Goal: Information Seeking & Learning: Learn about a topic

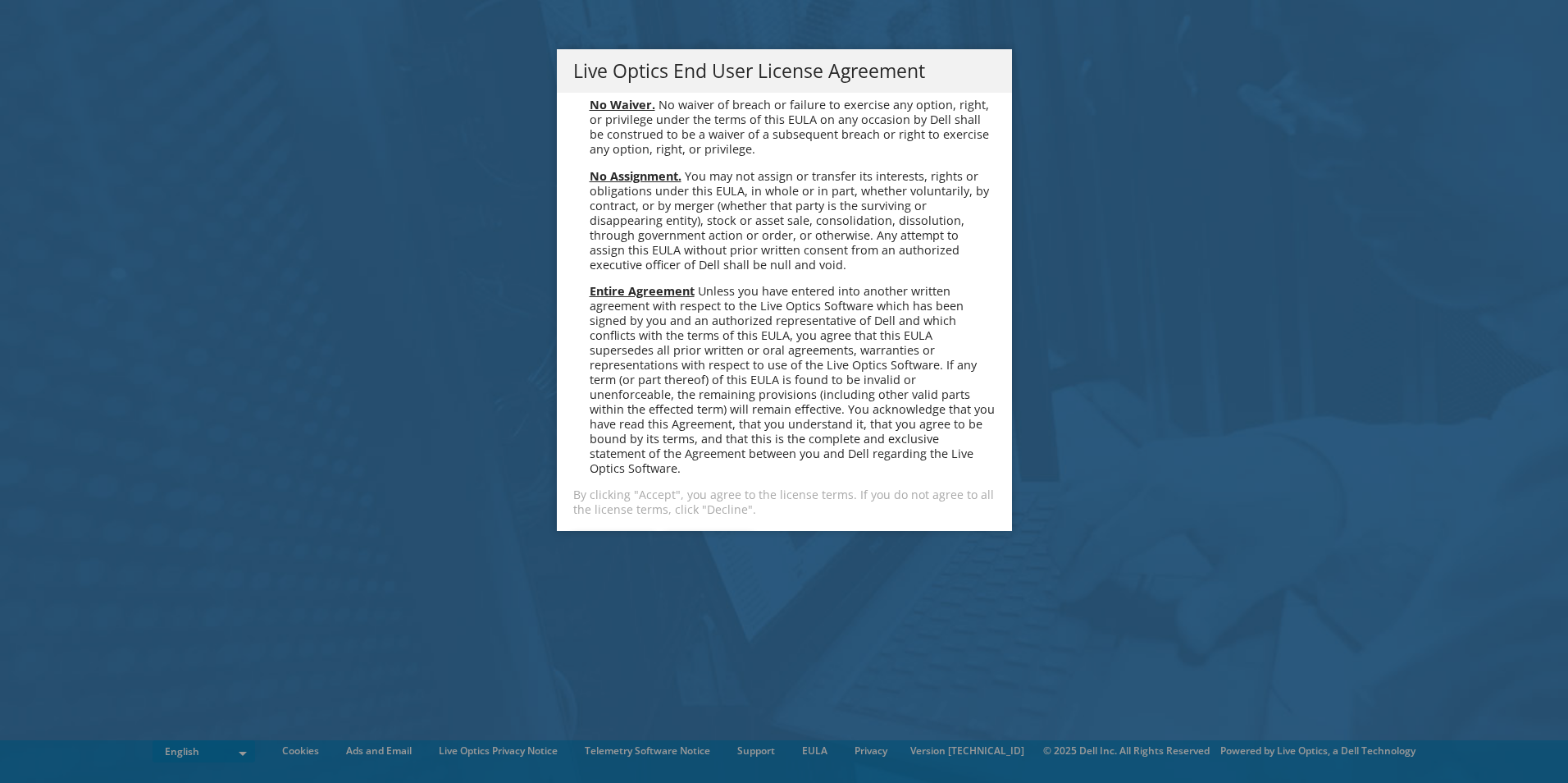
scroll to position [6204, 0]
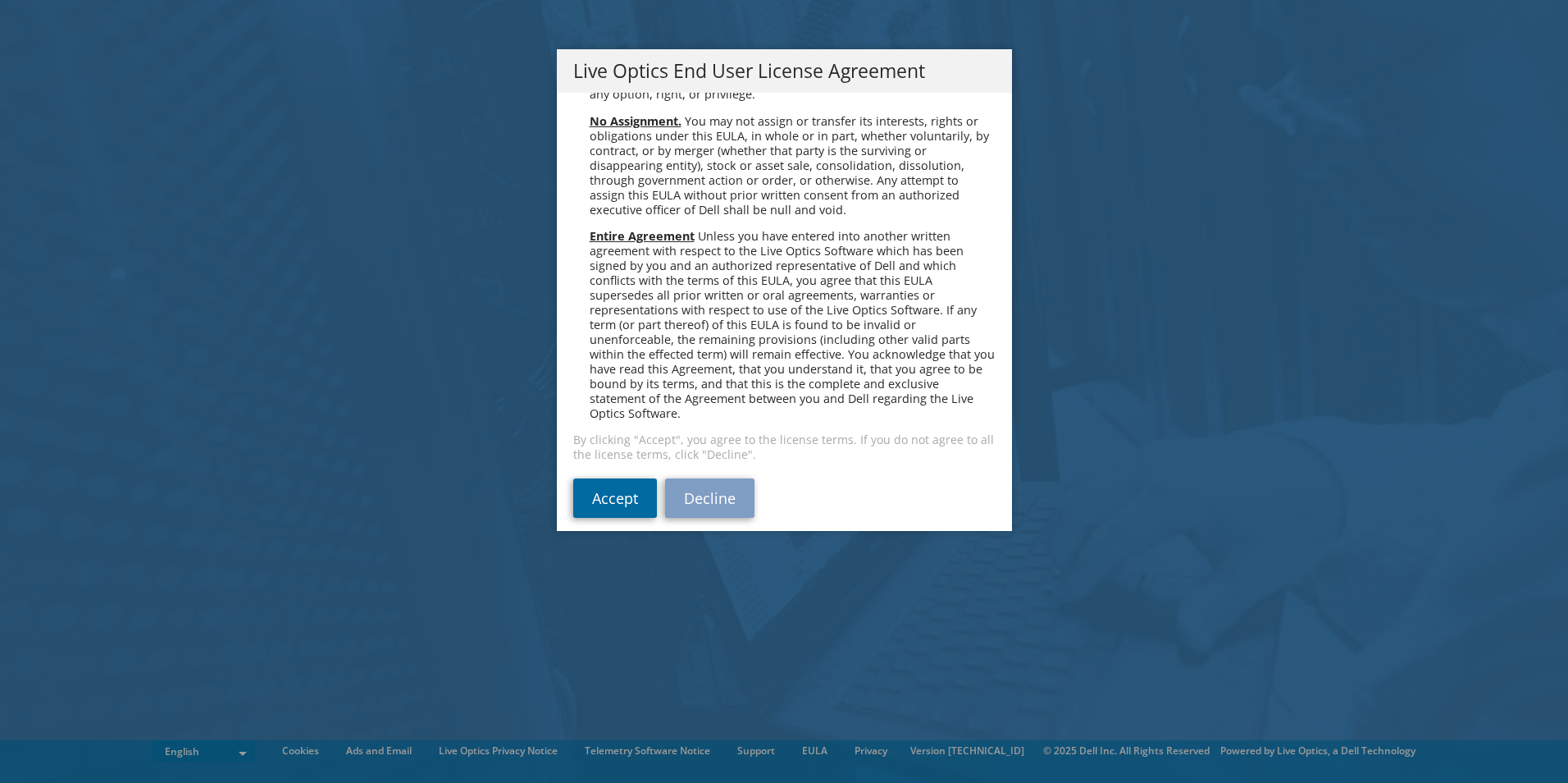
click at [613, 493] on link "Accept" at bounding box center [615, 498] width 84 height 40
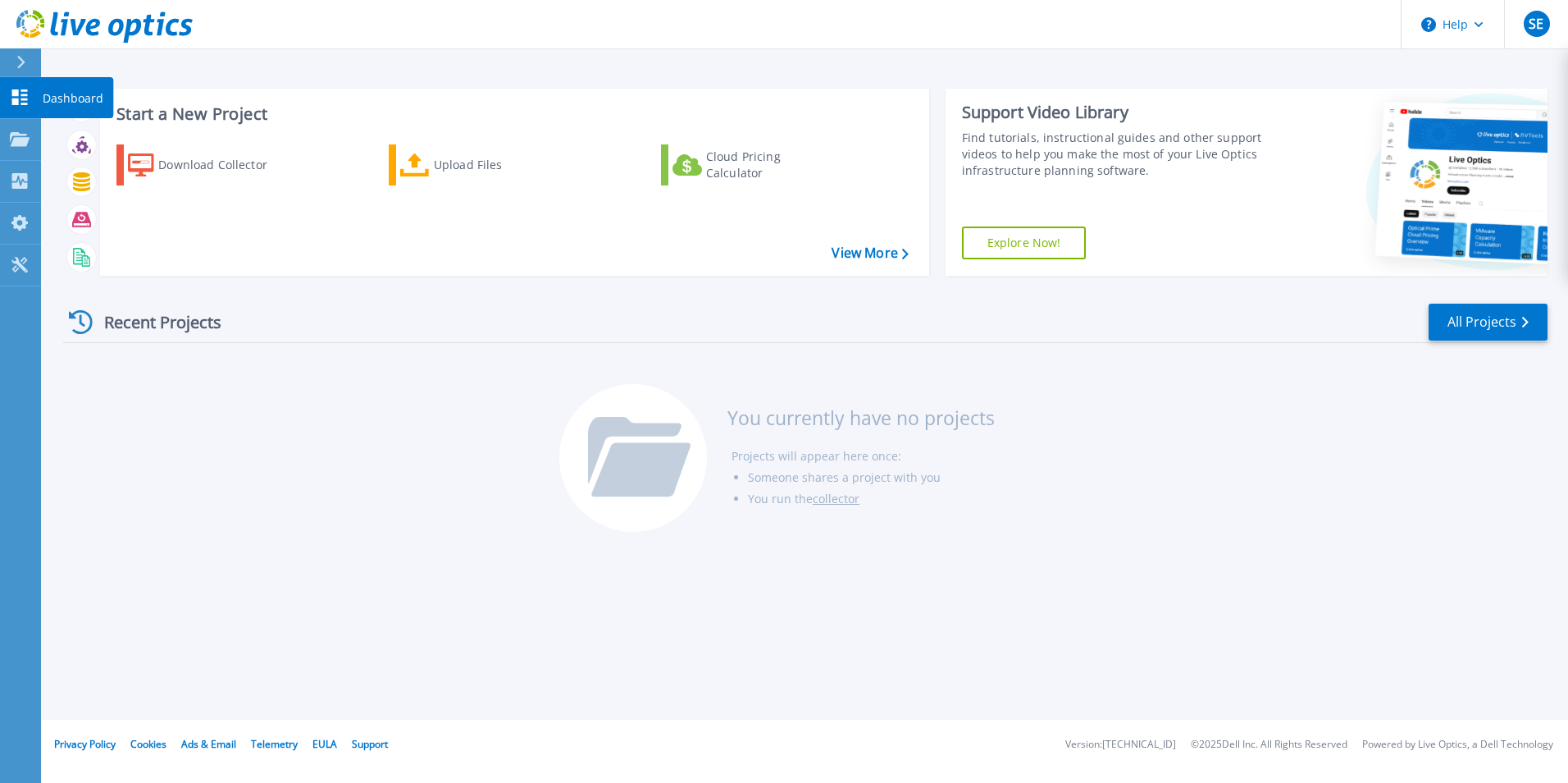
click at [19, 94] on icon at bounding box center [19, 97] width 20 height 16
click at [23, 135] on icon at bounding box center [19, 139] width 20 height 14
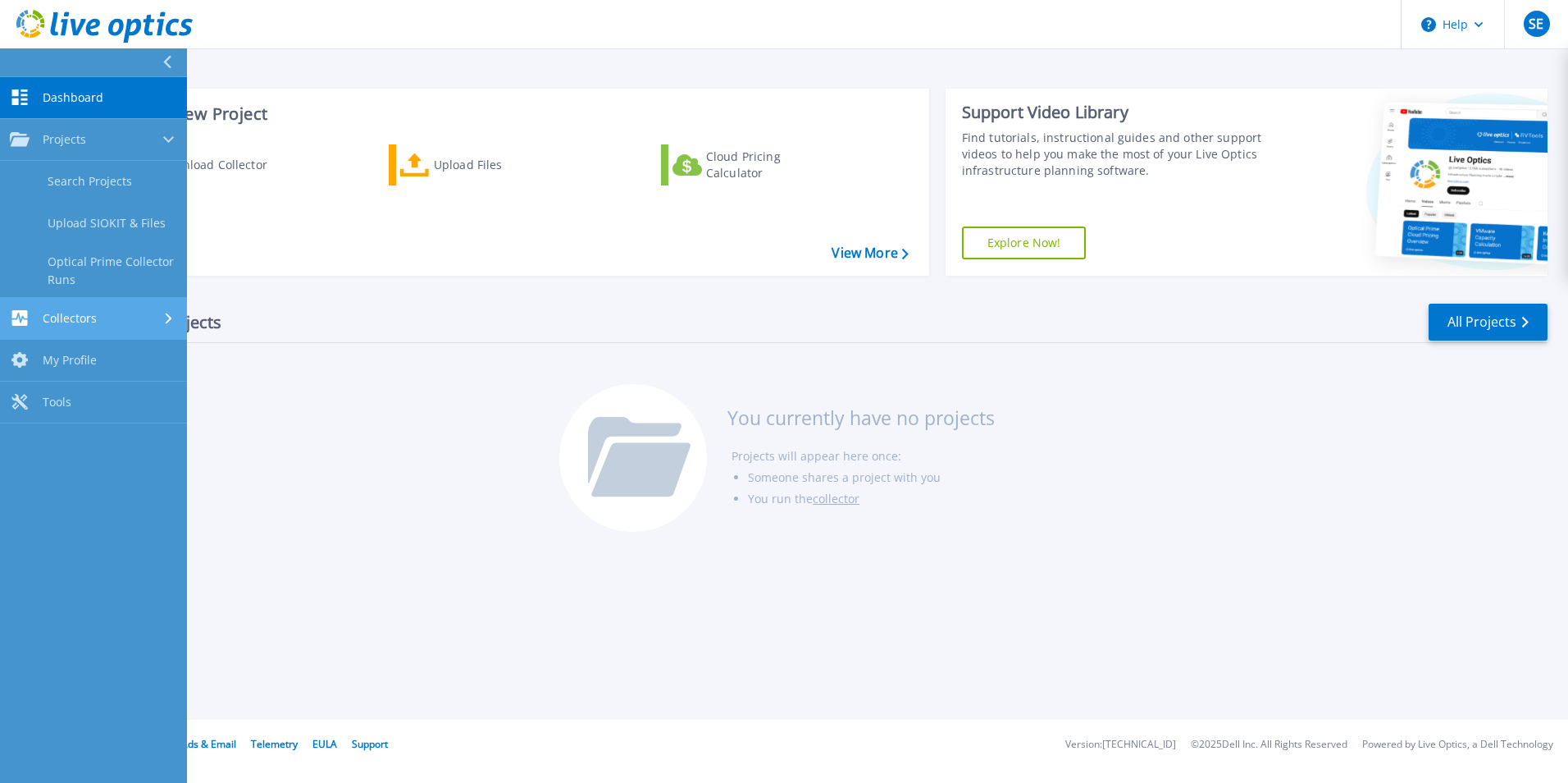
click at [90, 320] on span "Collectors" at bounding box center [69, 319] width 54 height 15
click at [78, 304] on span "My Profile" at bounding box center [69, 308] width 54 height 15
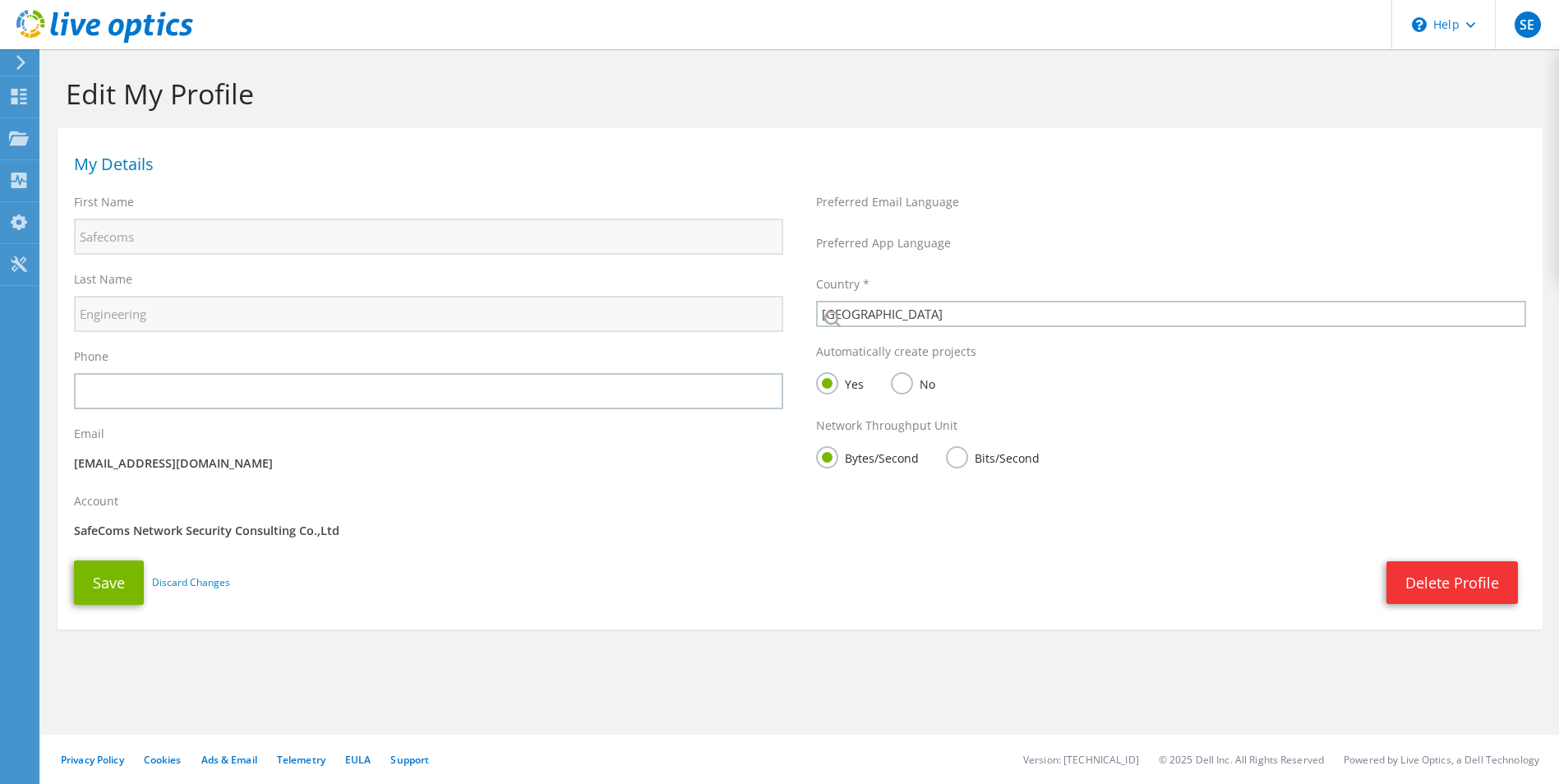
select select "210"
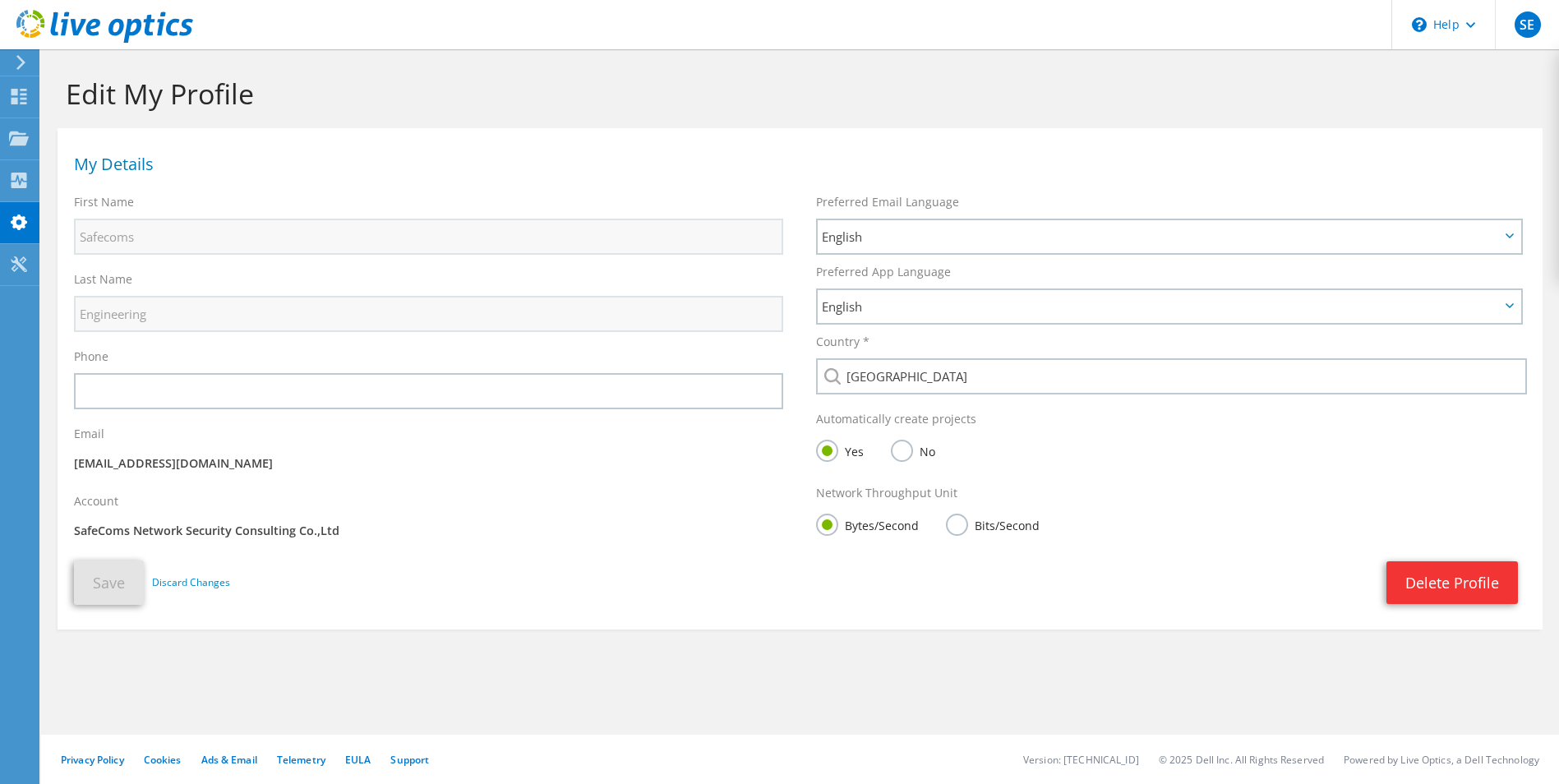
click at [17, 61] on icon at bounding box center [21, 62] width 12 height 15
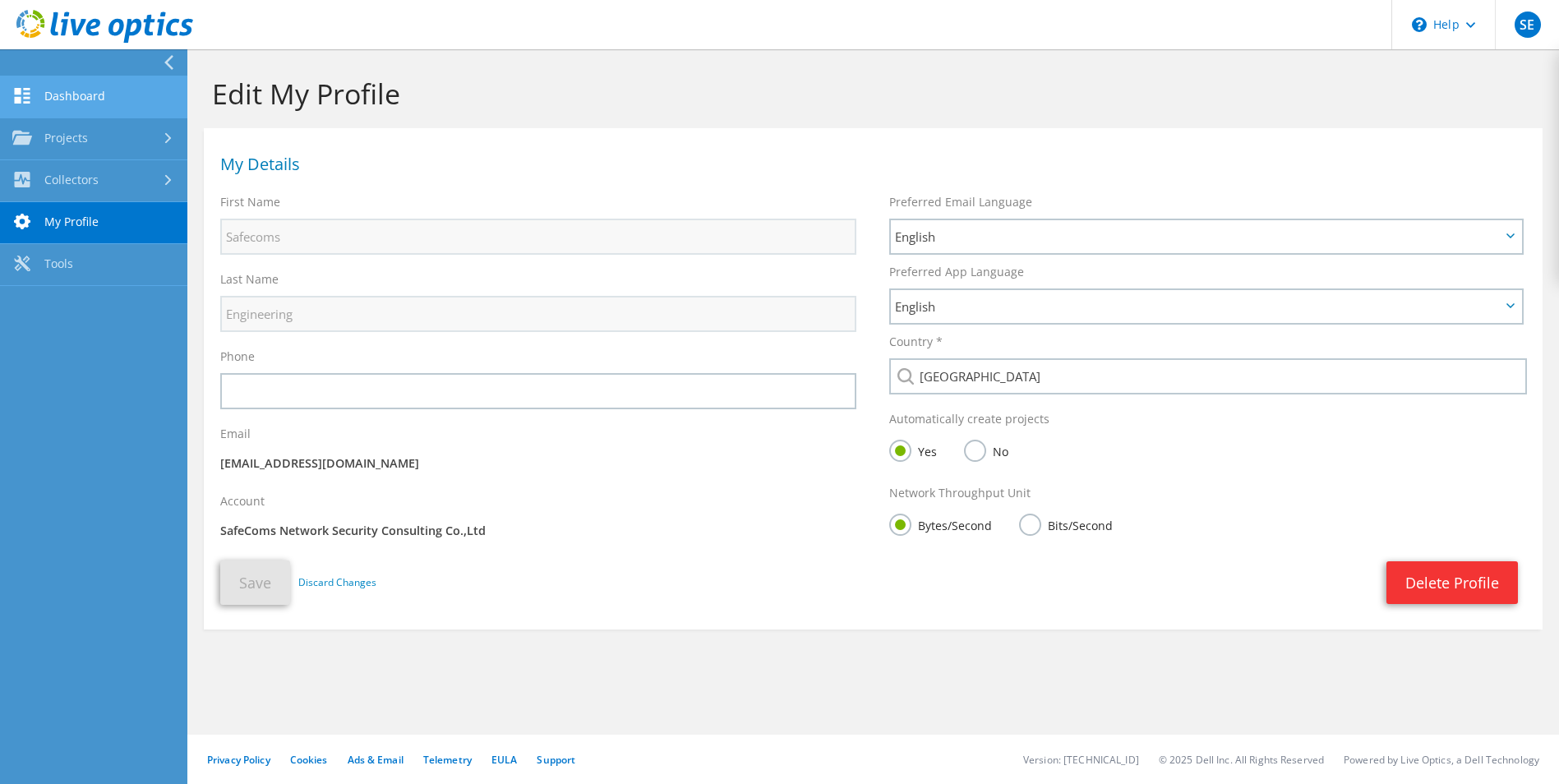
click at [54, 90] on link "Dashboard" at bounding box center [94, 97] width 187 height 42
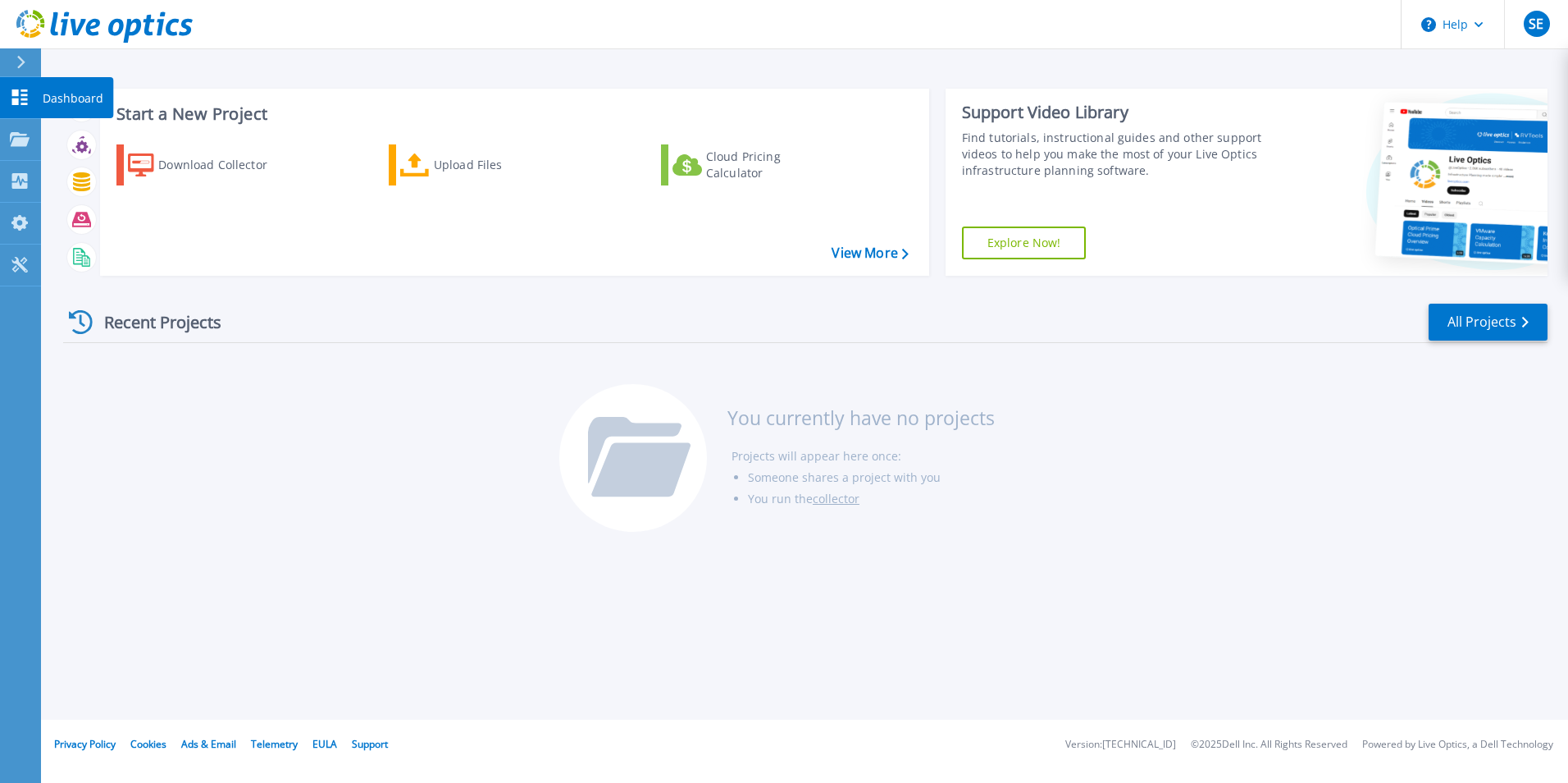
click at [68, 94] on p "Dashboard" at bounding box center [73, 98] width 60 height 42
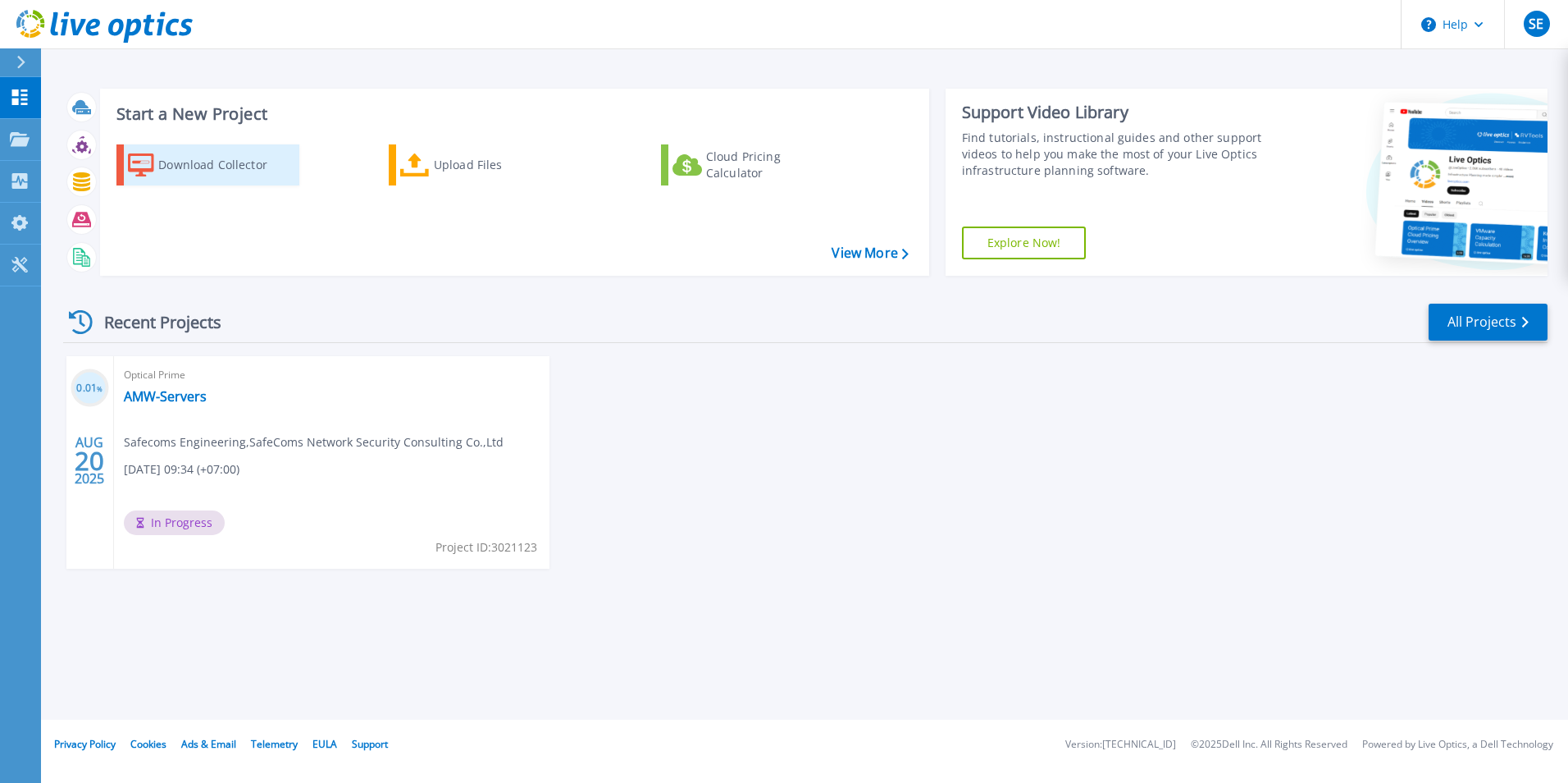
click at [234, 162] on div "Download Collector" at bounding box center [223, 164] width 131 height 33
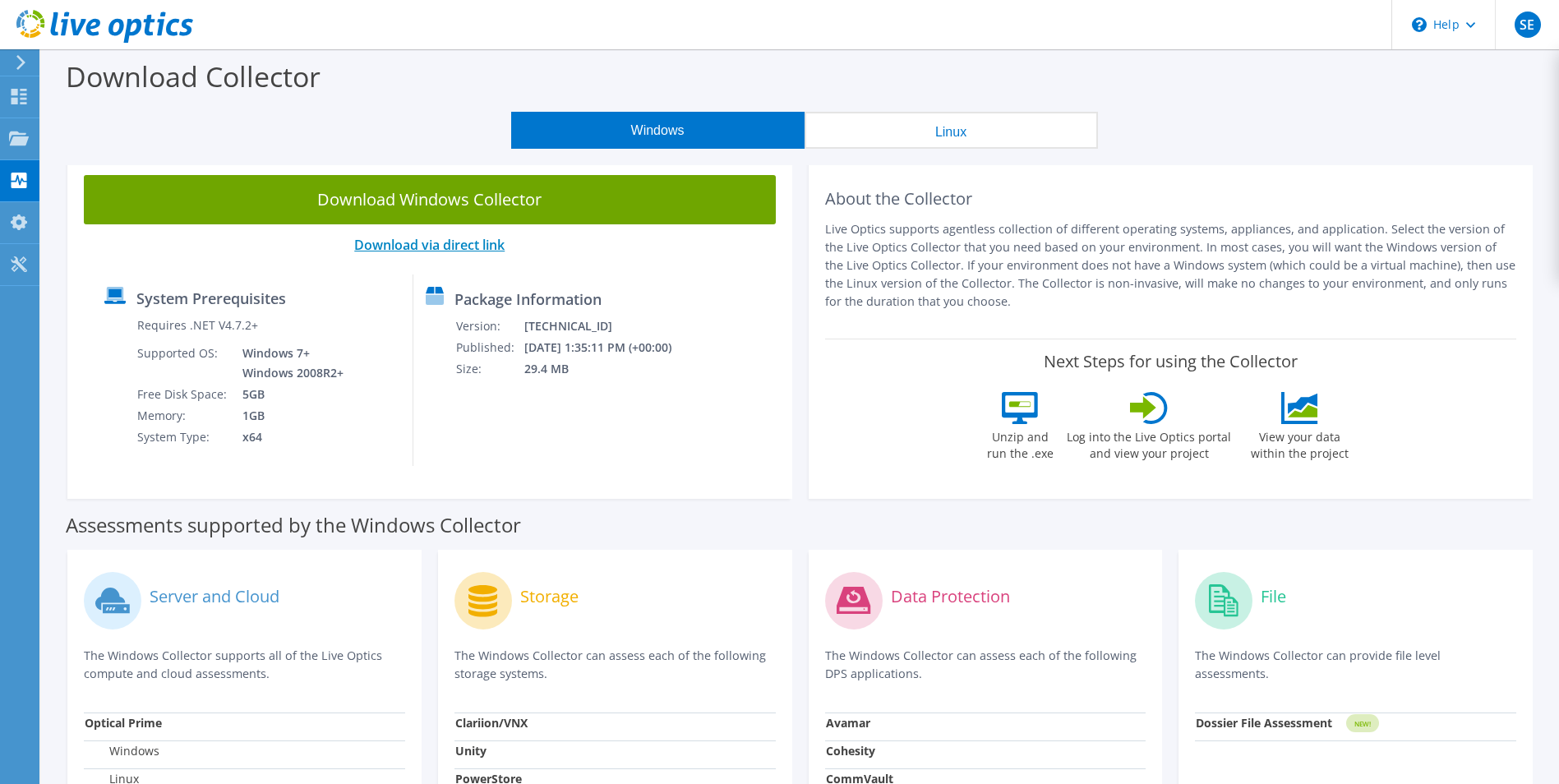
click at [480, 247] on link "Download via direct link" at bounding box center [429, 245] width 150 height 18
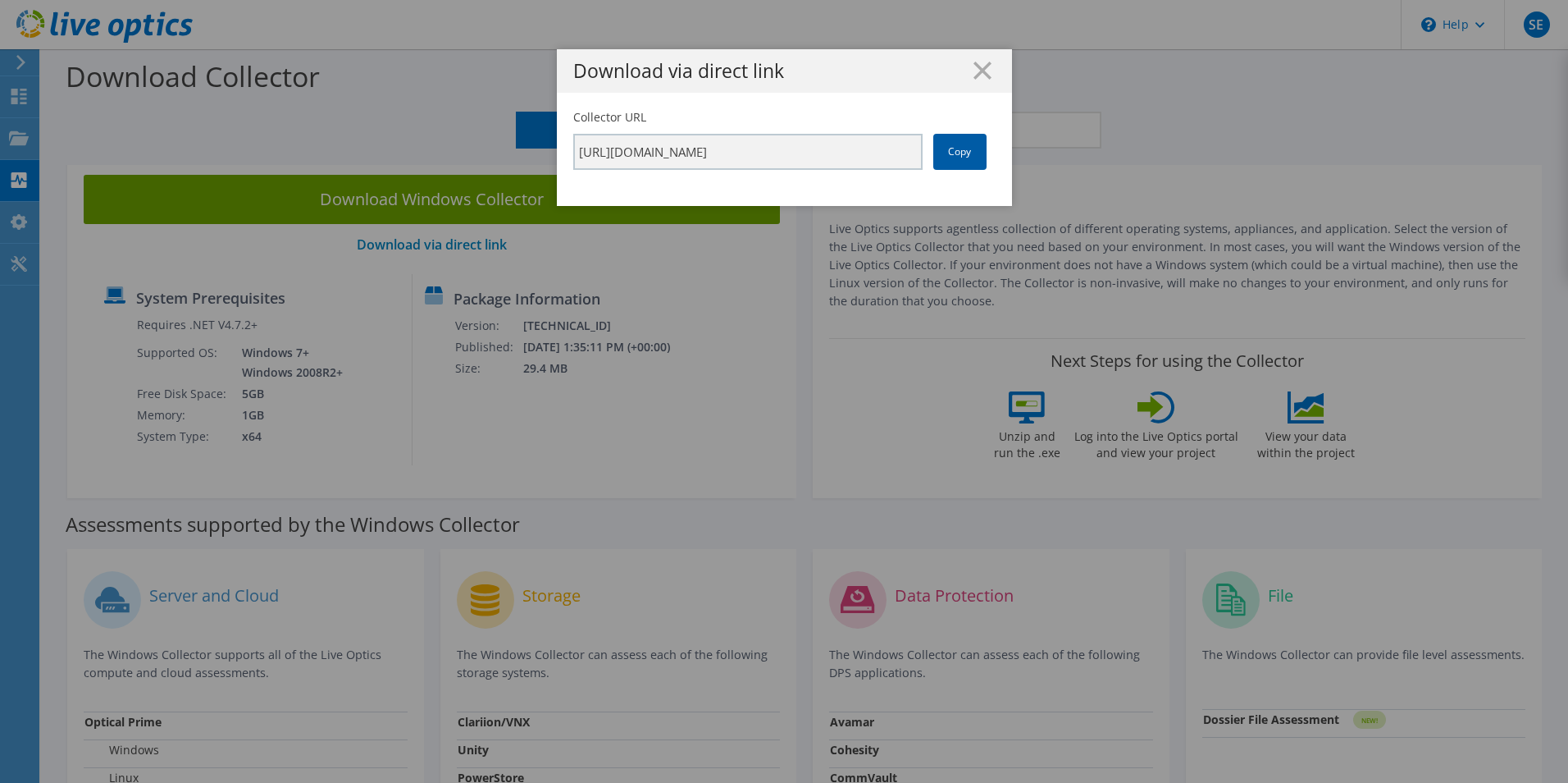
click at [956, 152] on link "Copy" at bounding box center [960, 152] width 54 height 36
drag, startPoint x: 956, startPoint y: 152, endPoint x: 894, endPoint y: 73, distance: 100.4
click at [894, 73] on h1 "Download via direct link" at bounding box center [784, 71] width 422 height 19
click at [981, 69] on icon at bounding box center [982, 70] width 18 height 18
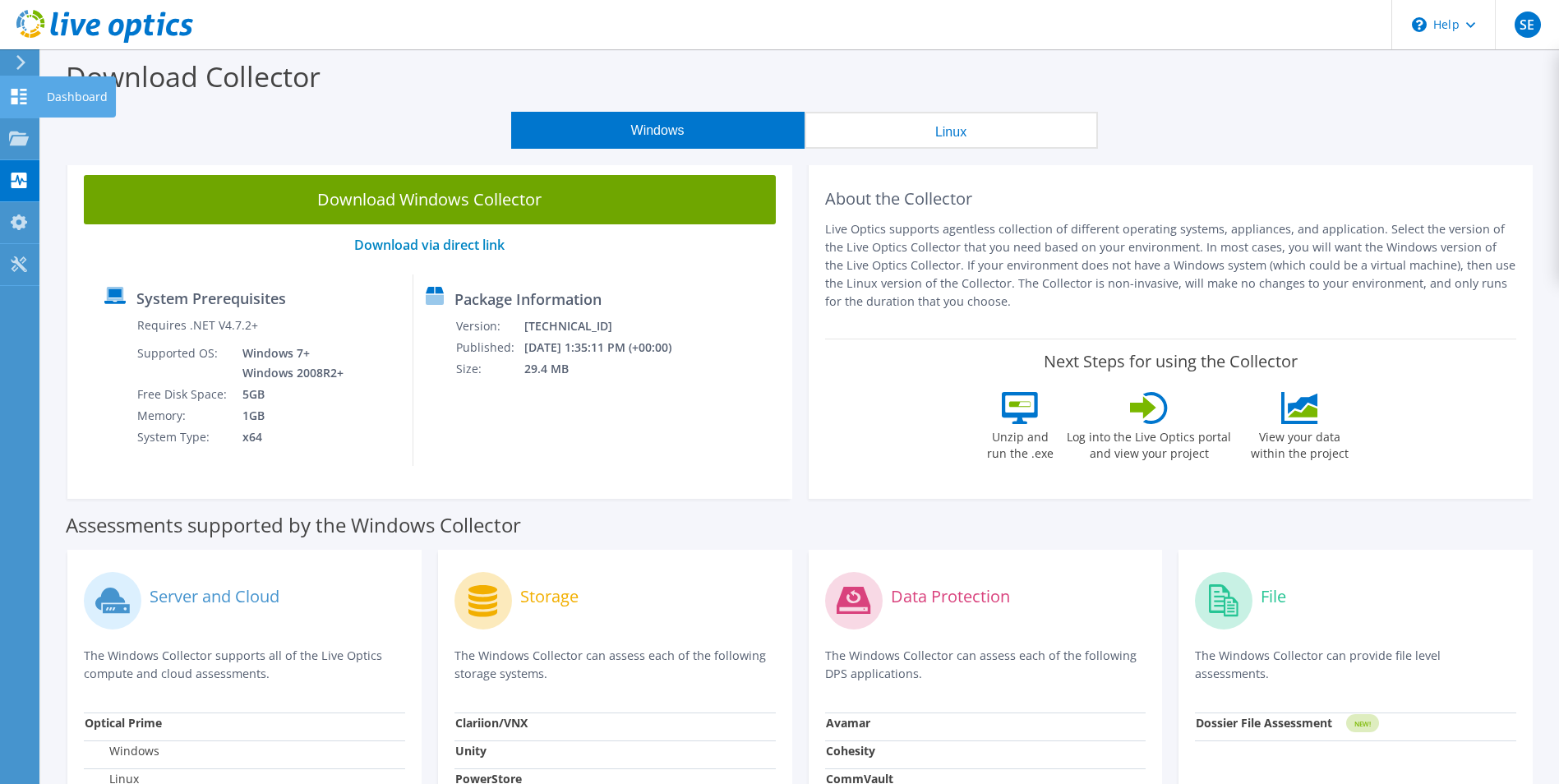
click at [62, 94] on div "Dashboard" at bounding box center [77, 96] width 77 height 41
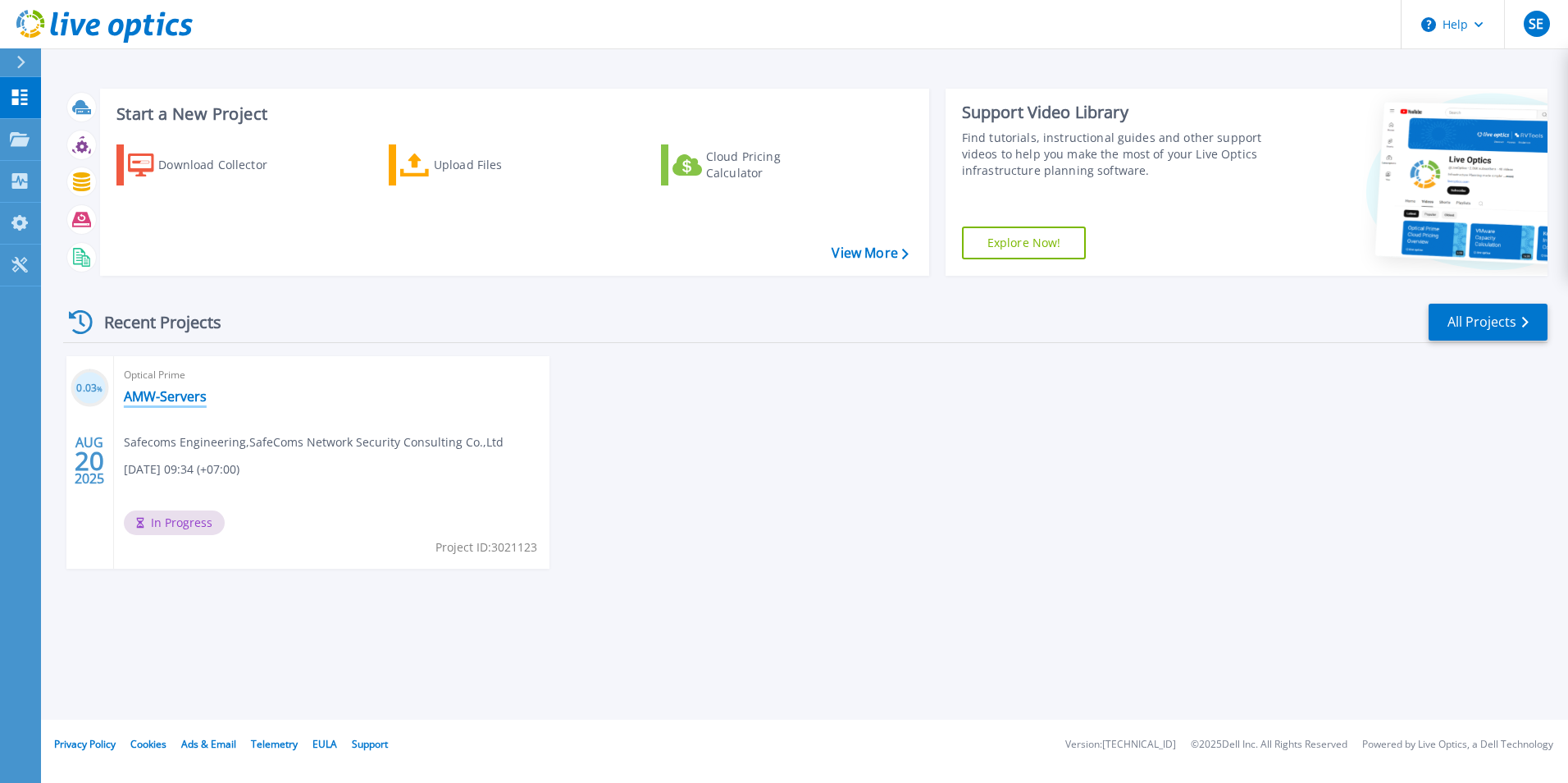
click at [166, 395] on link "AMW-Servers" at bounding box center [165, 395] width 83 height 16
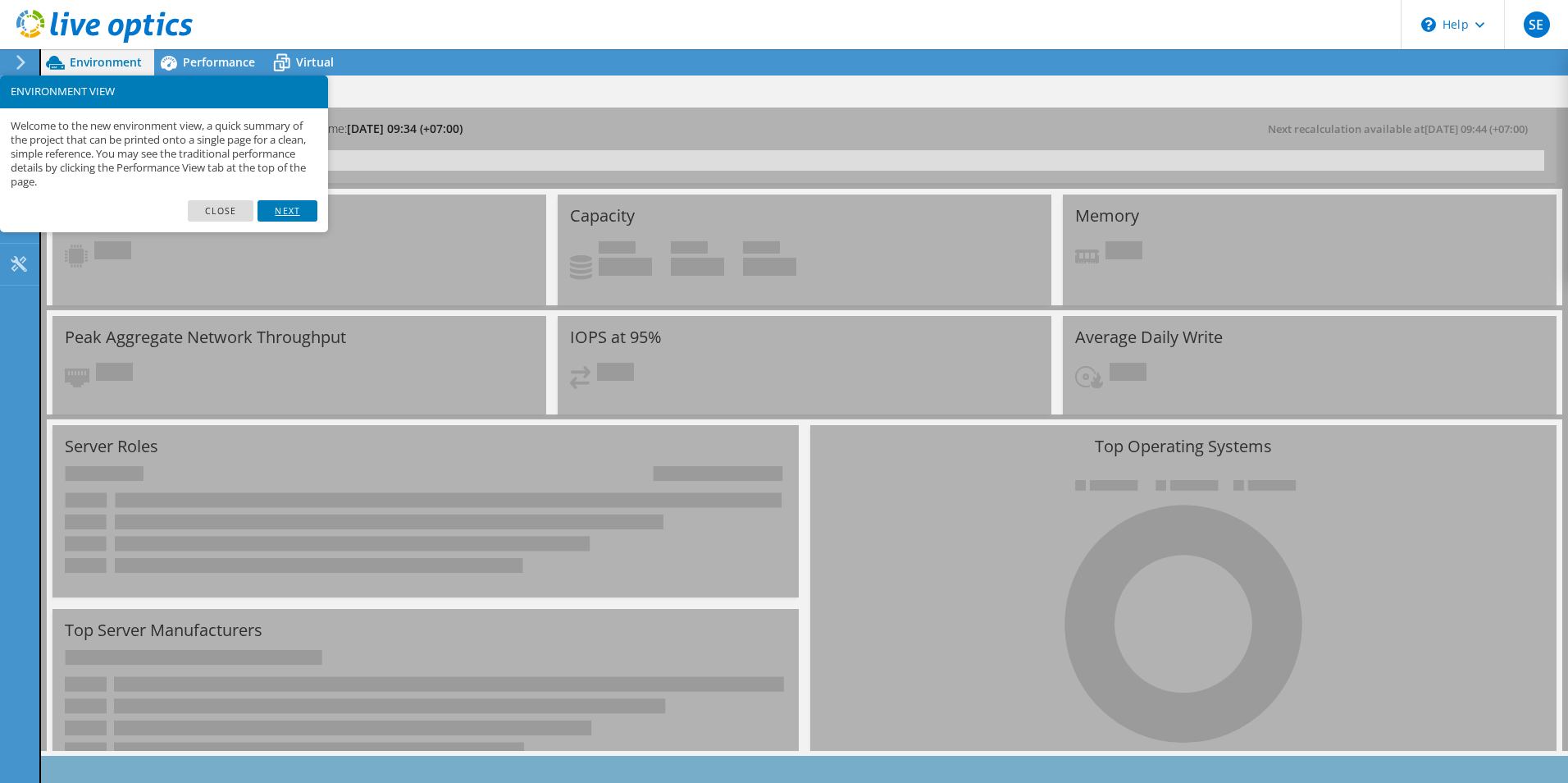
click at [283, 216] on link "Next" at bounding box center [287, 210] width 59 height 22
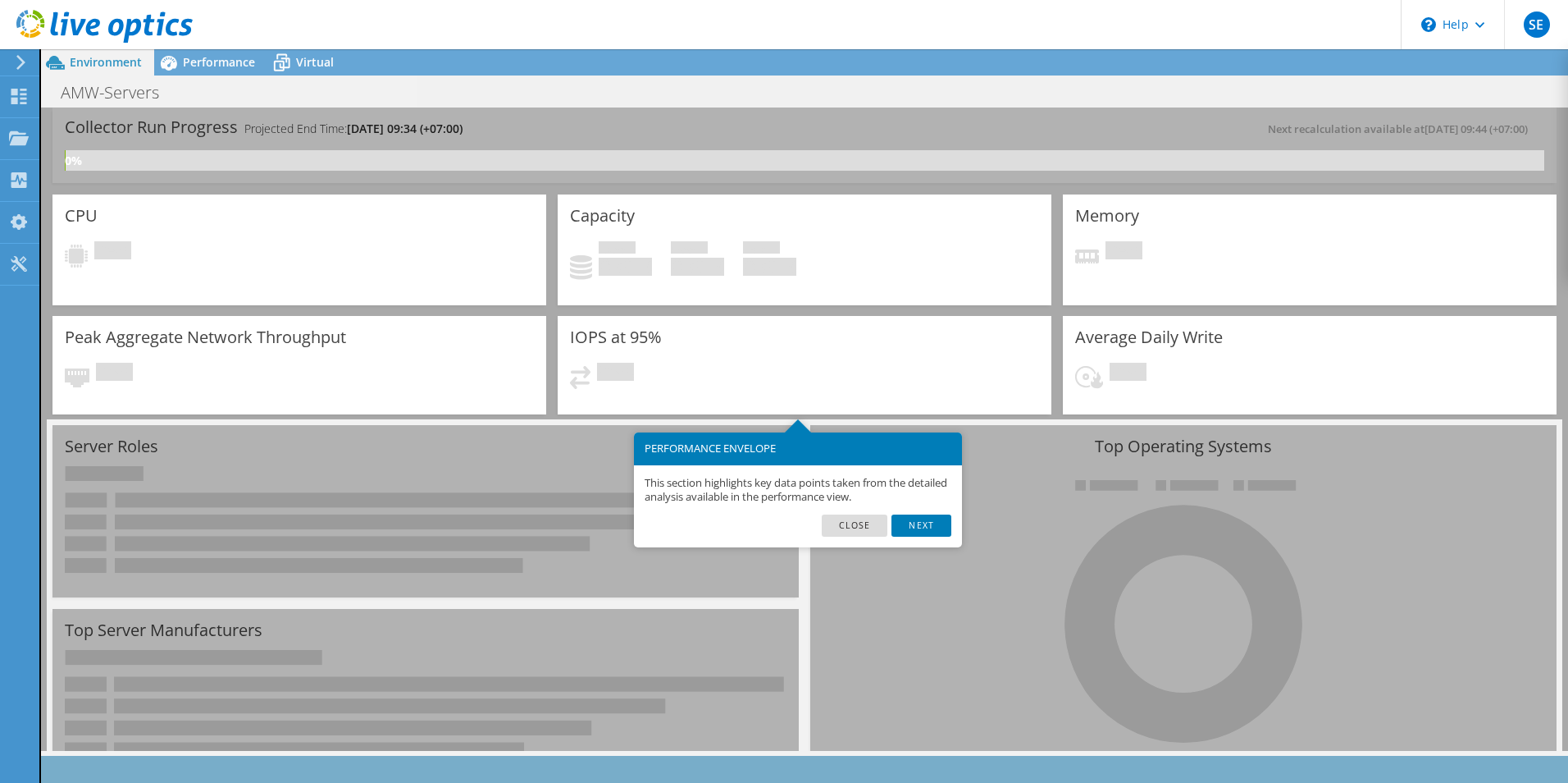
scroll to position [81, 0]
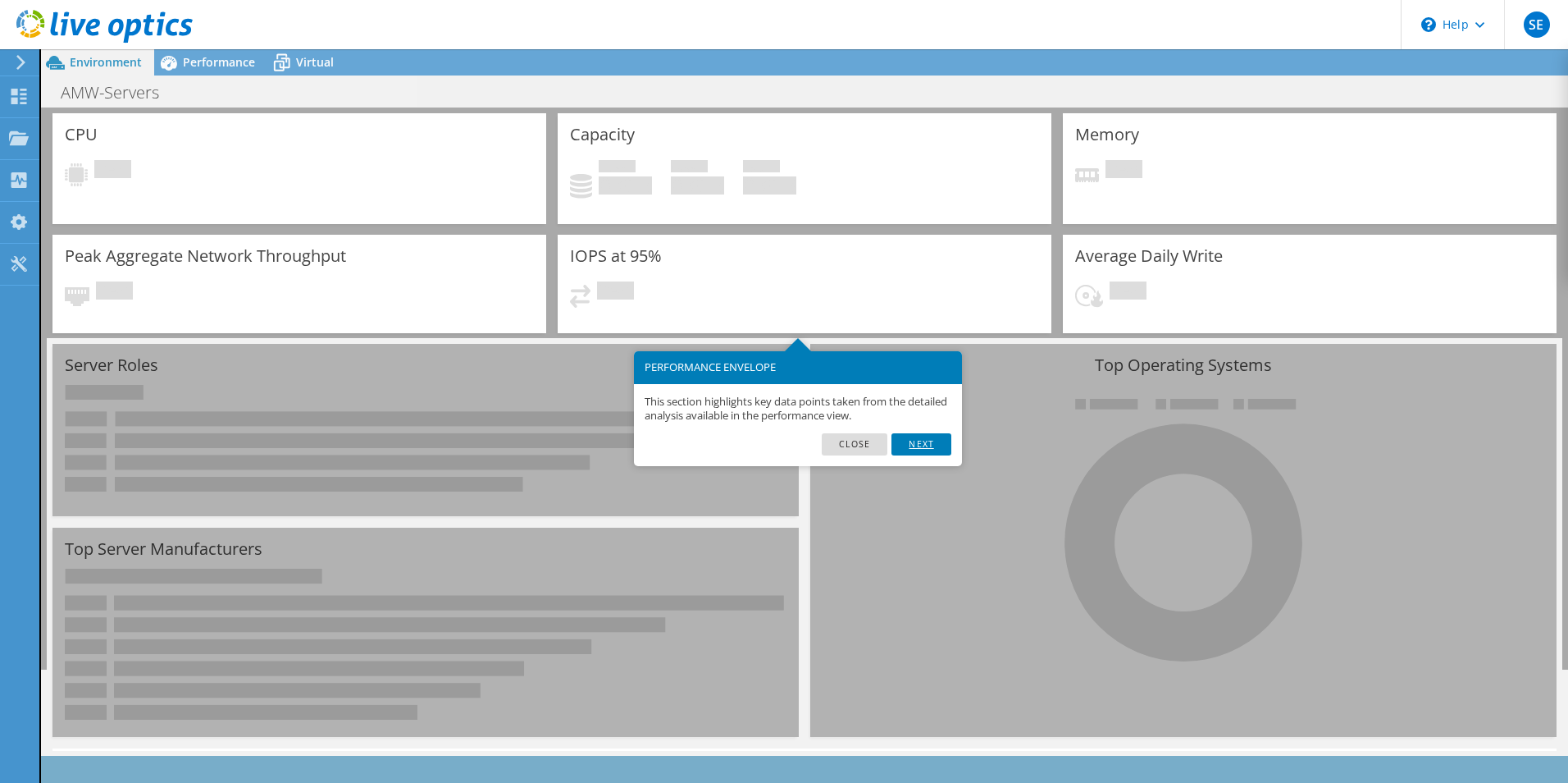
click at [927, 443] on link "Next" at bounding box center [920, 443] width 59 height 22
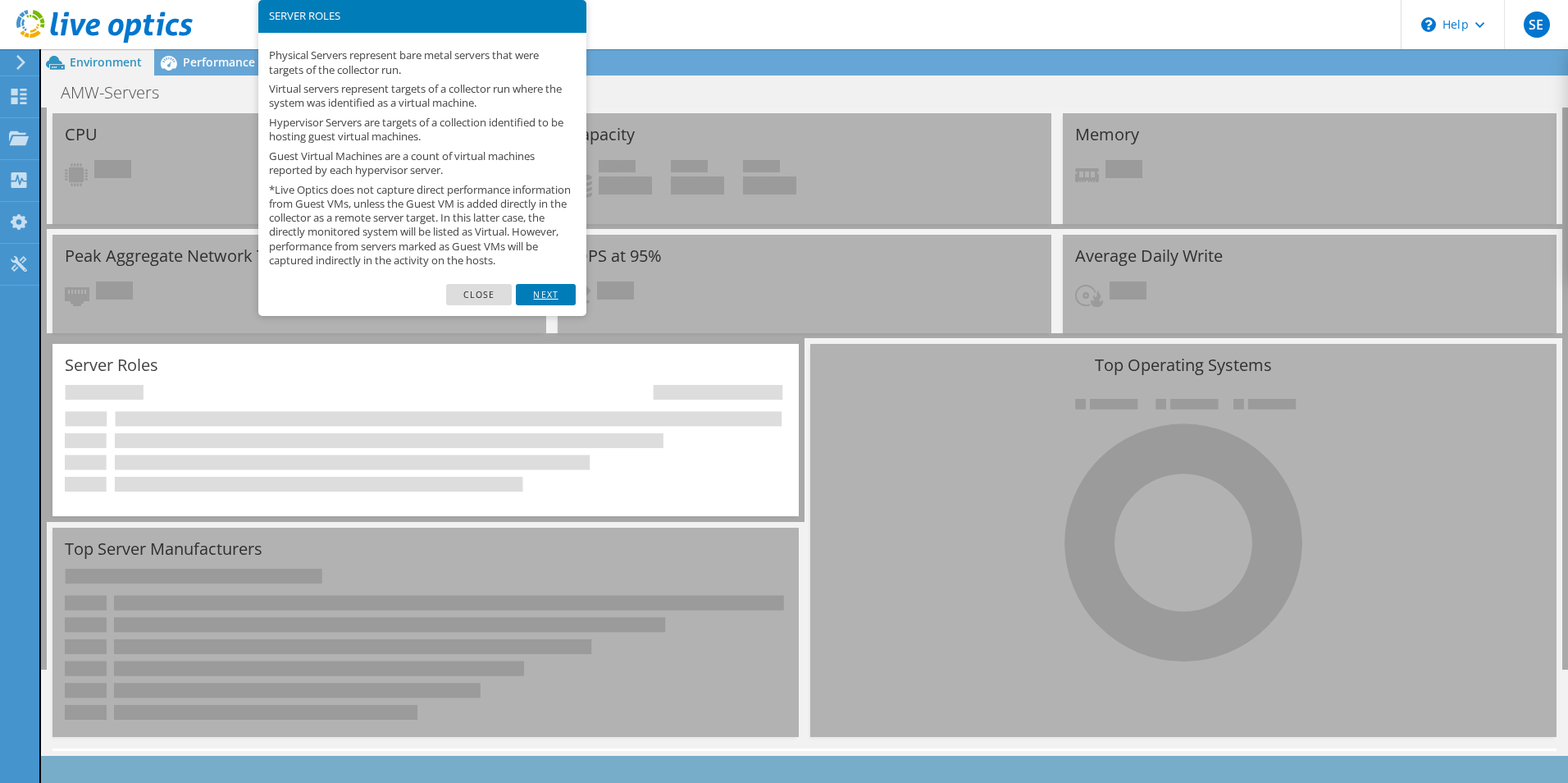
click at [549, 305] on link "Next" at bounding box center [545, 294] width 59 height 22
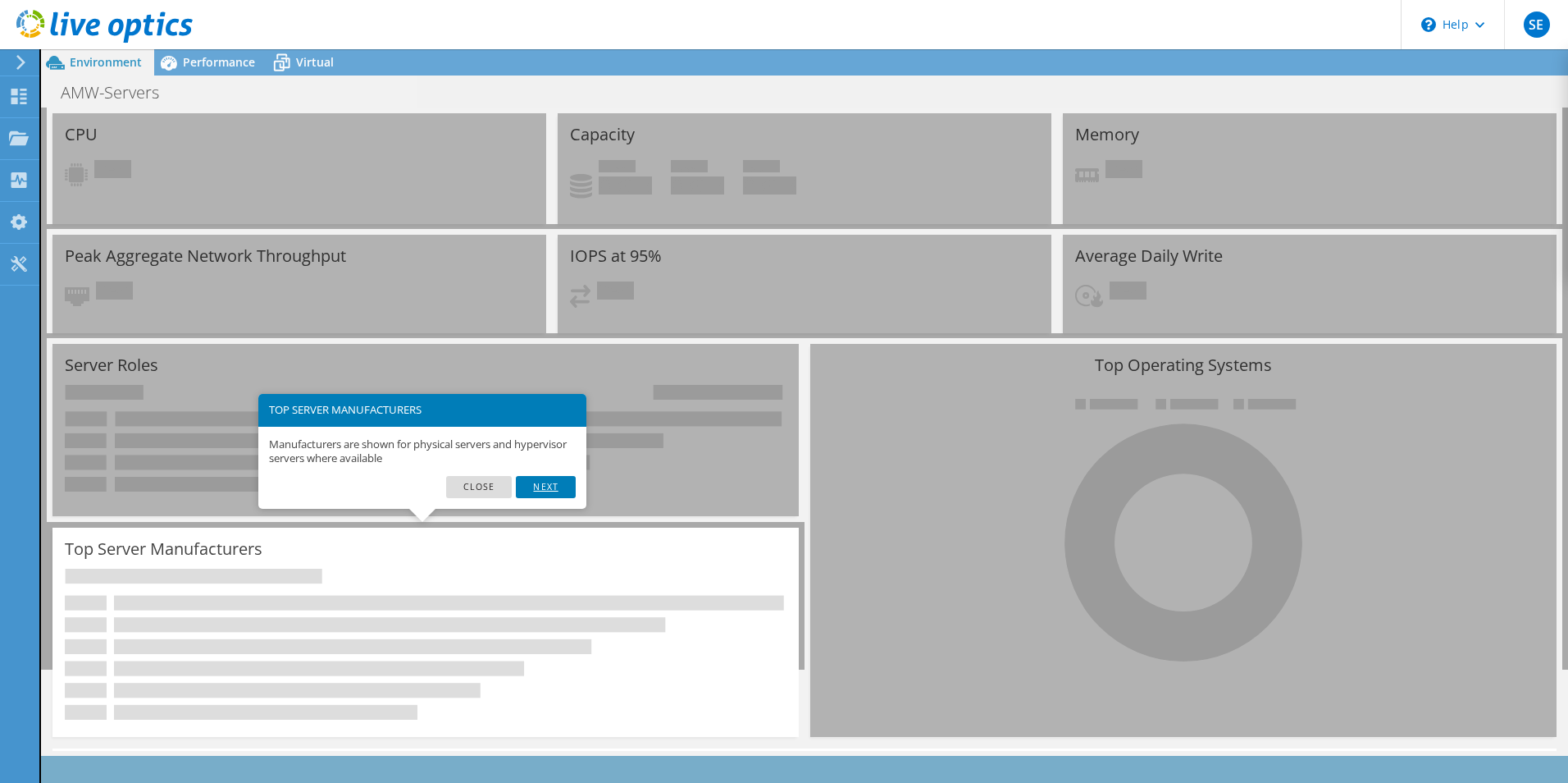
click at [537, 482] on link "Next" at bounding box center [545, 486] width 59 height 22
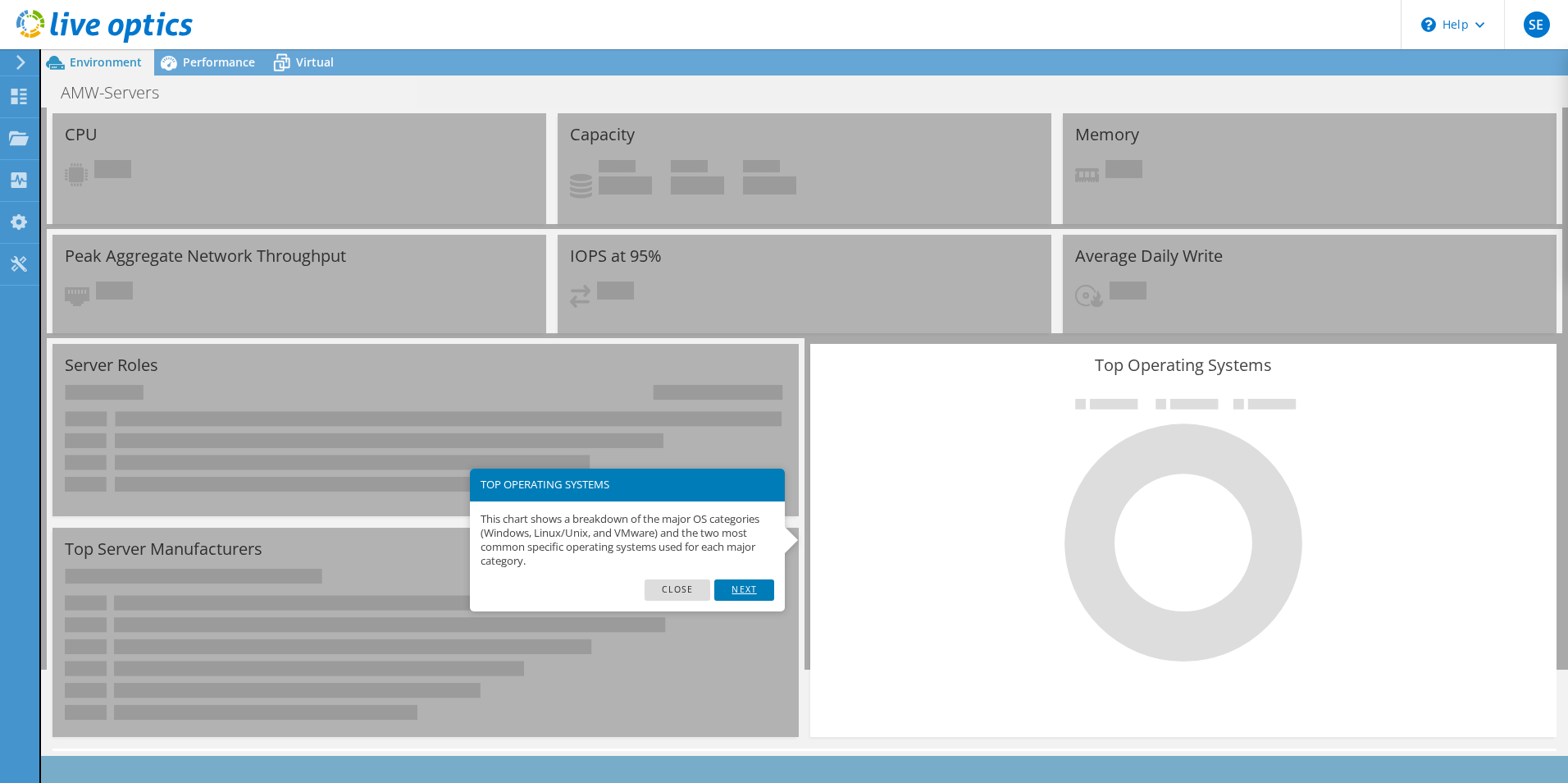
click at [737, 586] on link "Next" at bounding box center [743, 590] width 59 height 22
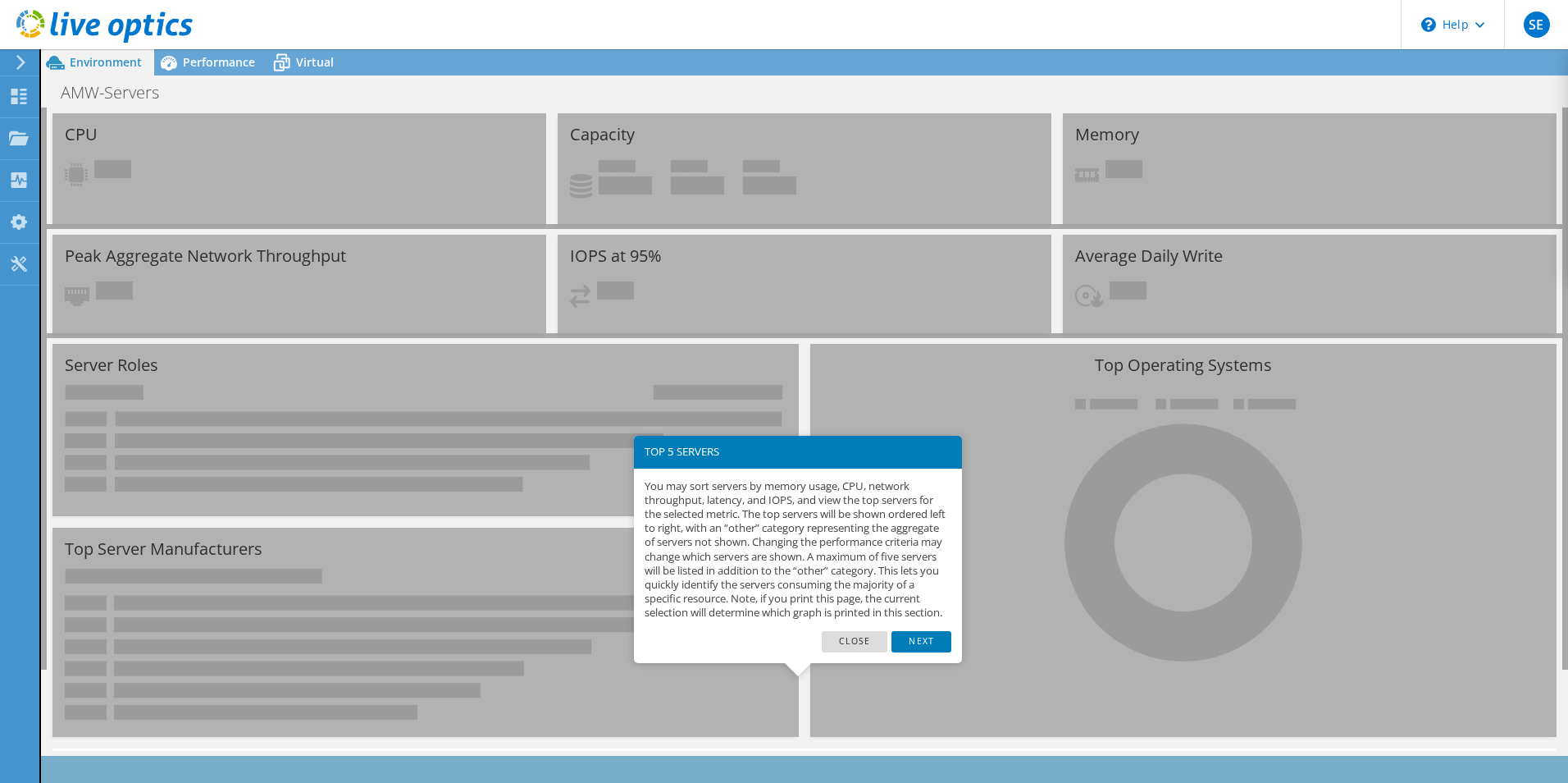
scroll to position [133, 0]
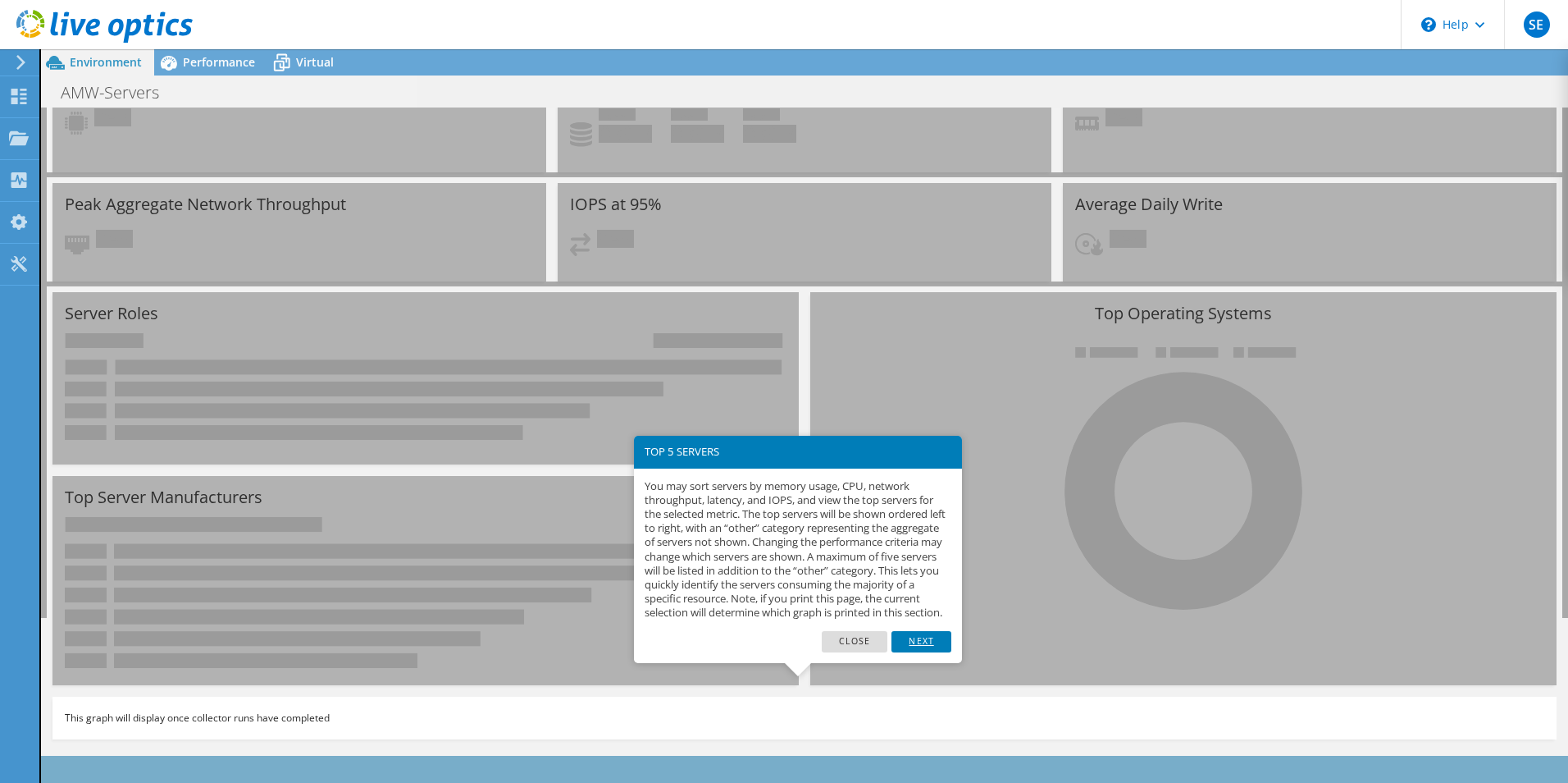
click at [919, 652] on link "Next" at bounding box center [920, 641] width 59 height 22
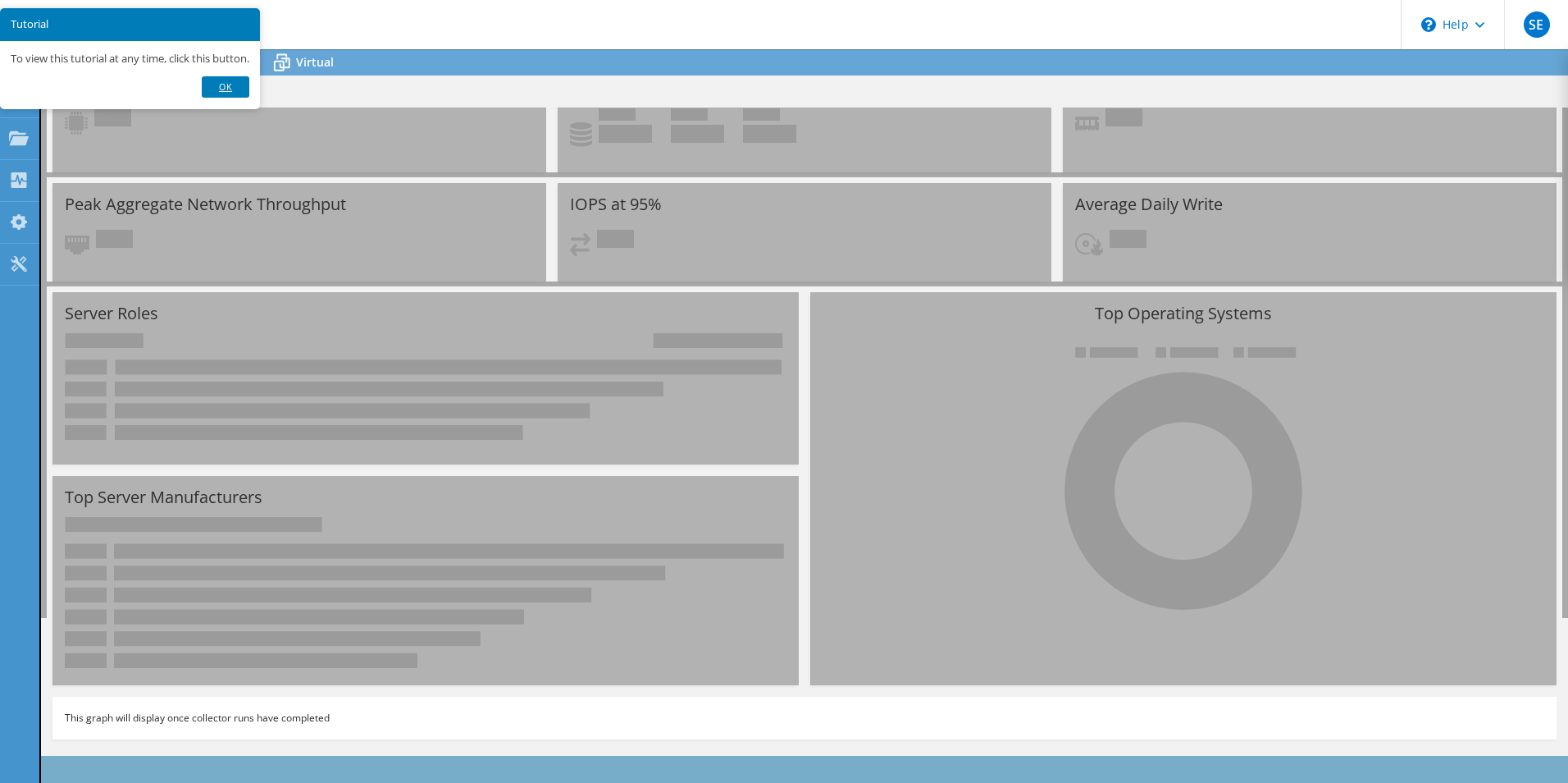
click at [237, 89] on link "Ok" at bounding box center [225, 87] width 47 height 22
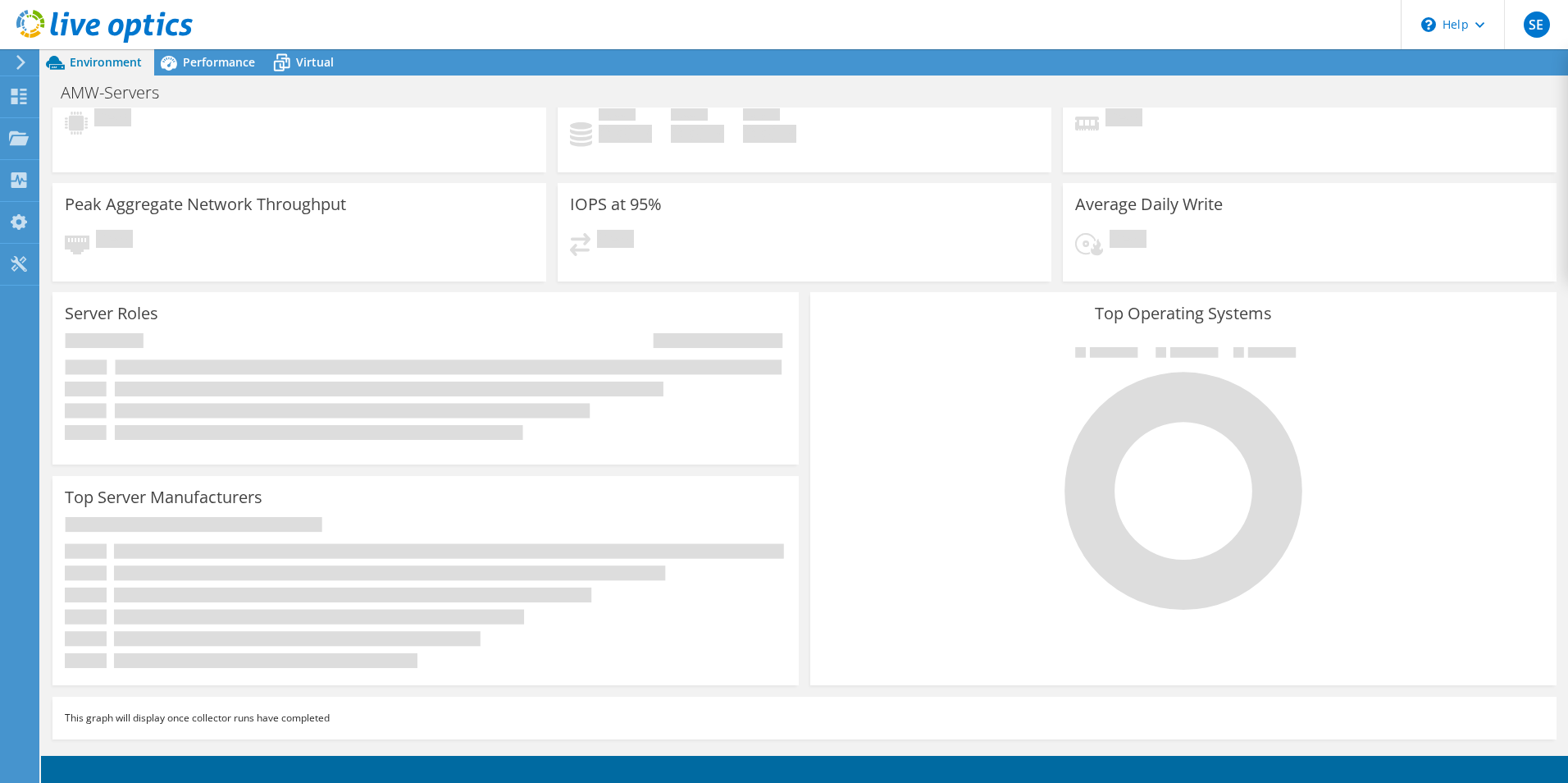
scroll to position [0, 0]
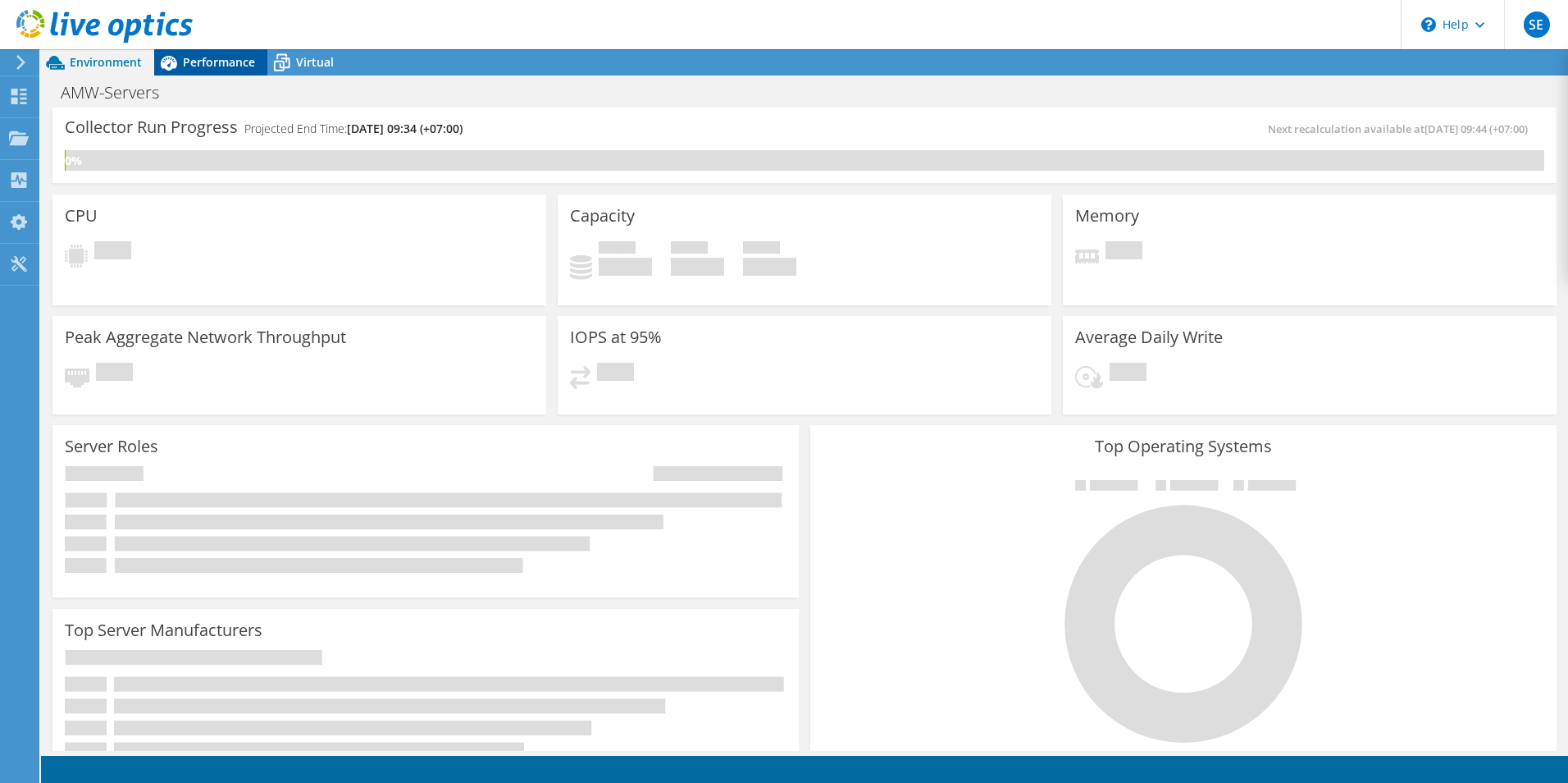
click at [217, 59] on span "Performance" at bounding box center [219, 61] width 73 height 16
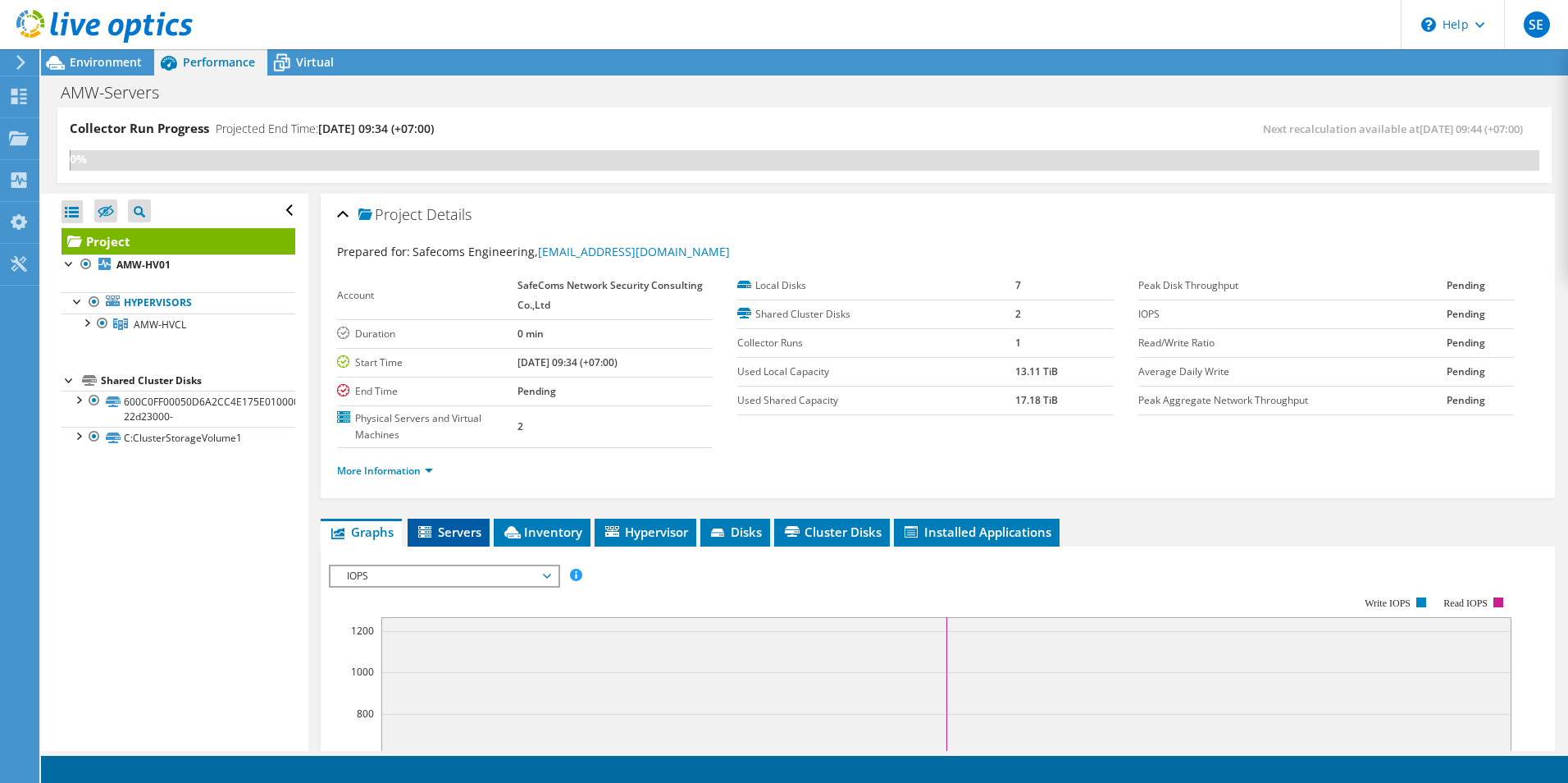
click at [450, 531] on span "Servers" at bounding box center [449, 531] width 66 height 16
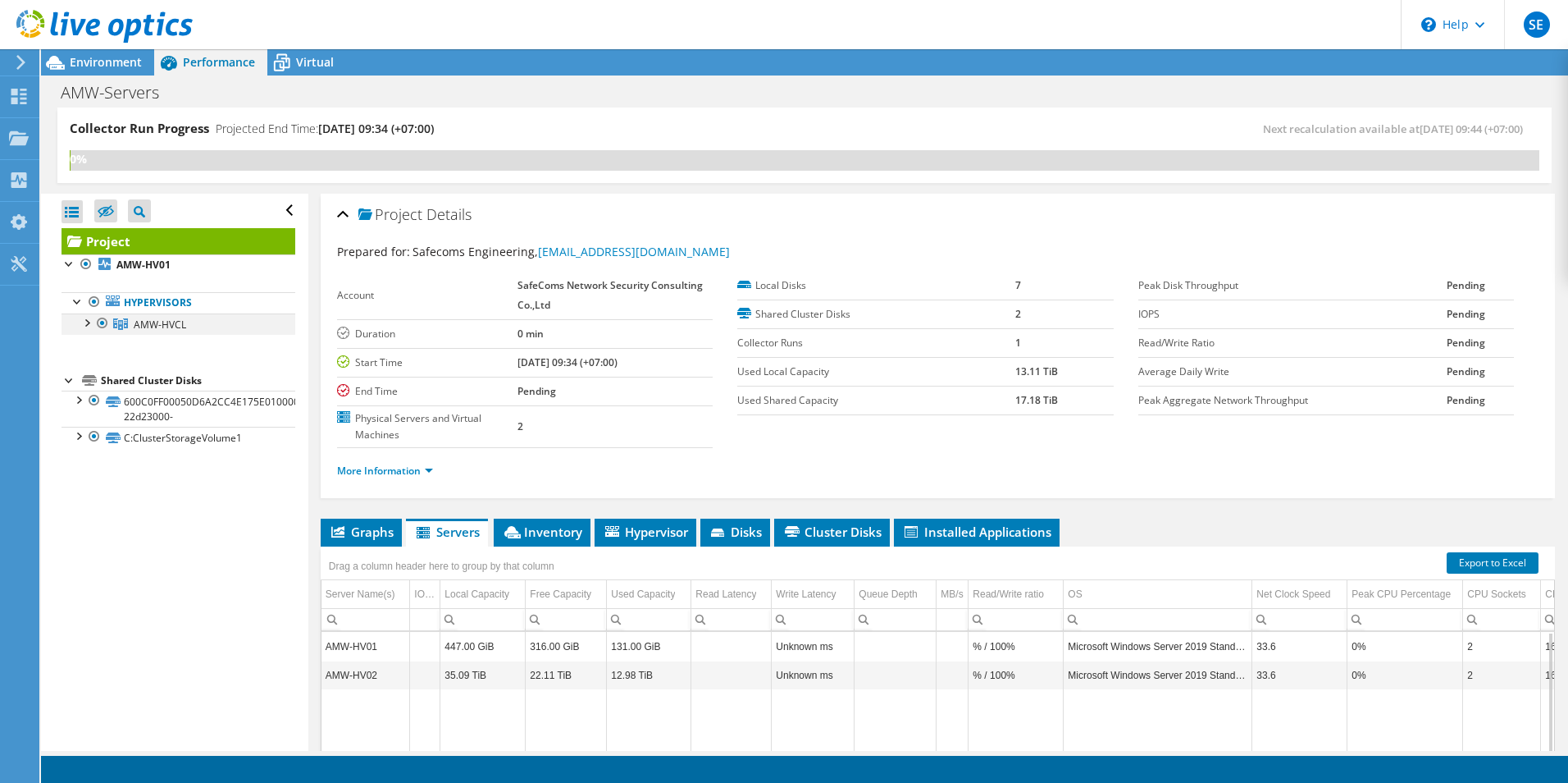
click at [87, 324] on div at bounding box center [86, 321] width 16 height 16
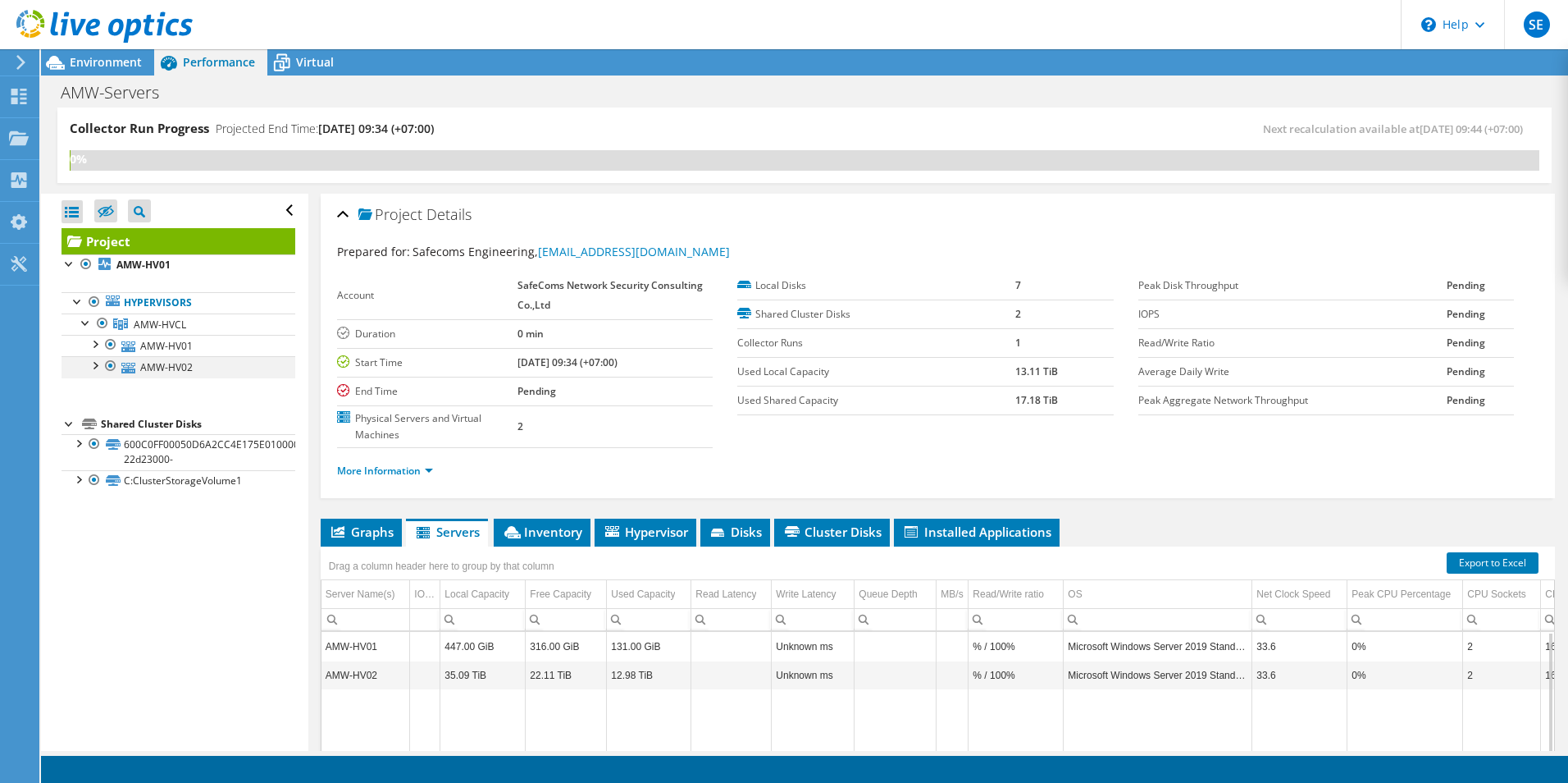
click at [94, 362] on div at bounding box center [93, 363] width 16 height 16
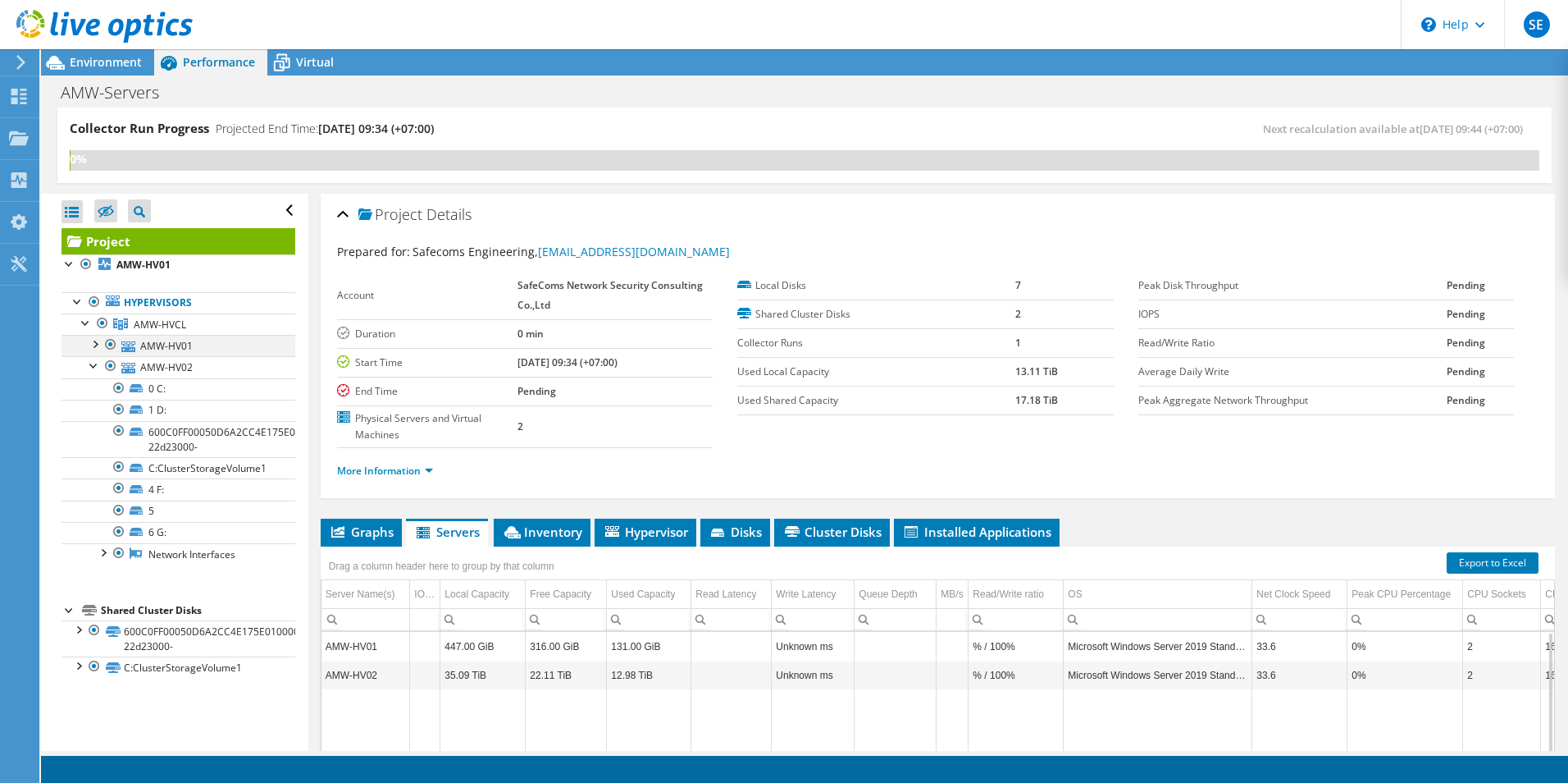
click at [94, 341] on div at bounding box center [93, 342] width 16 height 16
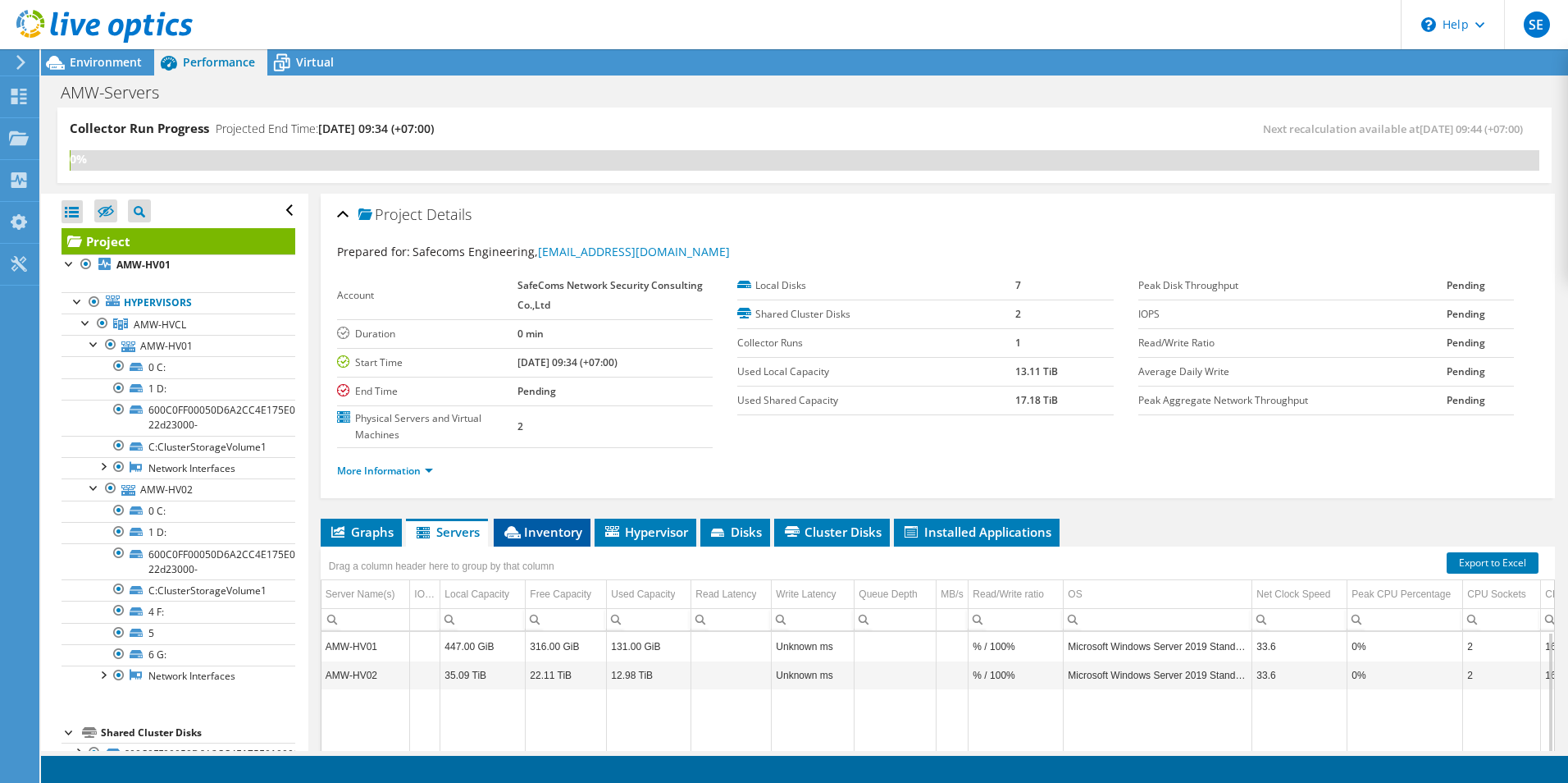
click at [567, 530] on span "Inventory" at bounding box center [541, 531] width 80 height 16
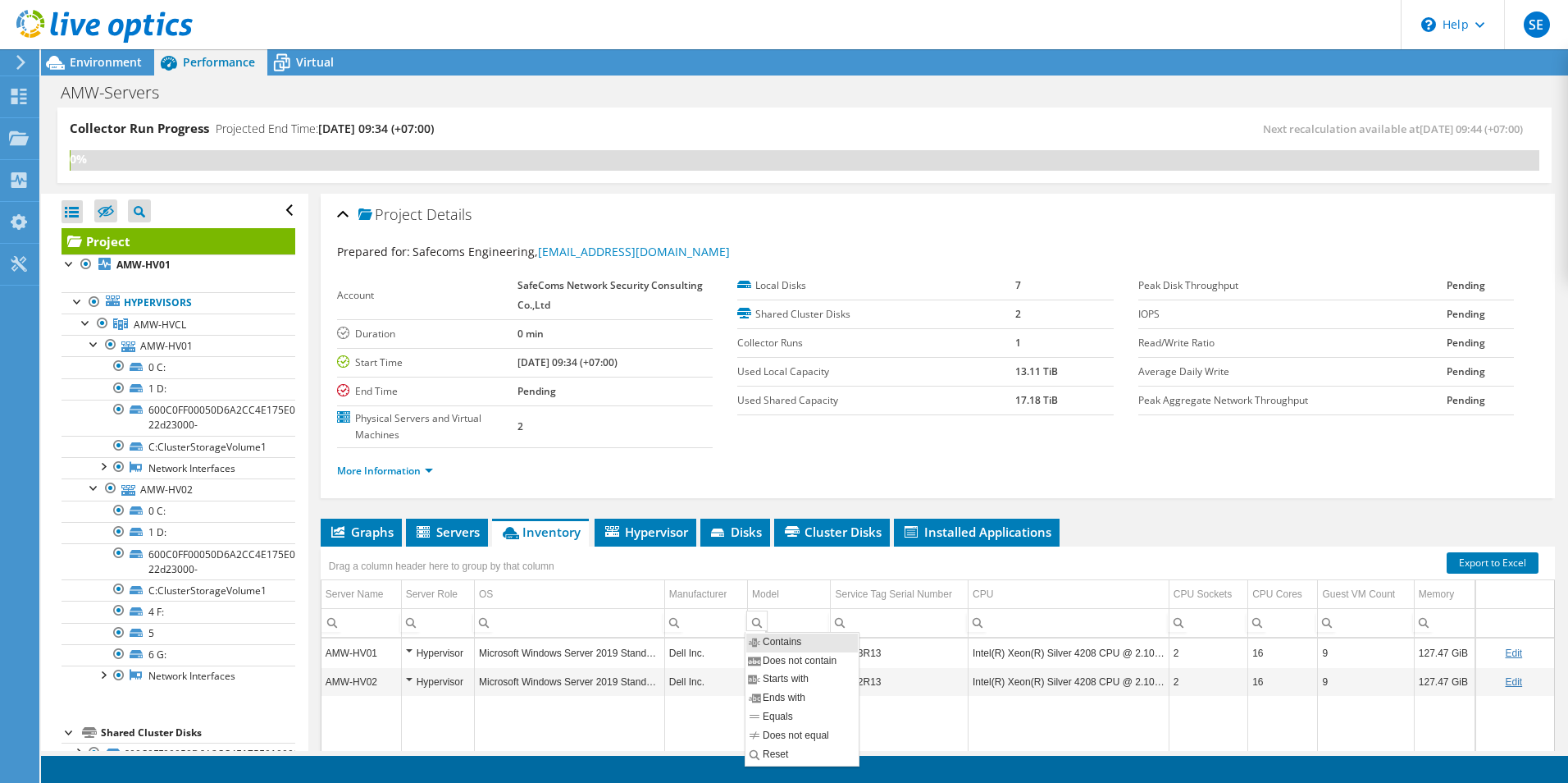
scroll to position [207, 0]
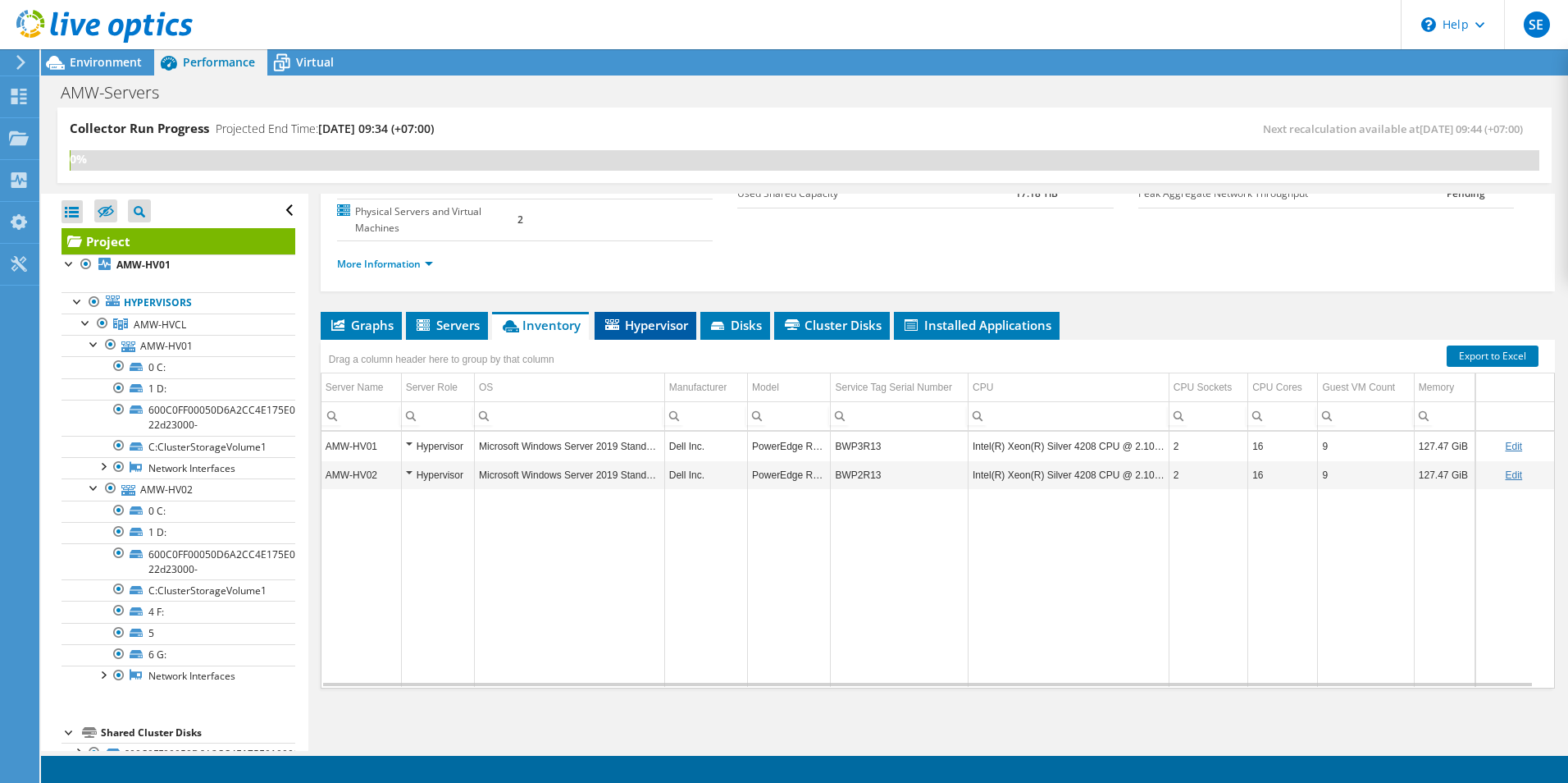
click at [652, 328] on span "Hypervisor" at bounding box center [645, 325] width 85 height 16
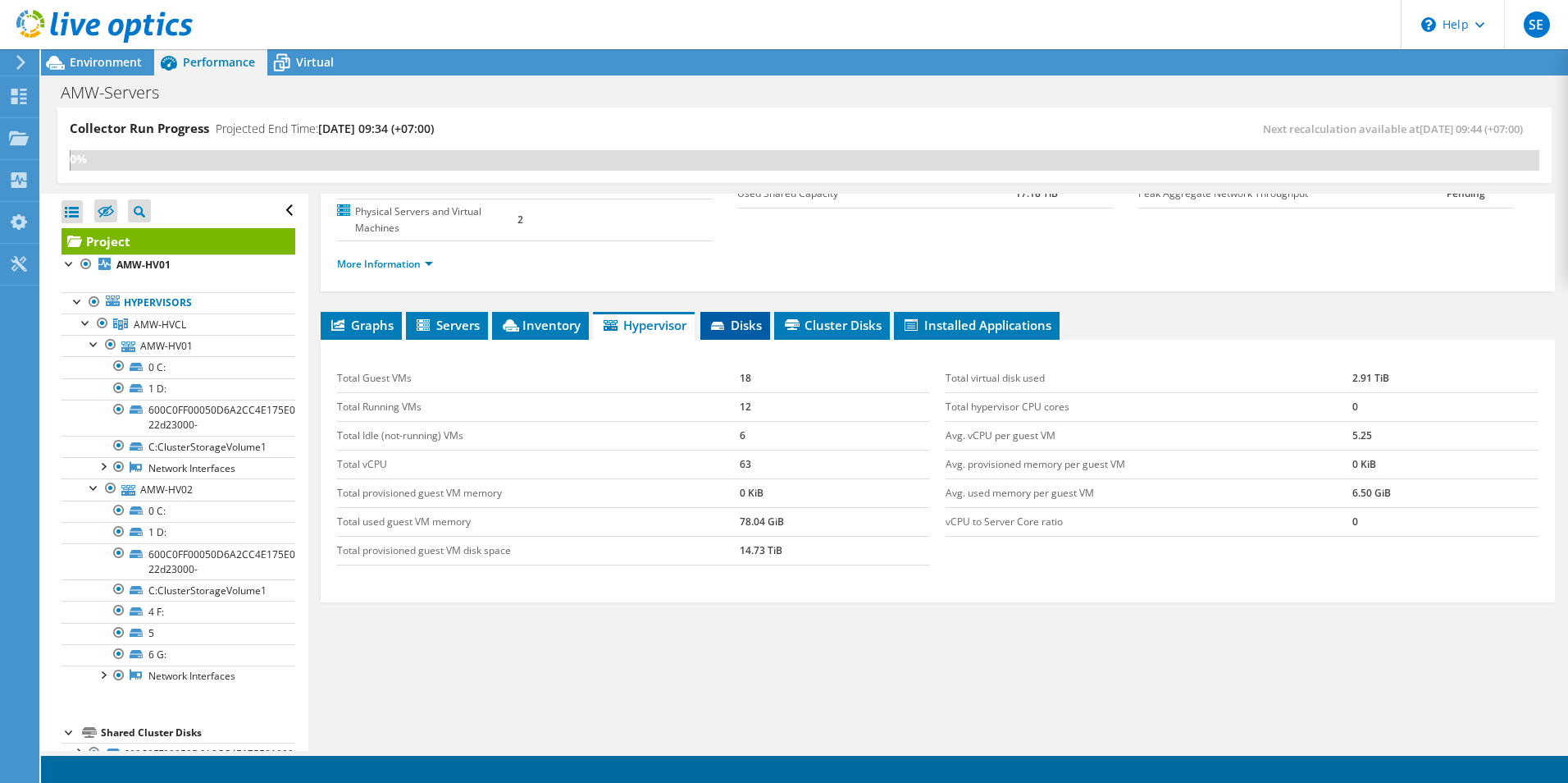
click at [742, 324] on span "Disks" at bounding box center [734, 325] width 54 height 16
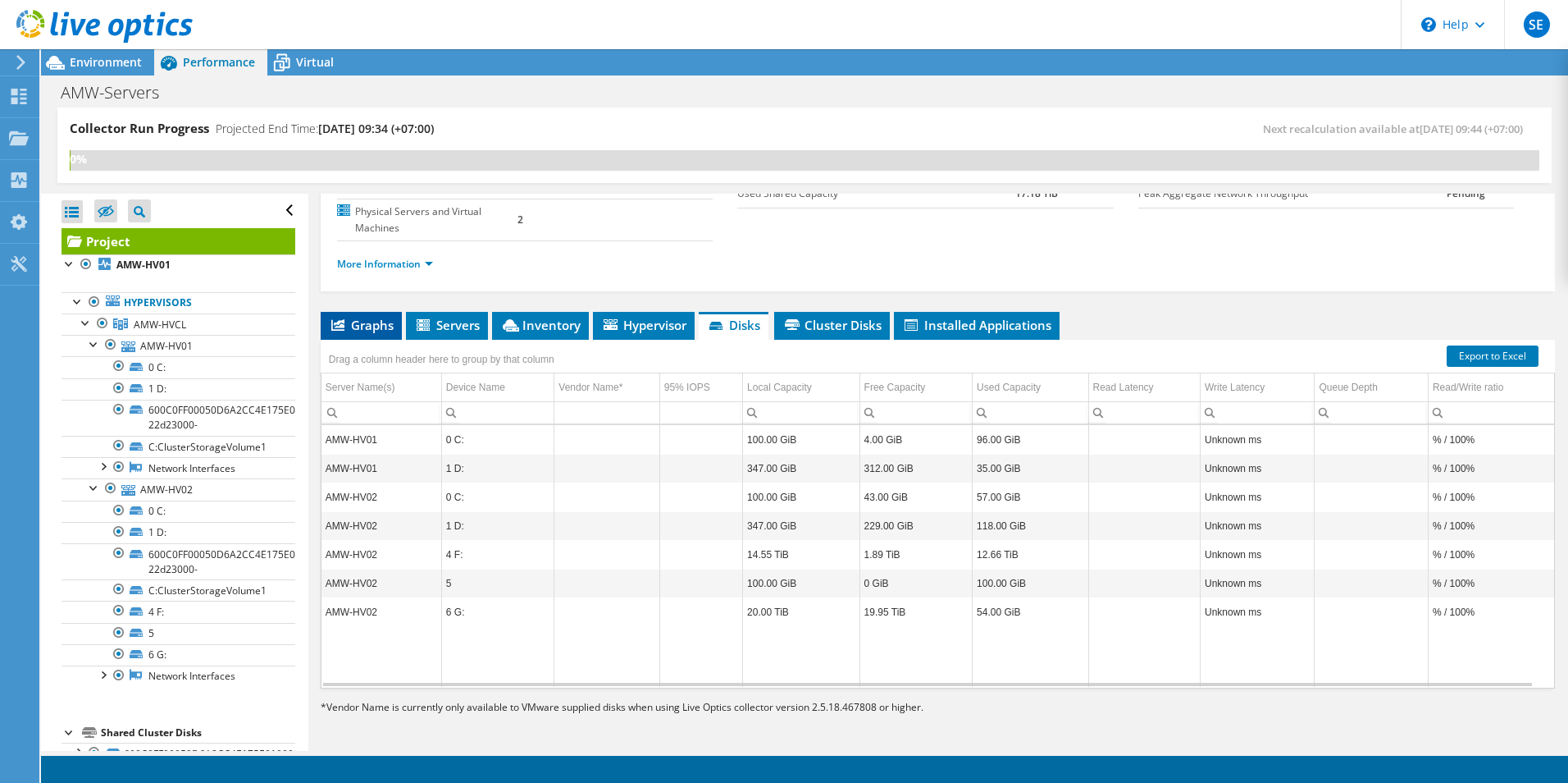
click at [355, 321] on span "Graphs" at bounding box center [361, 325] width 65 height 16
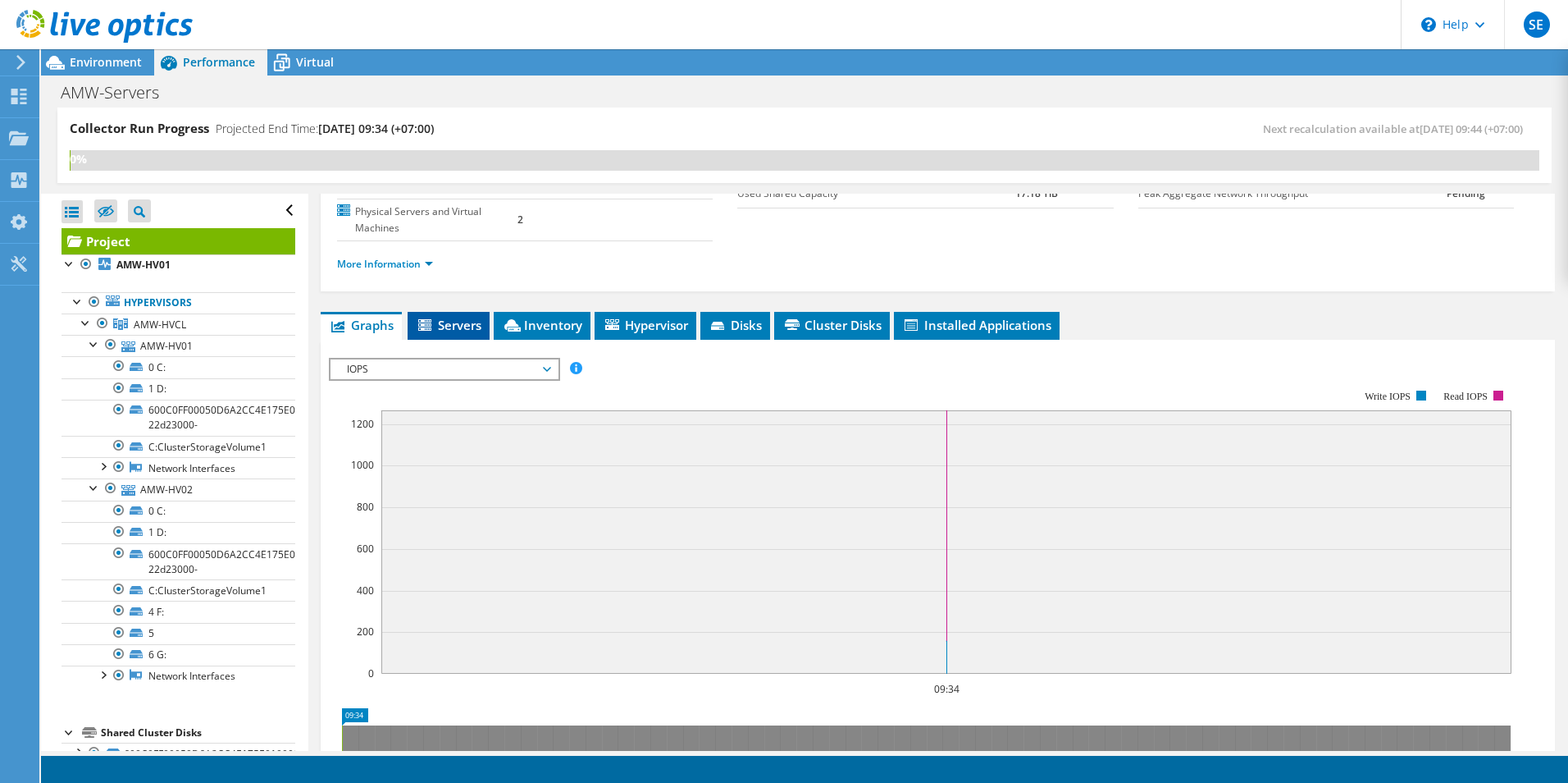
click at [456, 327] on span "Servers" at bounding box center [449, 325] width 66 height 16
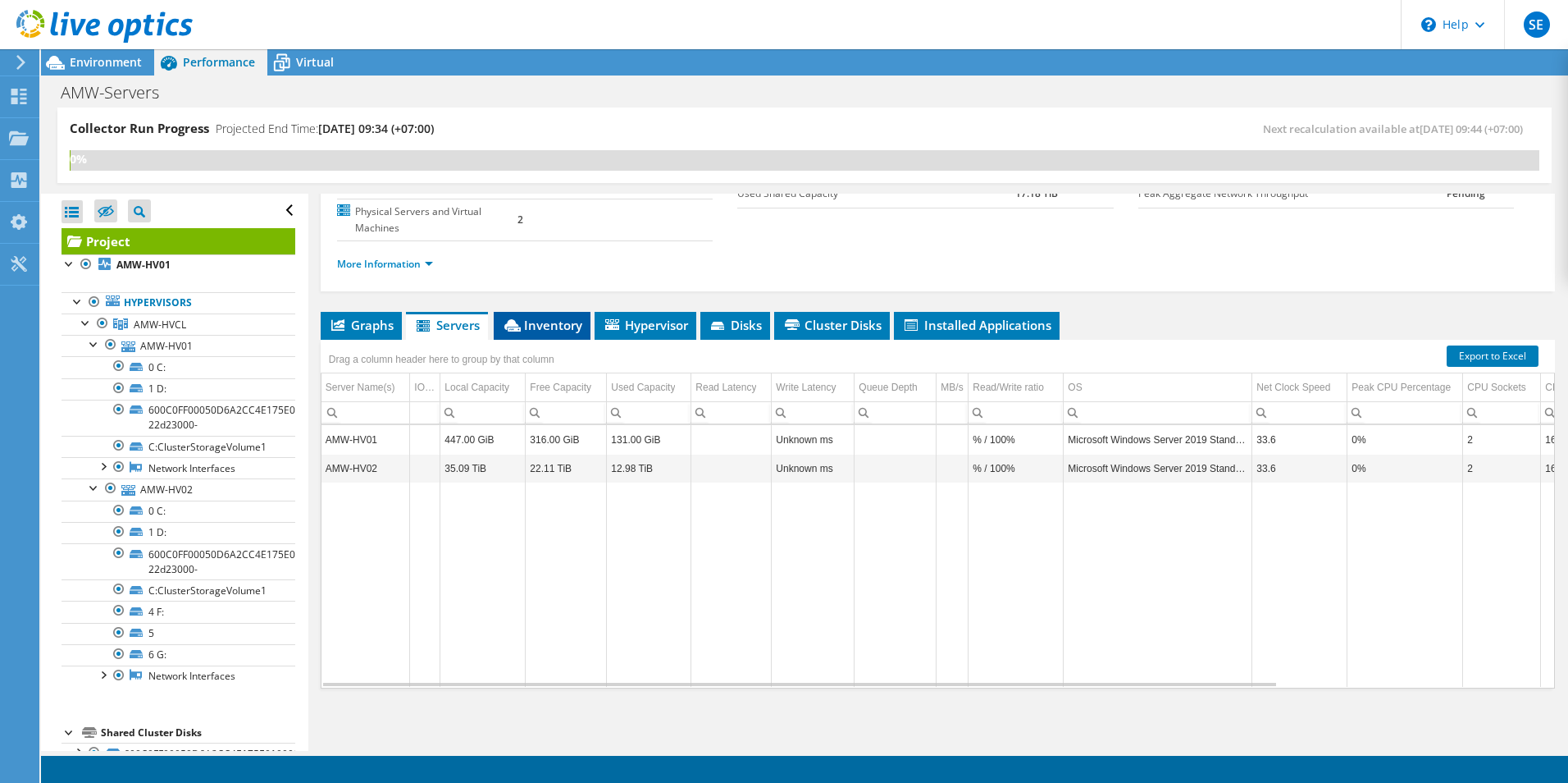
click at [536, 328] on span "Inventory" at bounding box center [541, 325] width 80 height 16
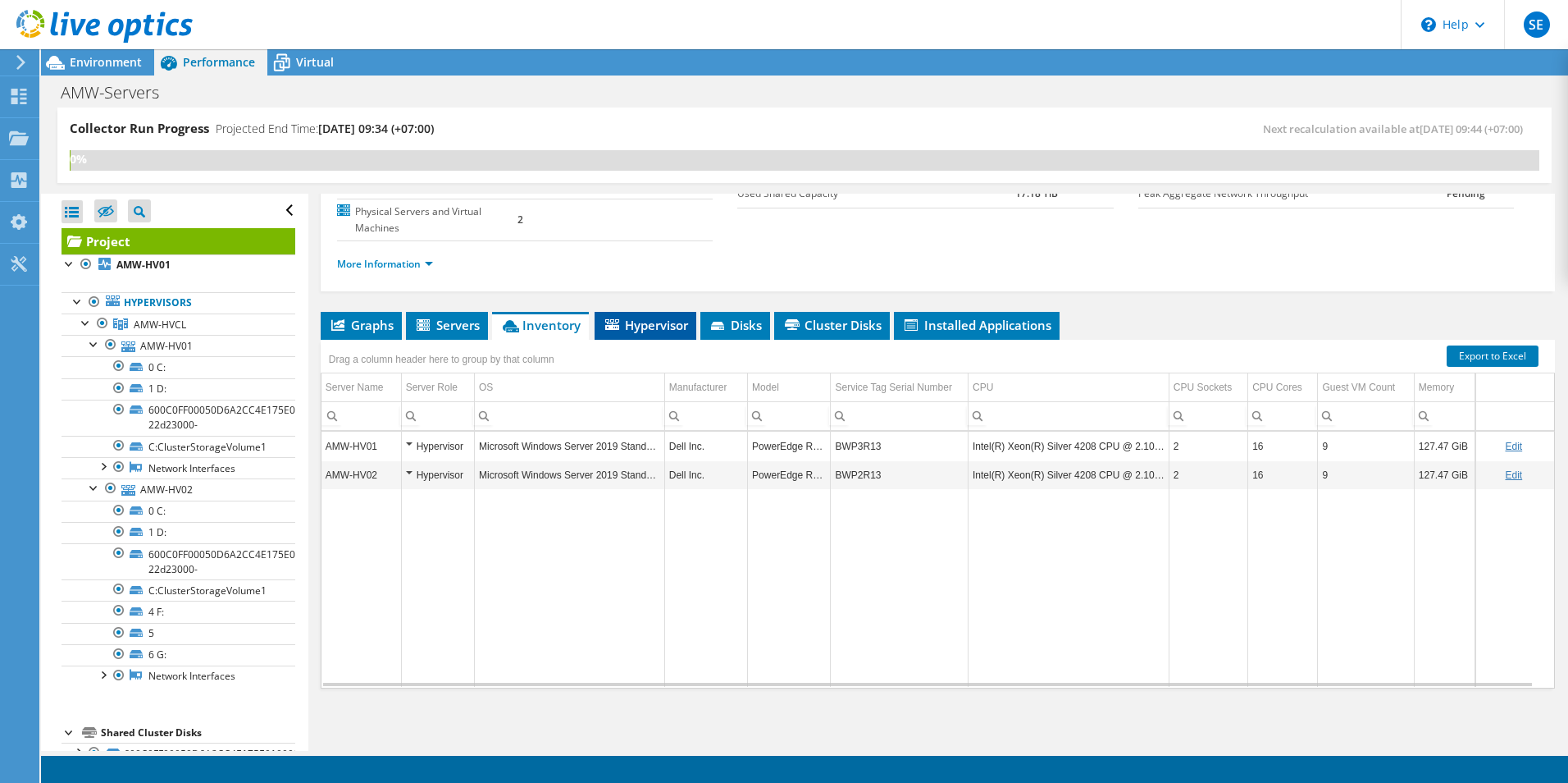
click at [662, 330] on span "Hypervisor" at bounding box center [645, 325] width 85 height 16
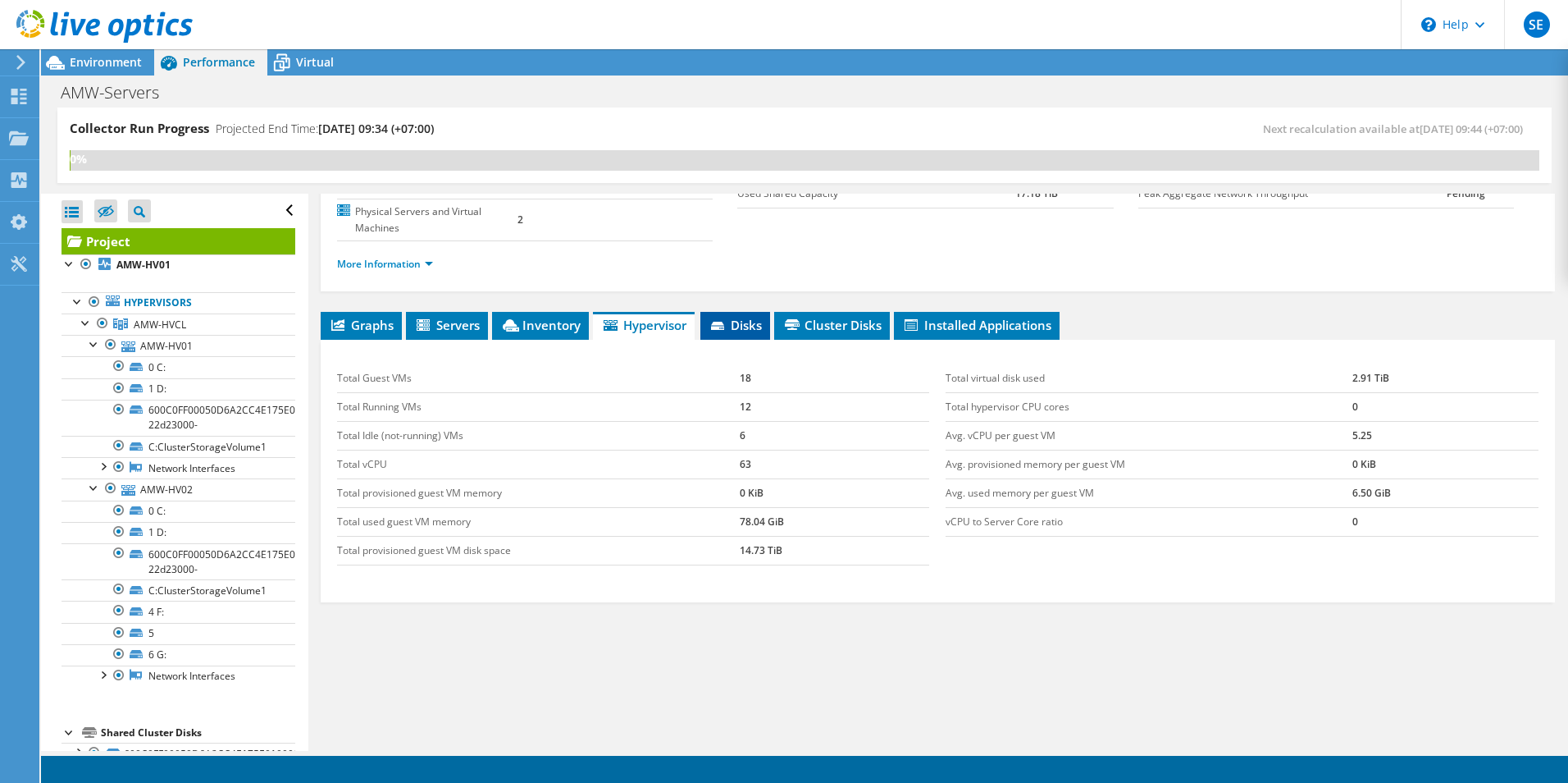
click at [746, 325] on span "Disks" at bounding box center [734, 325] width 54 height 16
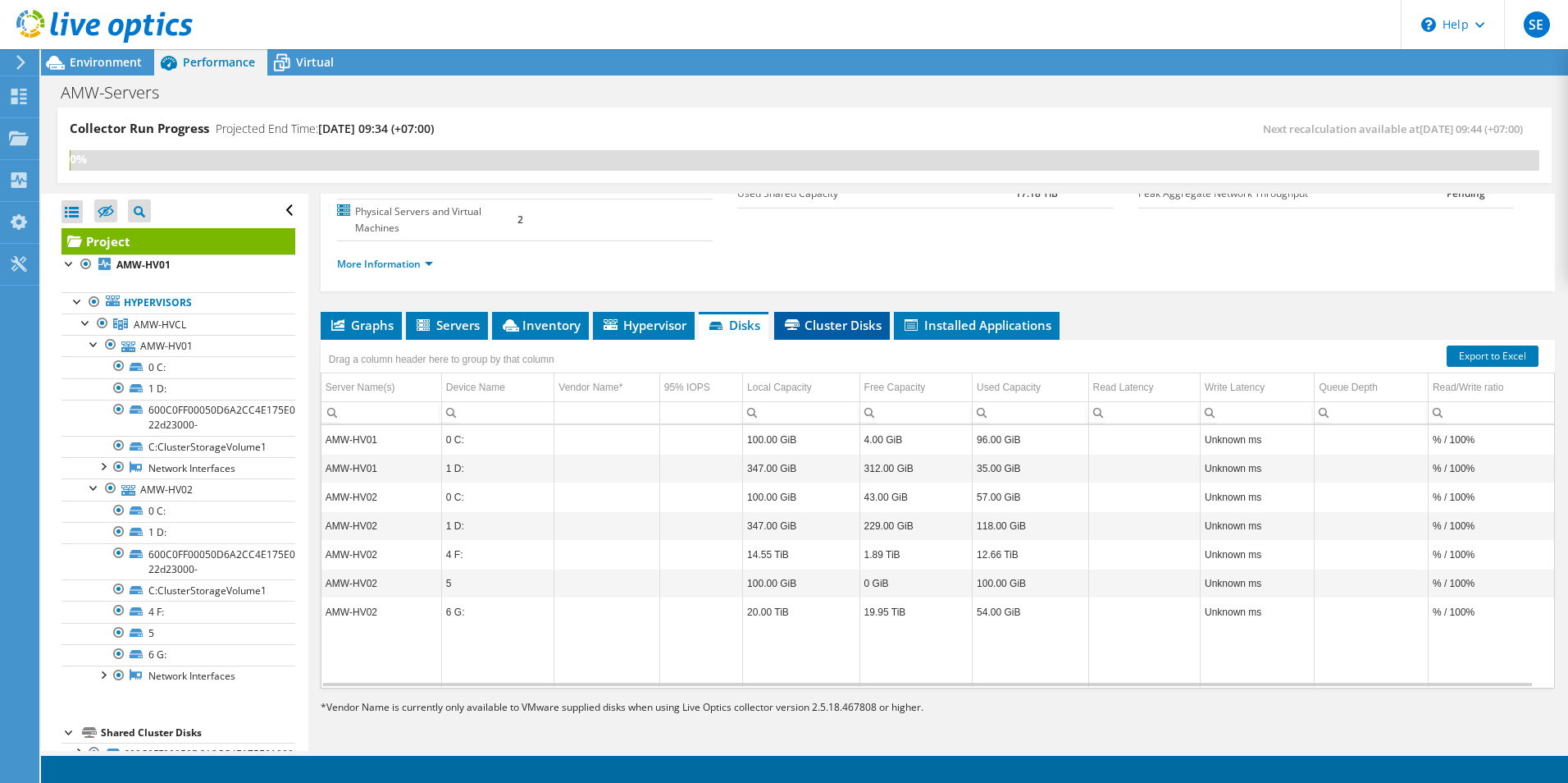
click at [836, 324] on span "Cluster Disks" at bounding box center [832, 325] width 99 height 16
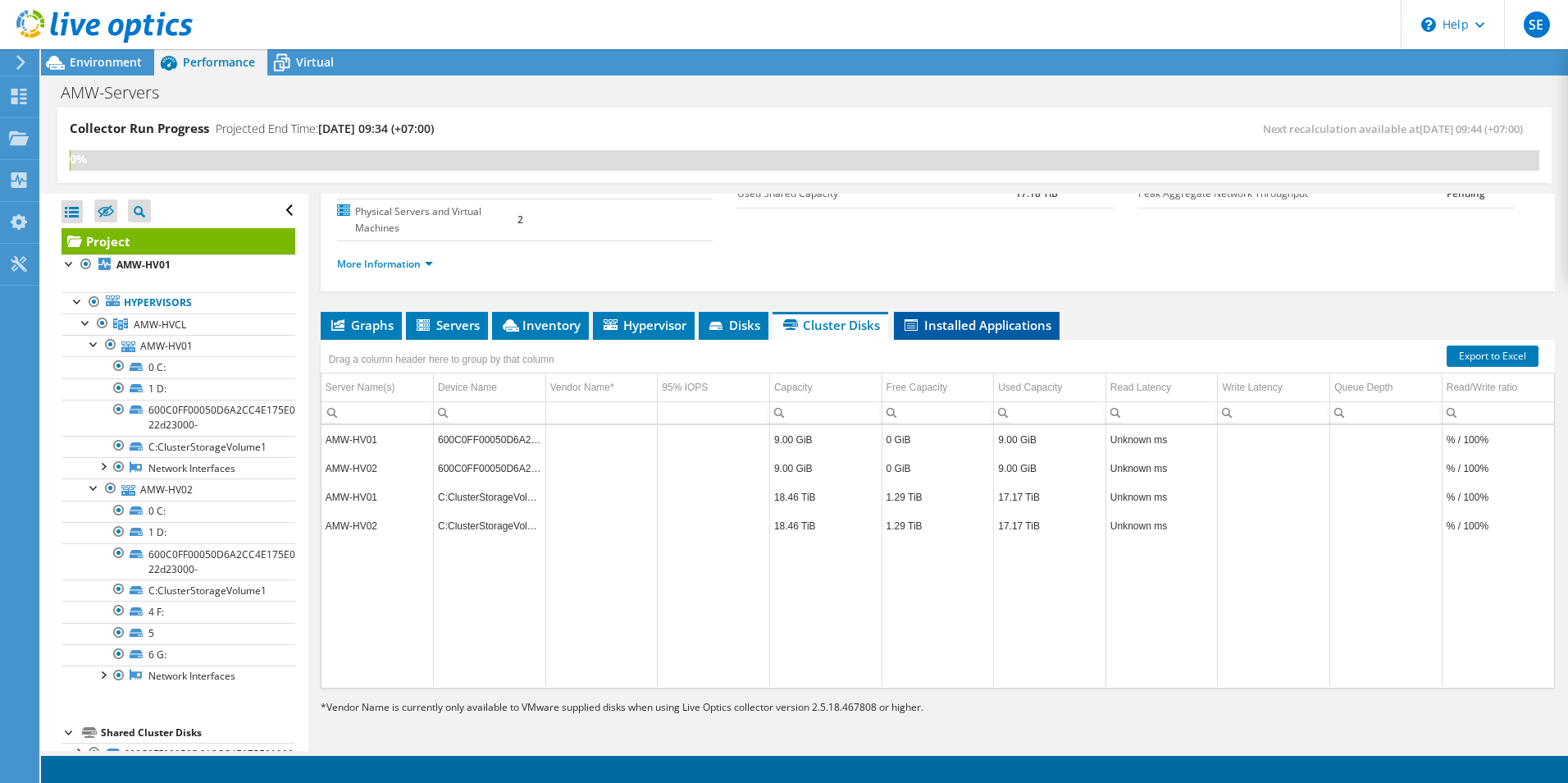
click at [958, 317] on span "Installed Applications" at bounding box center [977, 325] width 149 height 16
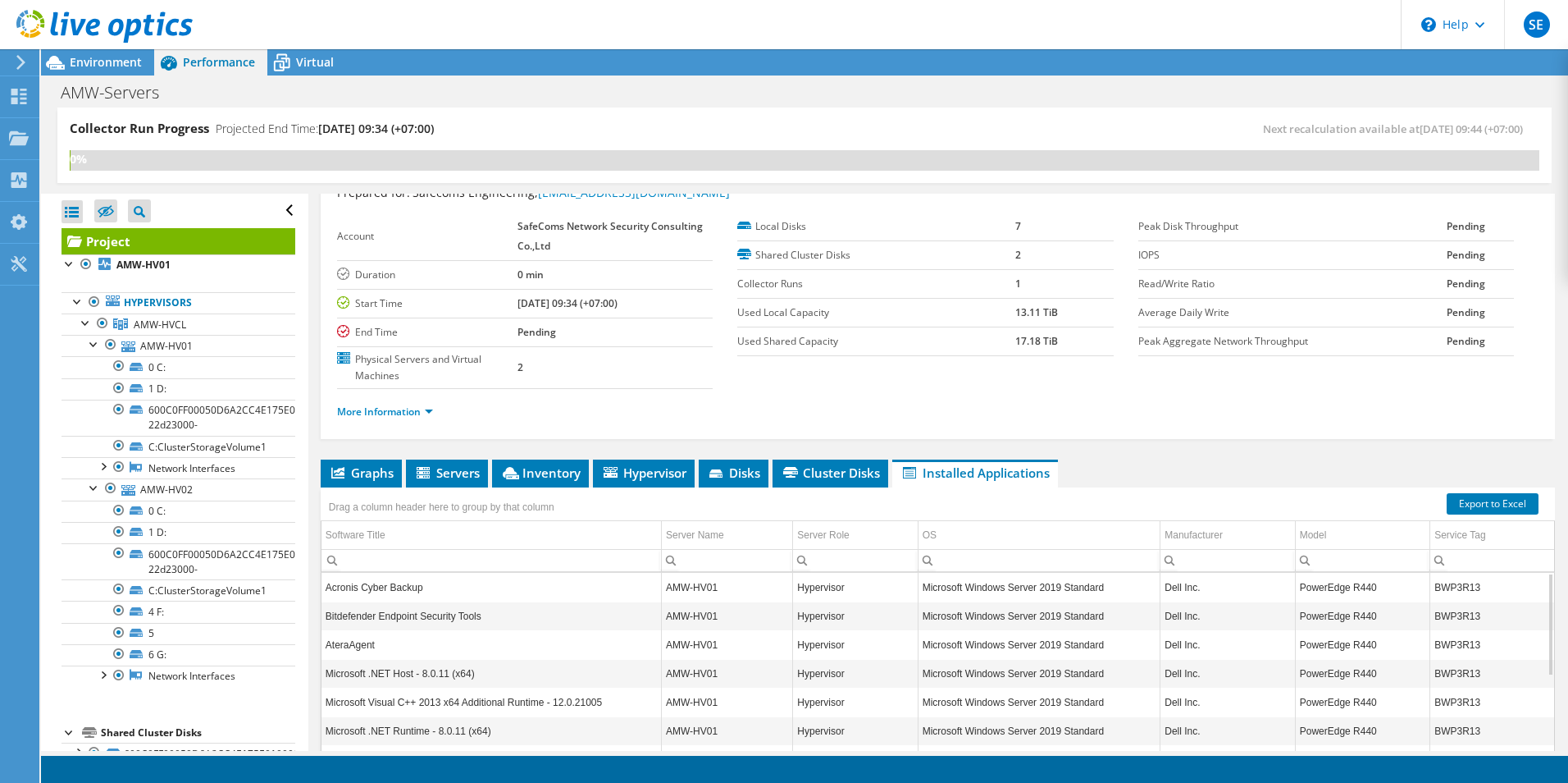
scroll to position [0, 0]
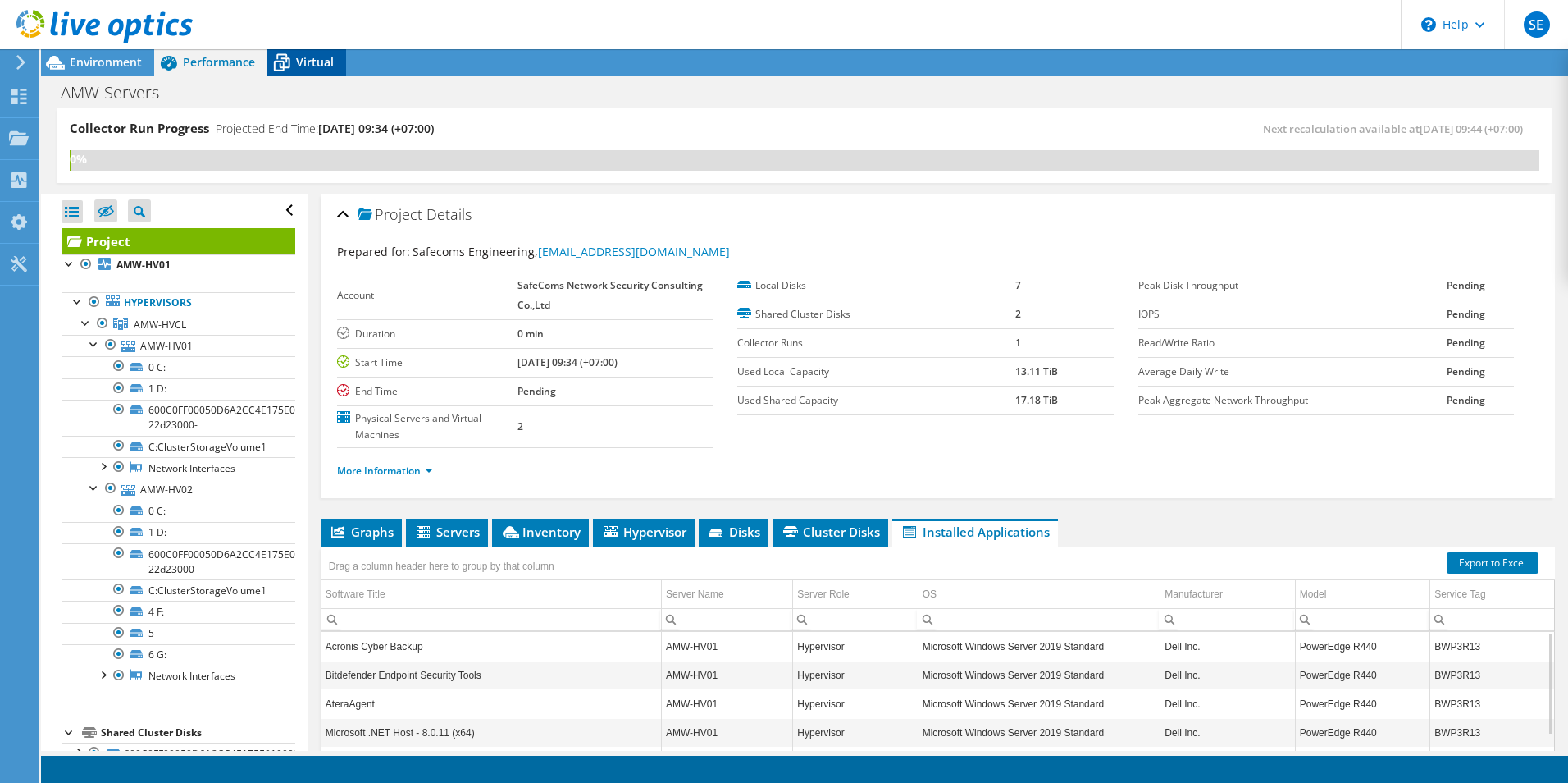
click at [305, 61] on span "Virtual" at bounding box center [315, 61] width 38 height 16
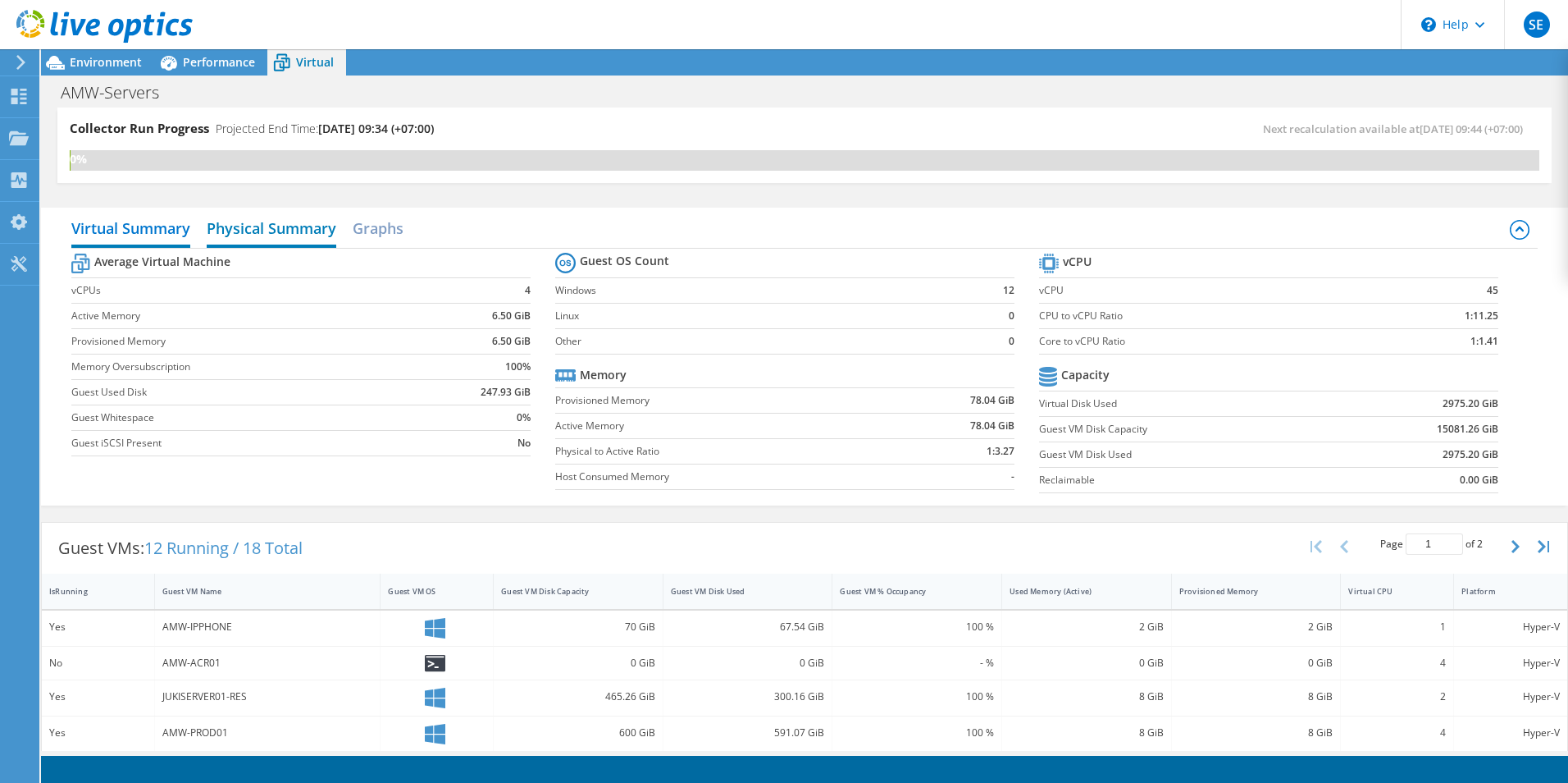
click at [255, 227] on h2 "Physical Summary" at bounding box center [271, 229] width 129 height 36
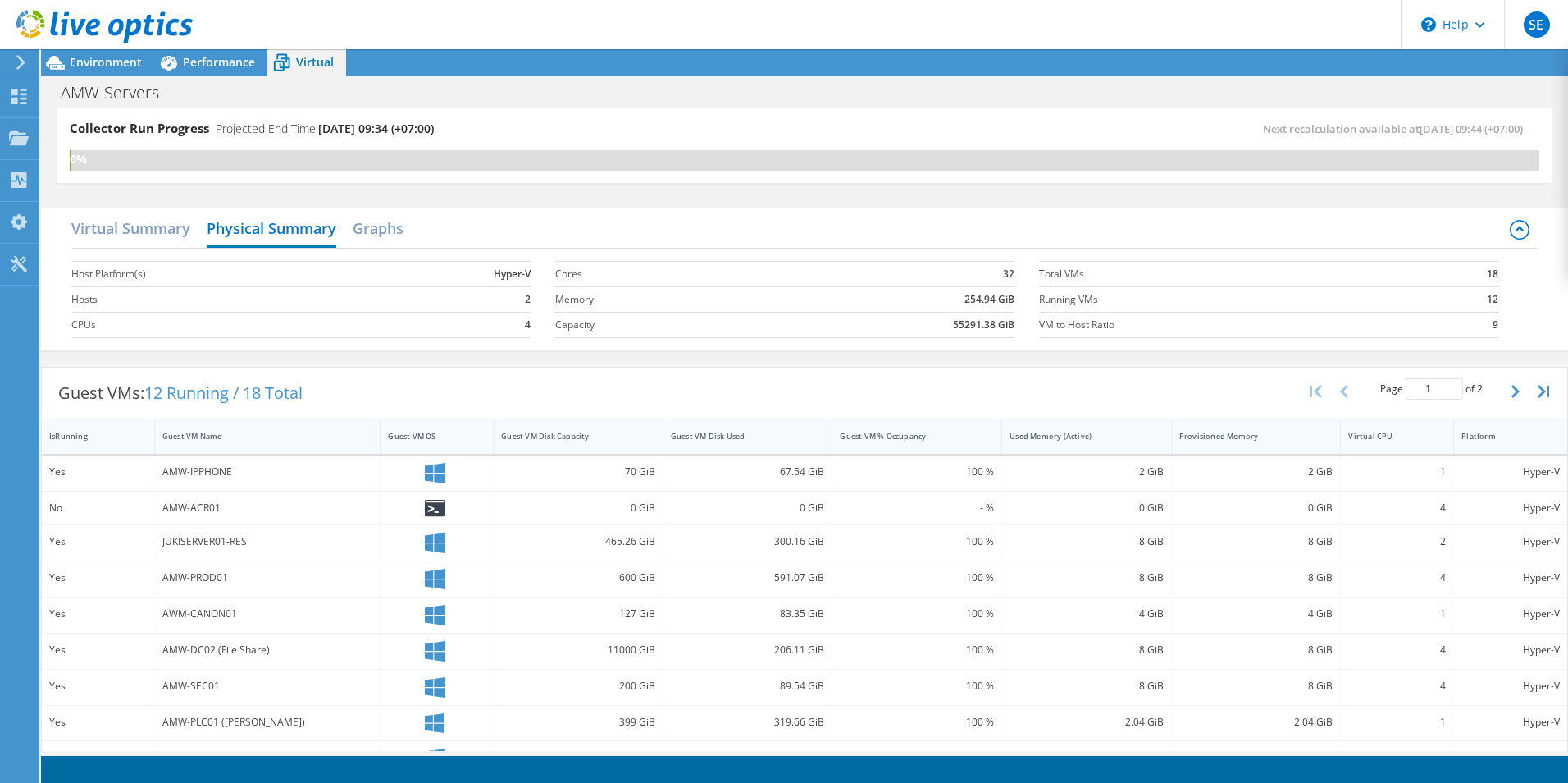
scroll to position [244, 0]
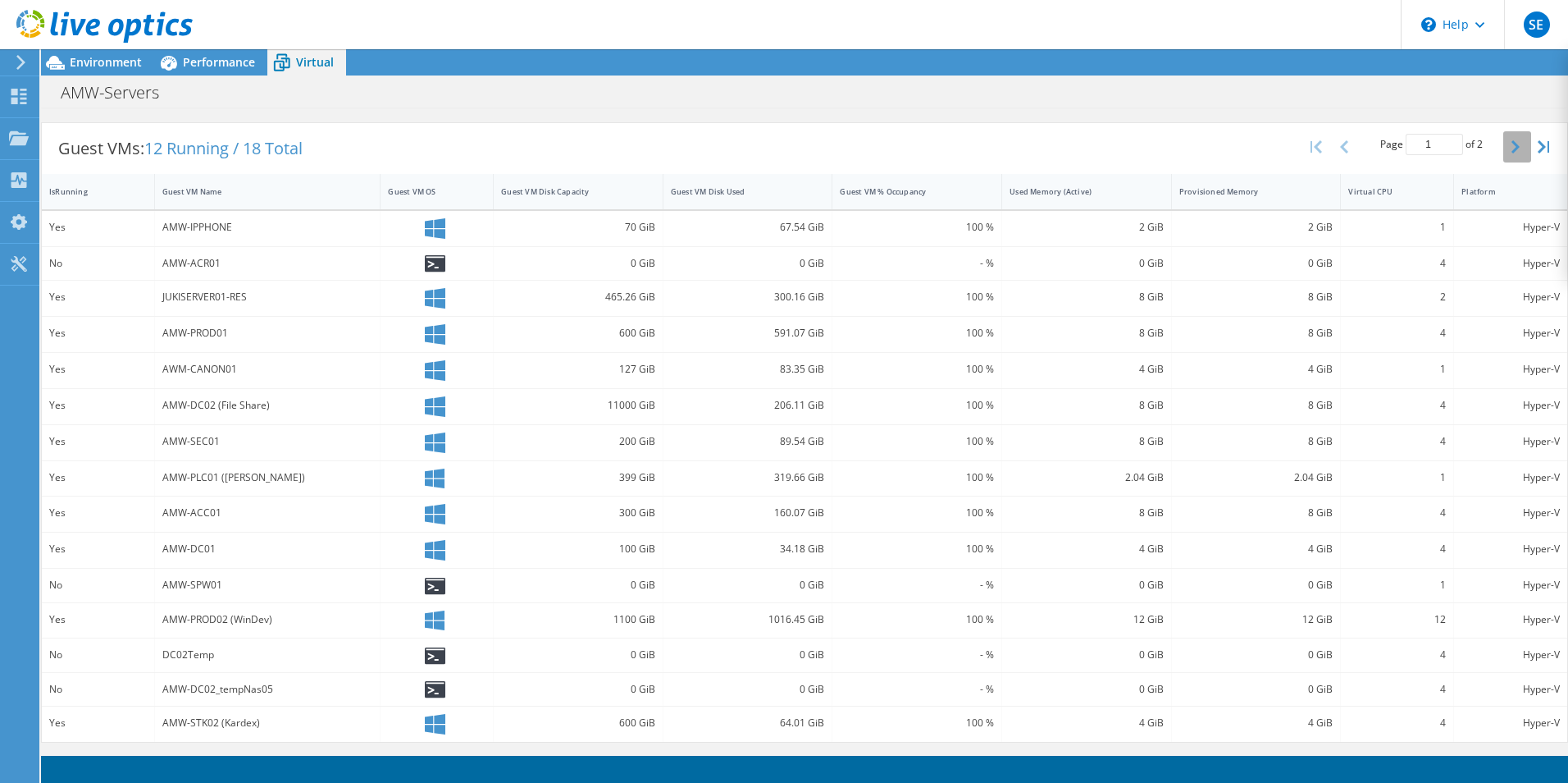
click at [1511, 144] on icon "button" at bounding box center [1515, 147] width 8 height 13
type input "2"
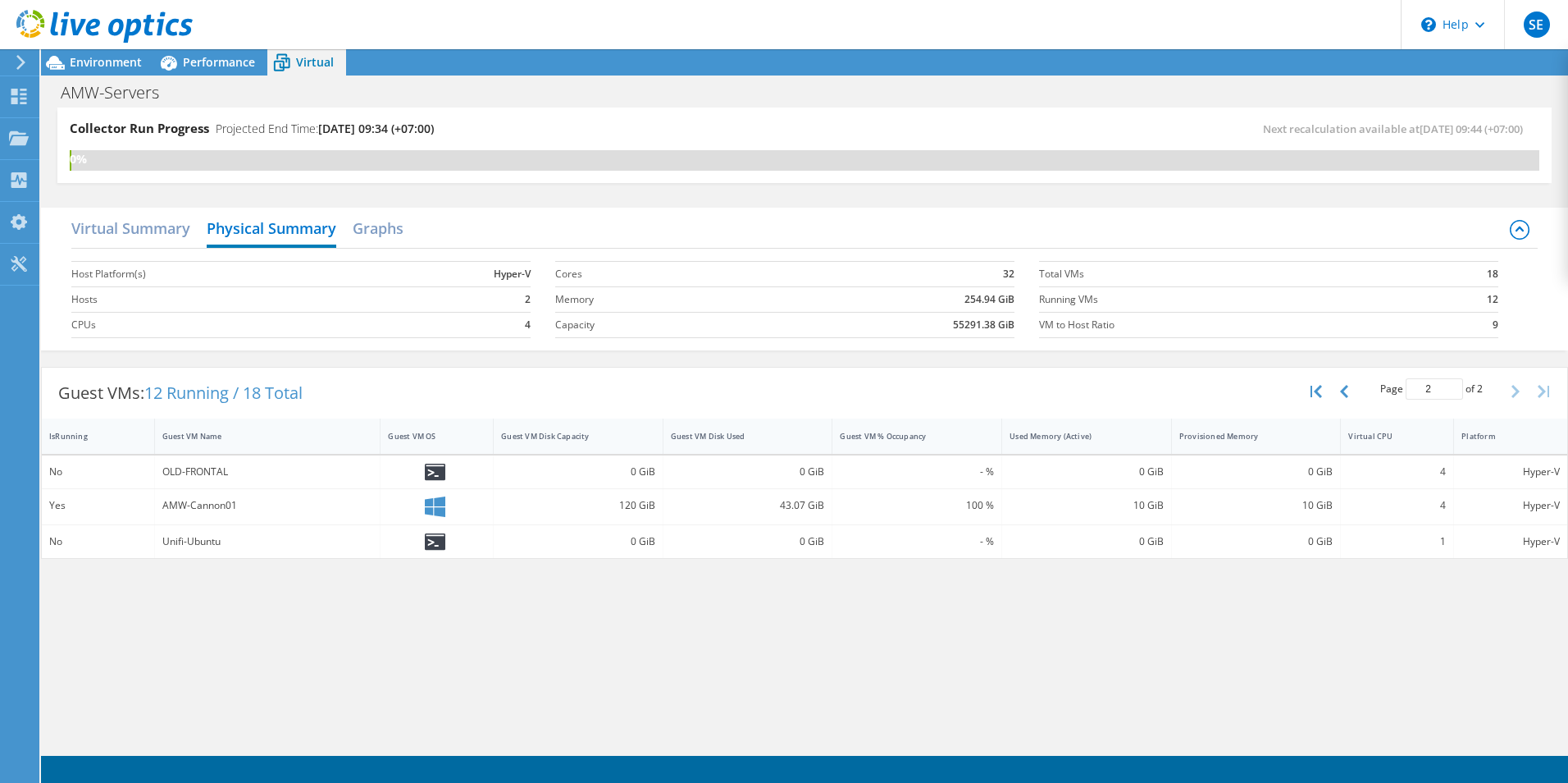
scroll to position [207, 0]
click at [365, 225] on h2 "Graphs" at bounding box center [378, 229] width 51 height 36
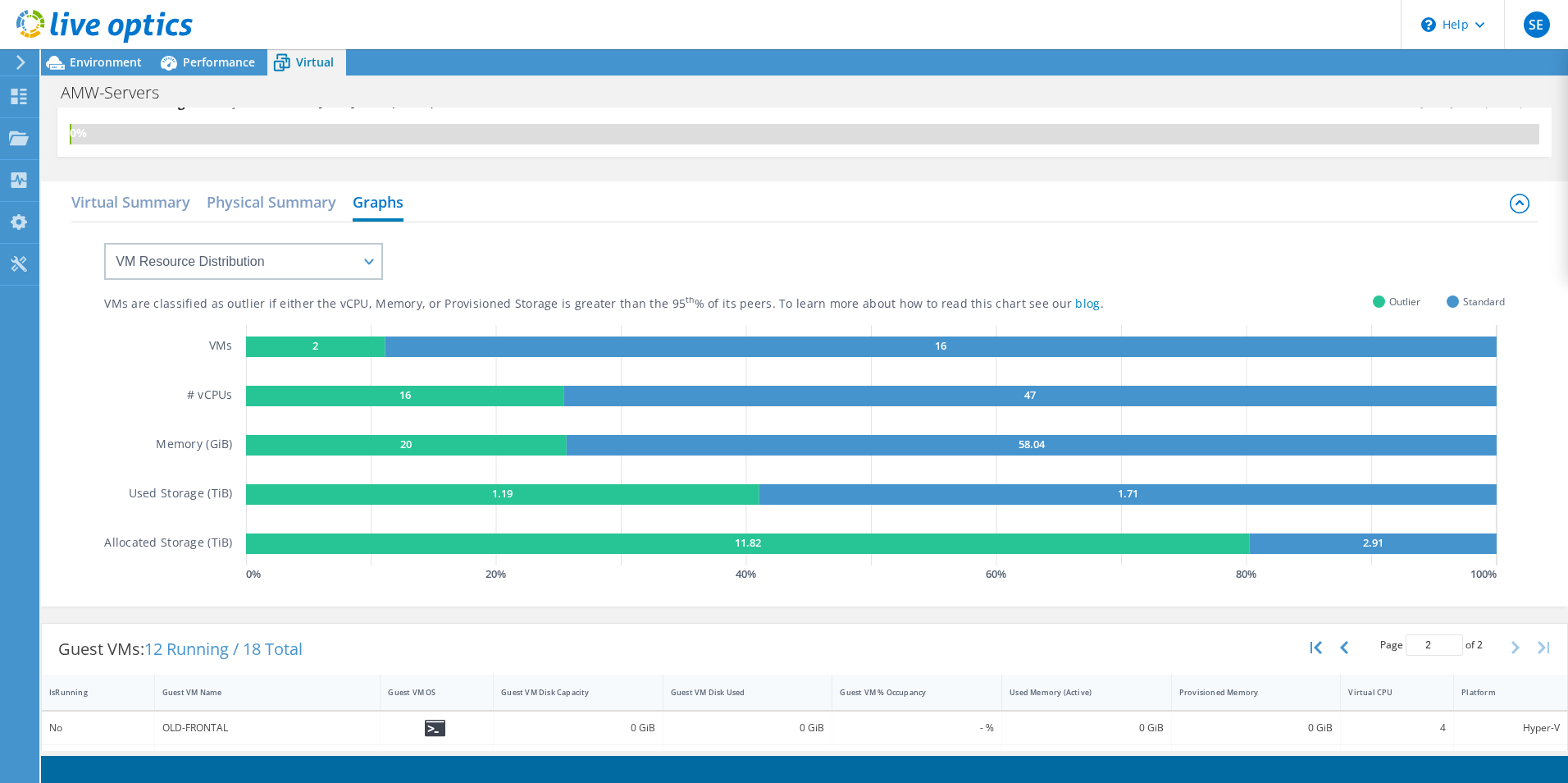
scroll to position [0, 0]
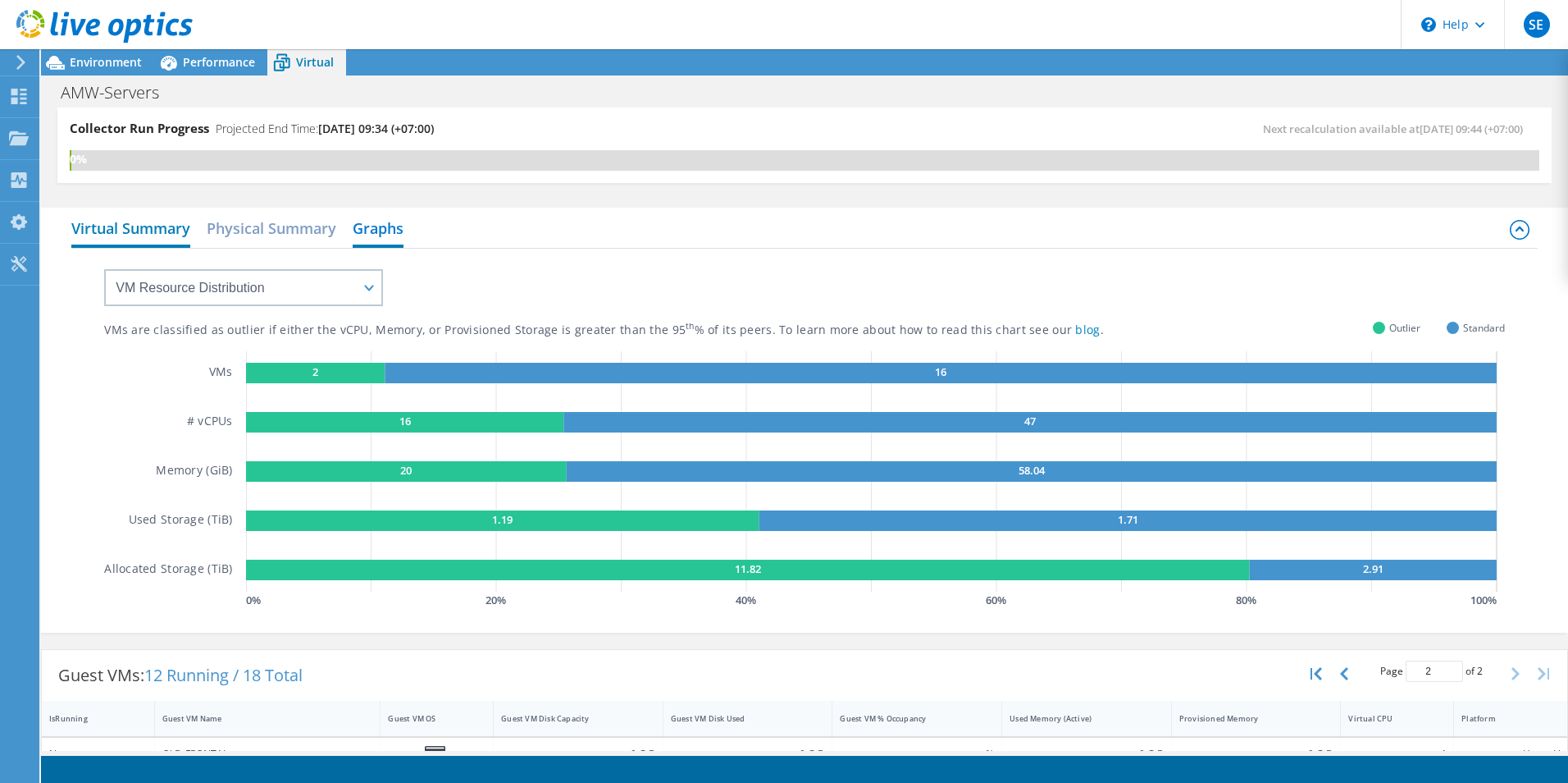
click at [173, 229] on h2 "Virtual Summary" at bounding box center [131, 229] width 119 height 36
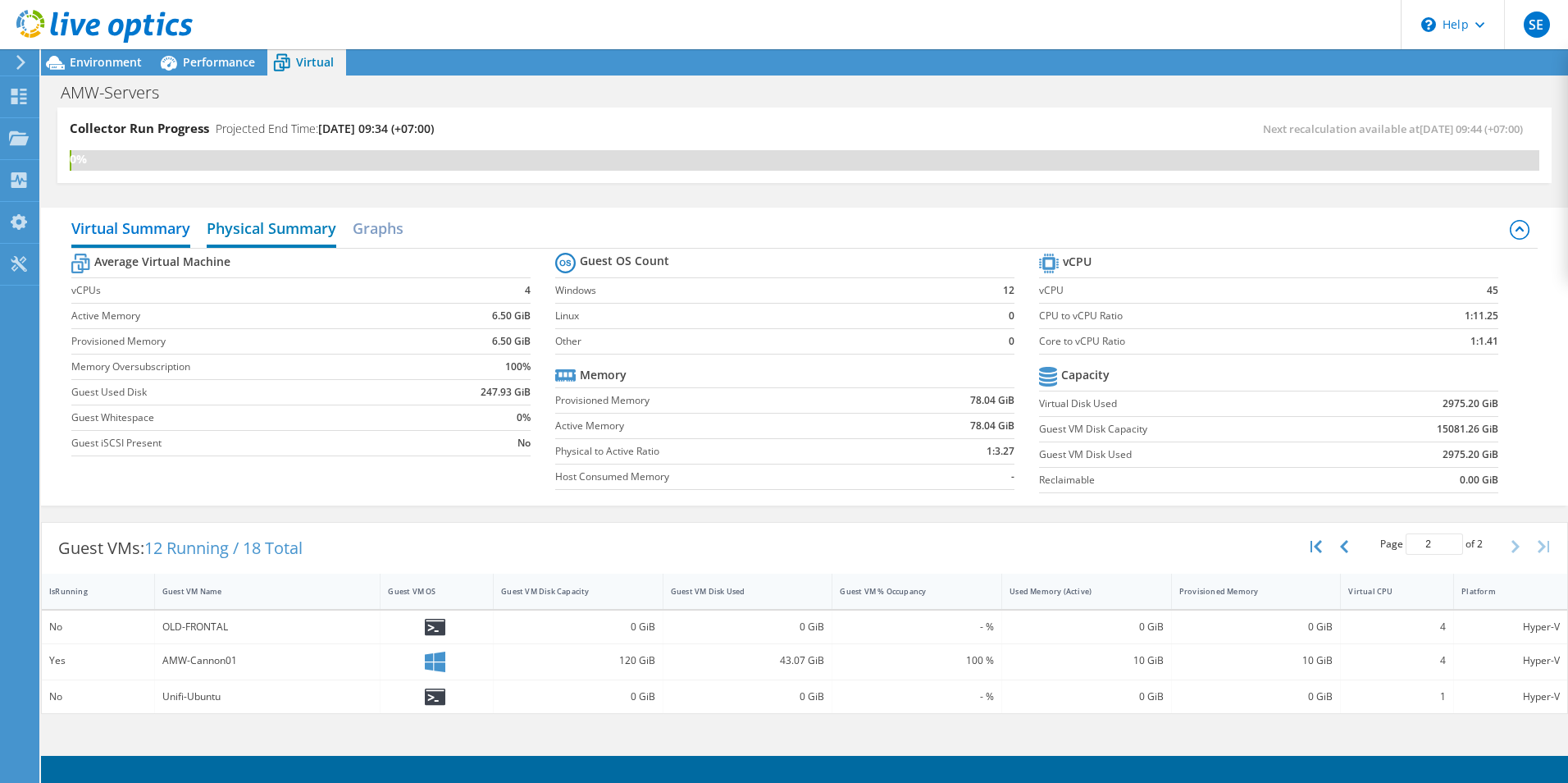
click at [265, 230] on h2 "Physical Summary" at bounding box center [271, 229] width 129 height 36
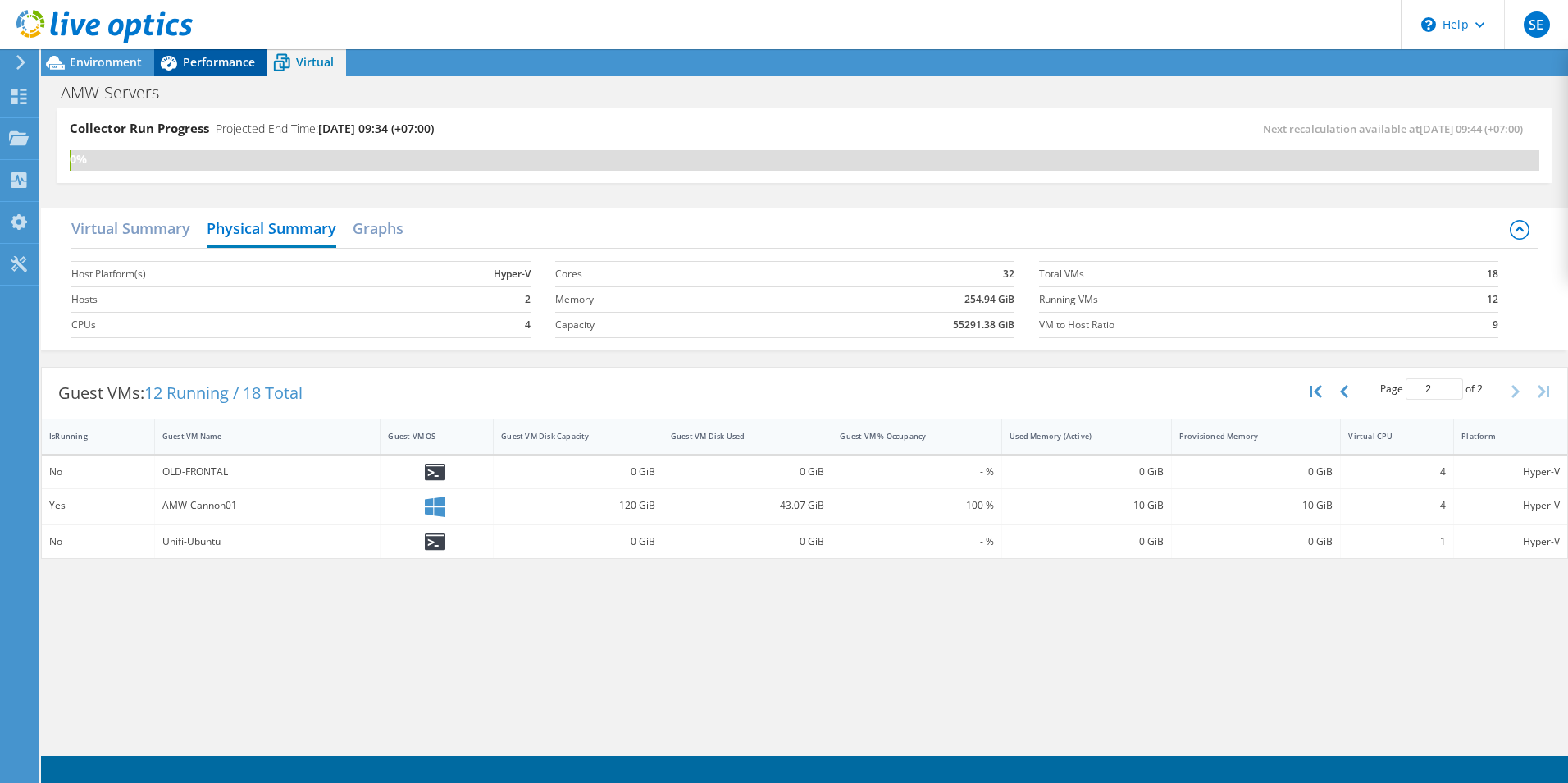
click at [222, 62] on span "Performance" at bounding box center [219, 61] width 73 height 16
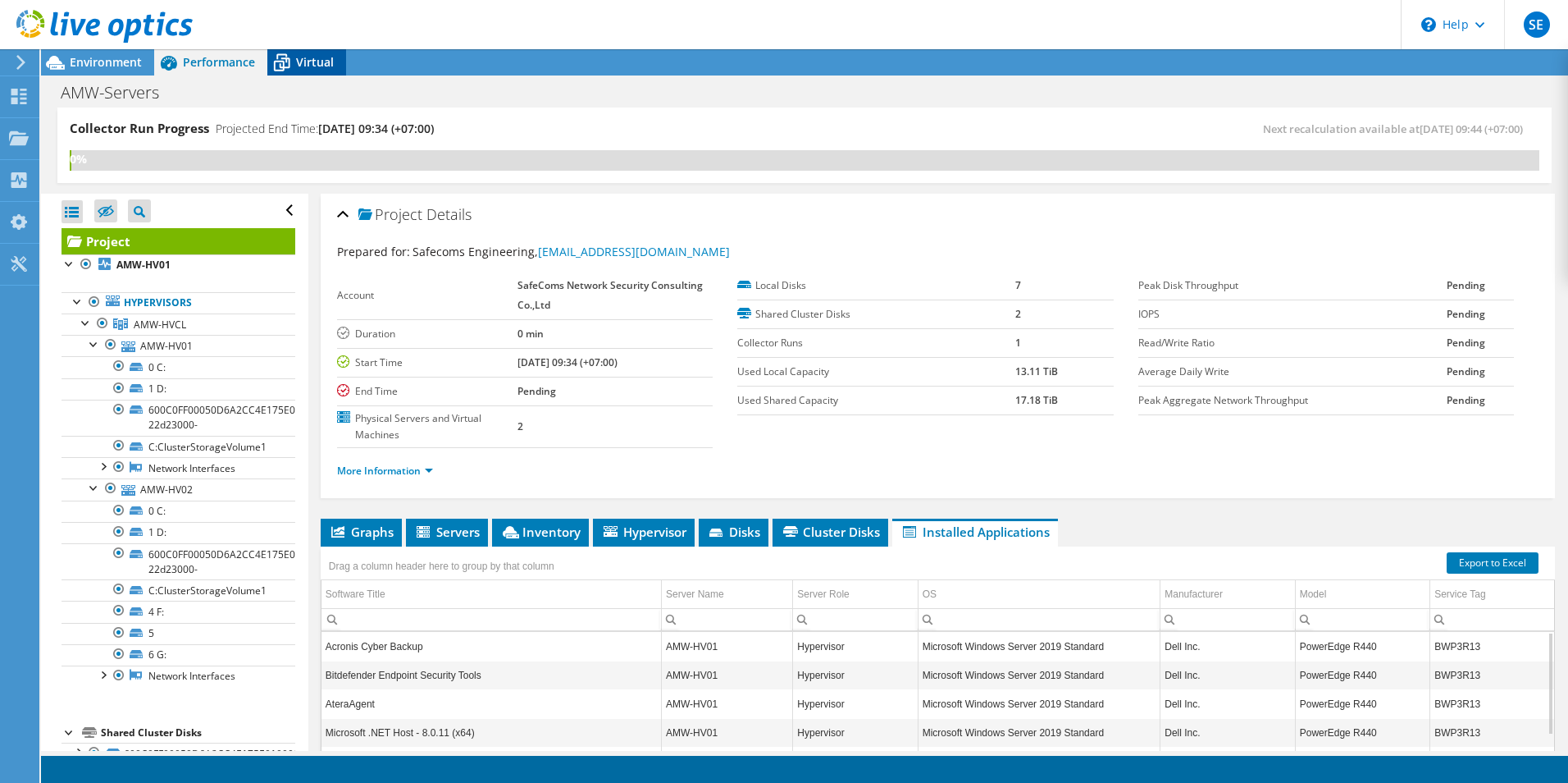
click at [318, 62] on span "Virtual" at bounding box center [315, 61] width 38 height 16
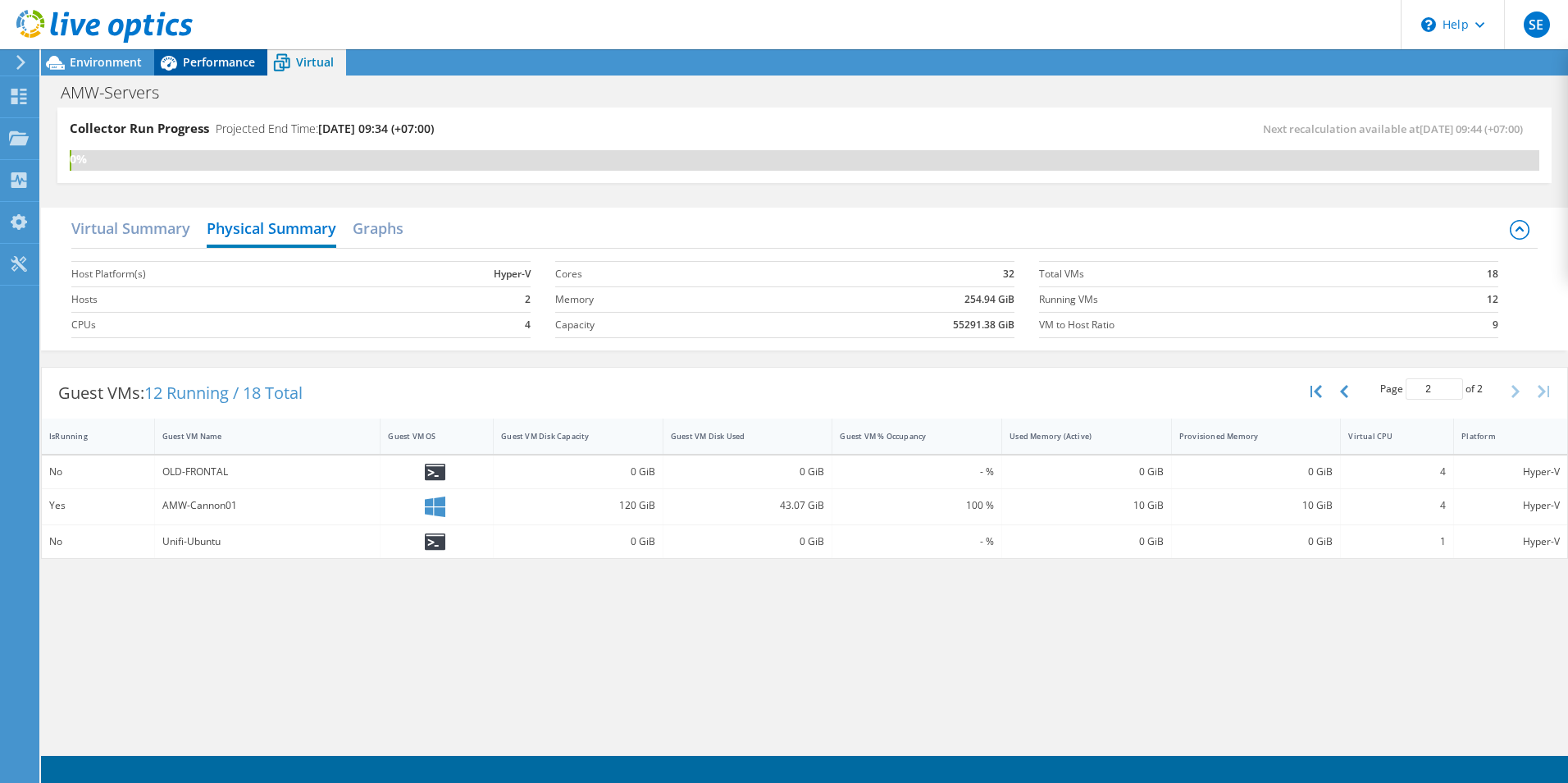
click at [223, 59] on span "Performance" at bounding box center [219, 61] width 73 height 16
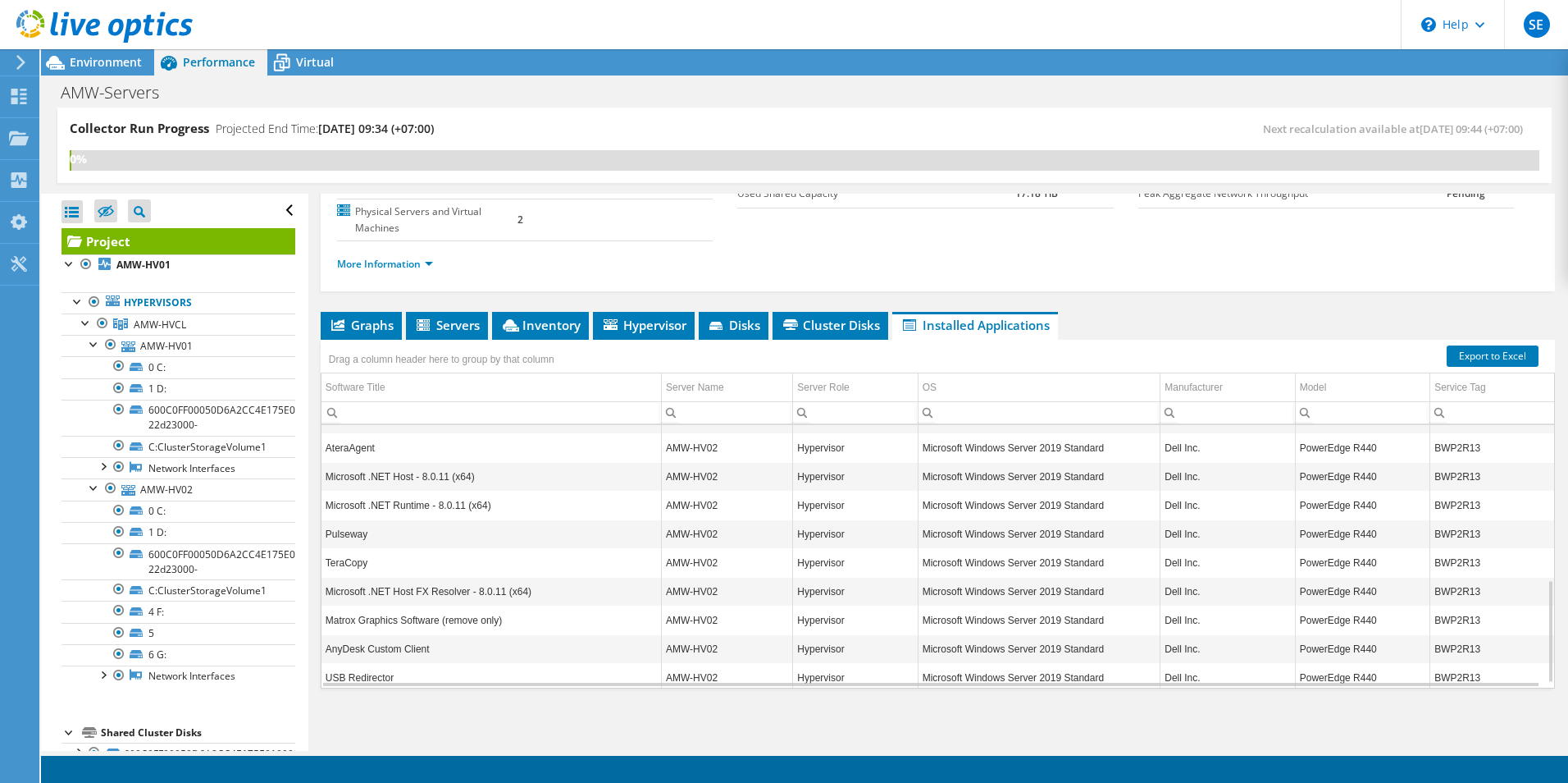
scroll to position [406, 0]
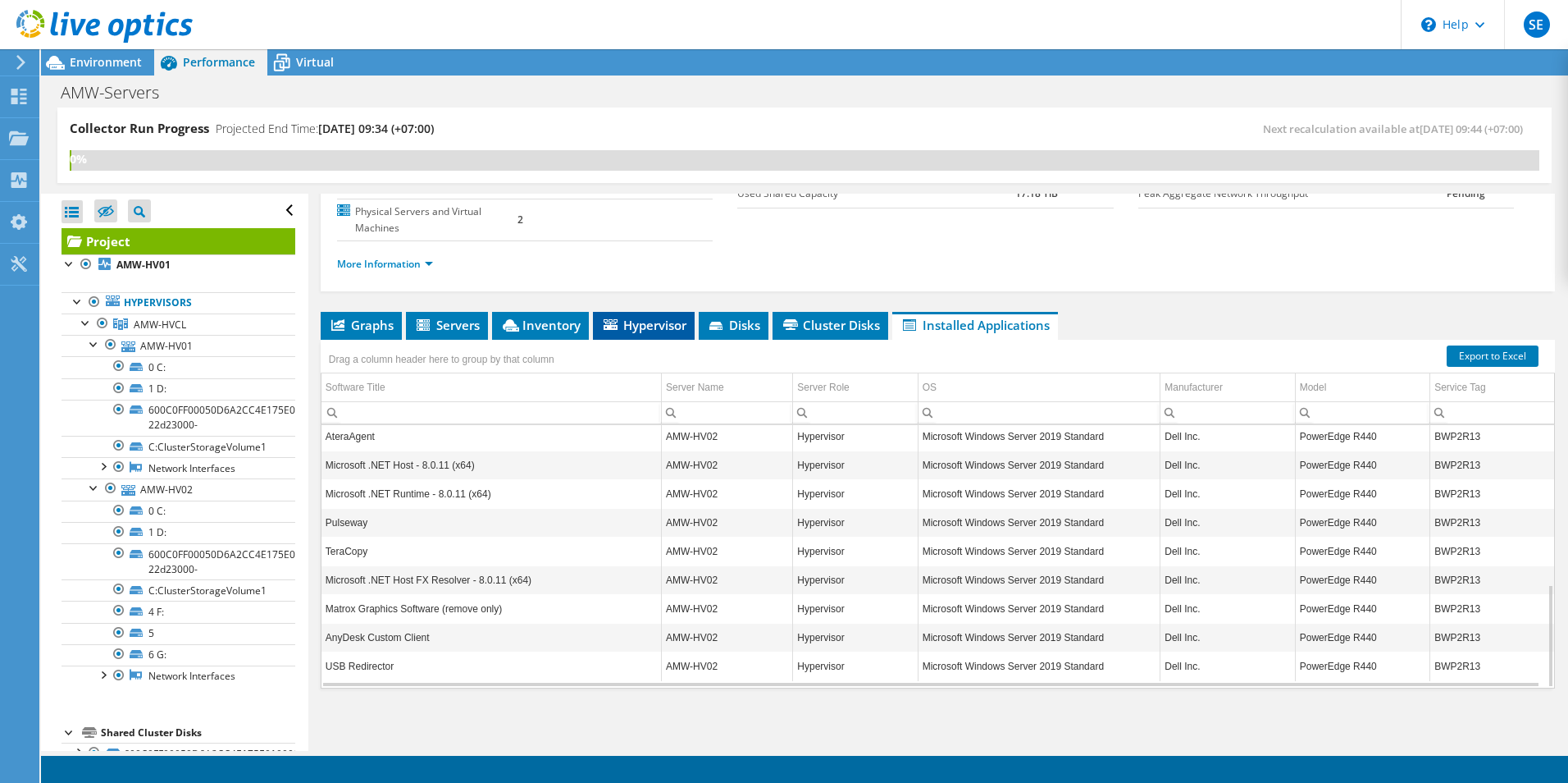
click at [662, 324] on span "Hypervisor" at bounding box center [643, 325] width 85 height 16
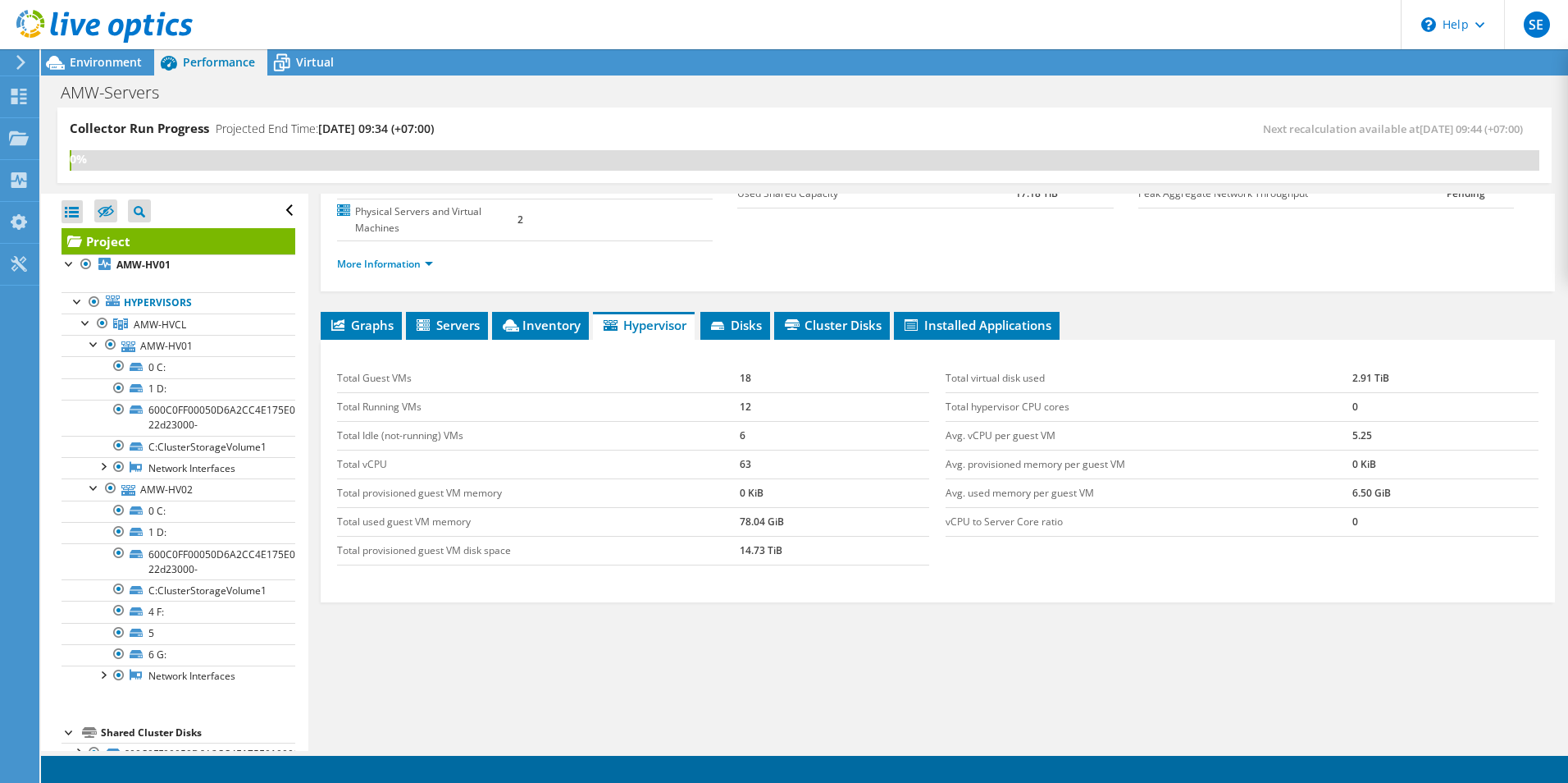
scroll to position [0, 0]
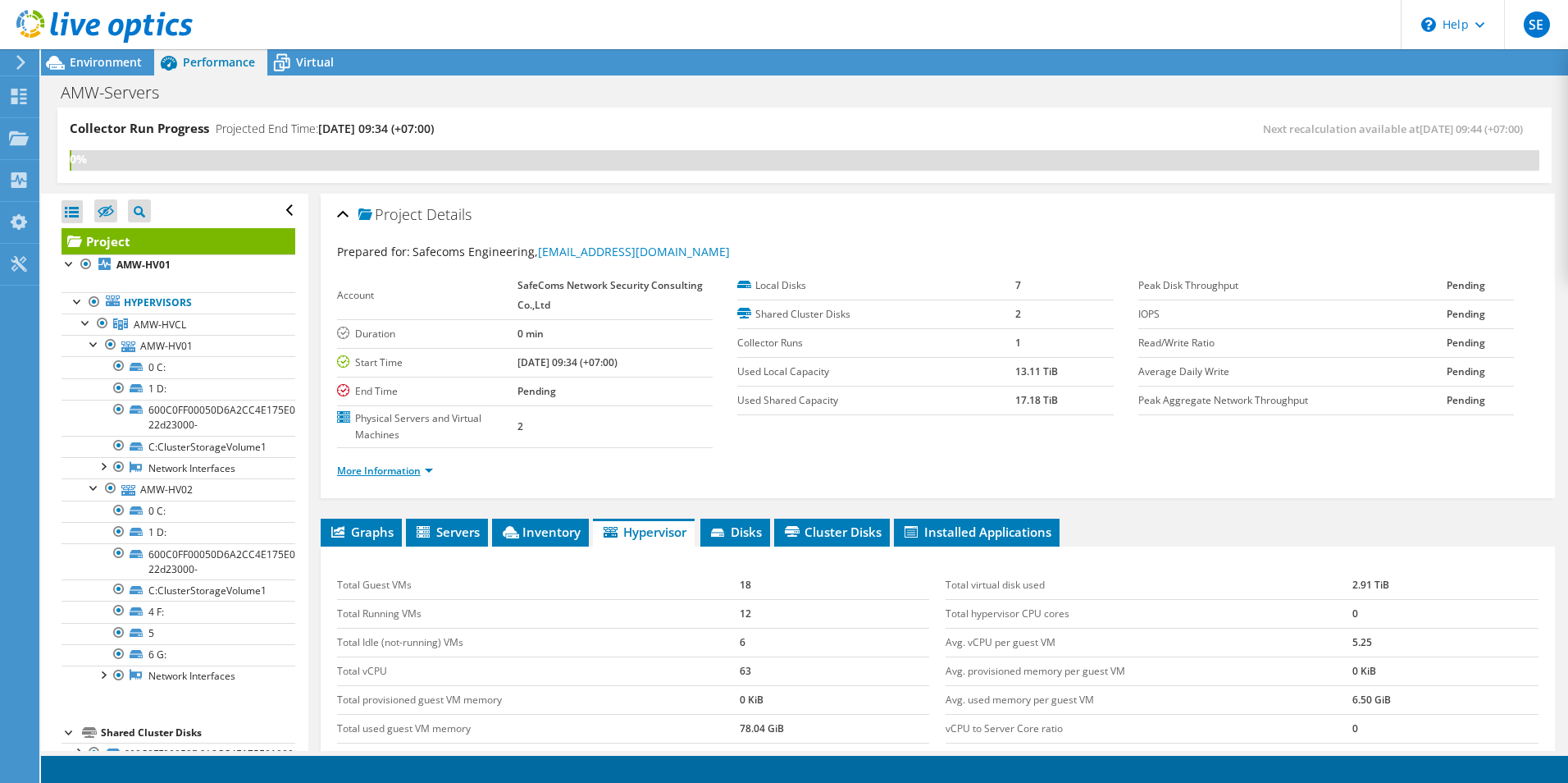
click at [431, 470] on link "More Information" at bounding box center [385, 470] width 96 height 14
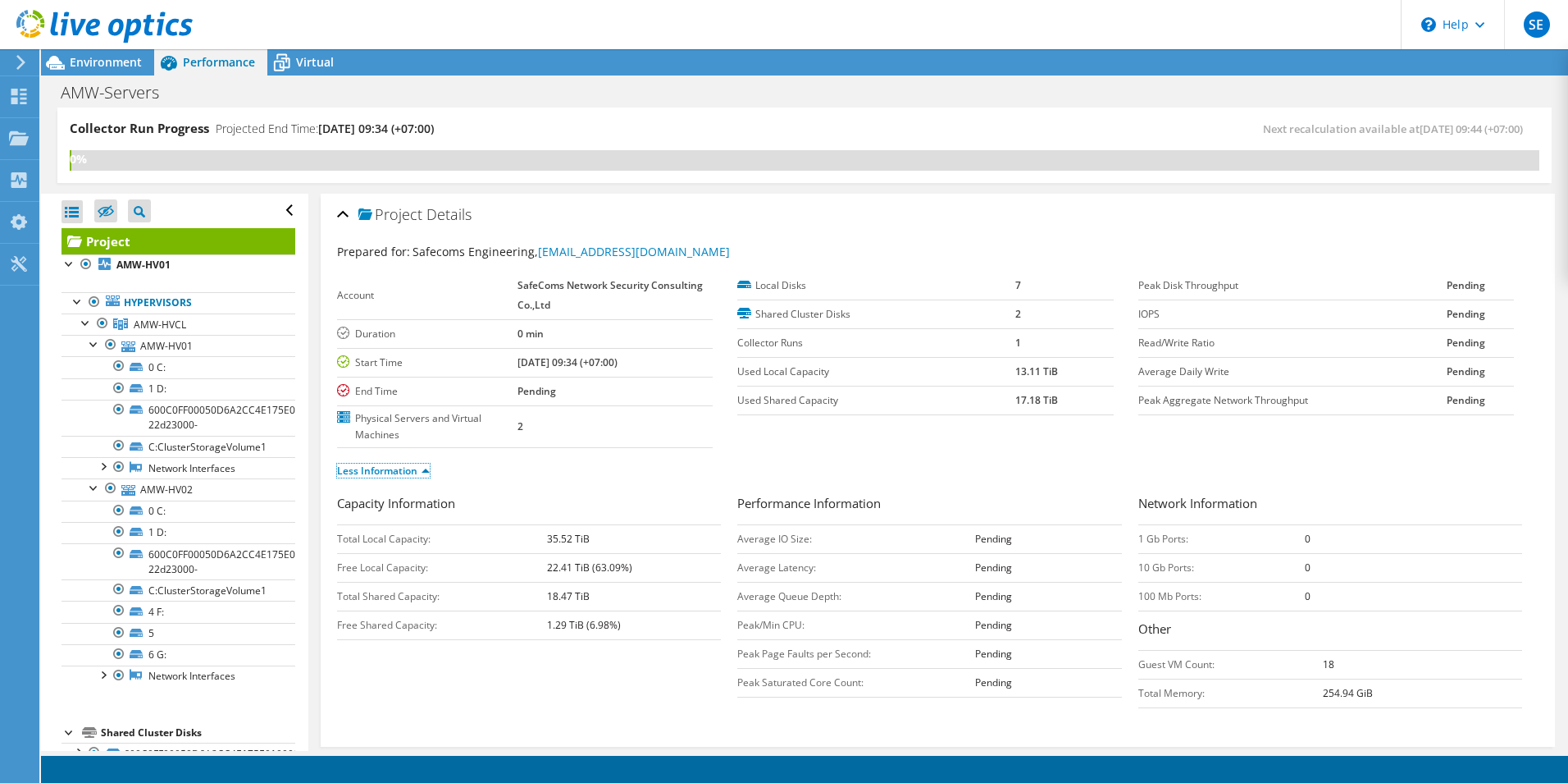
scroll to position [437, 0]
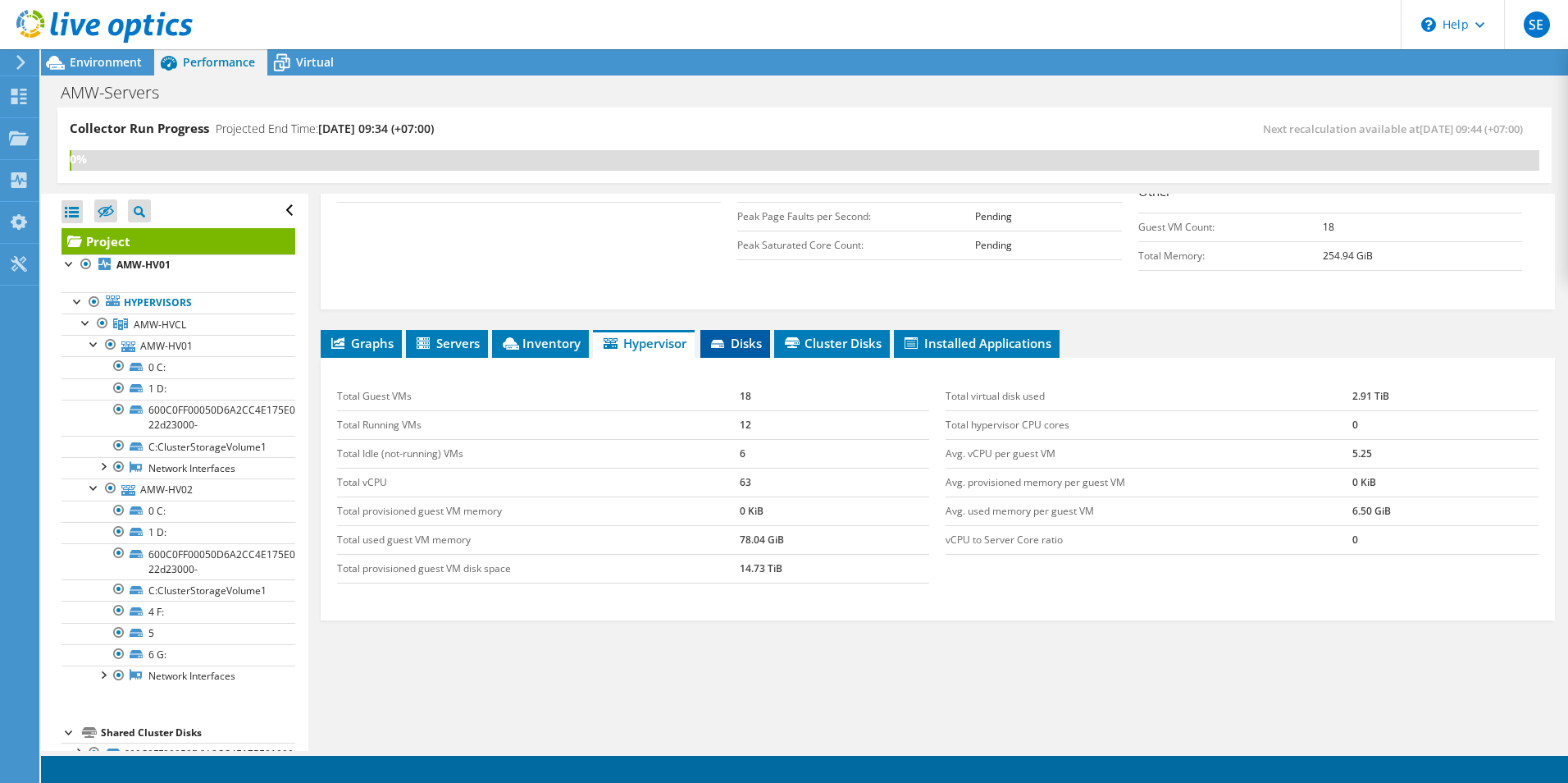
click at [739, 349] on span "Disks" at bounding box center [734, 342] width 54 height 16
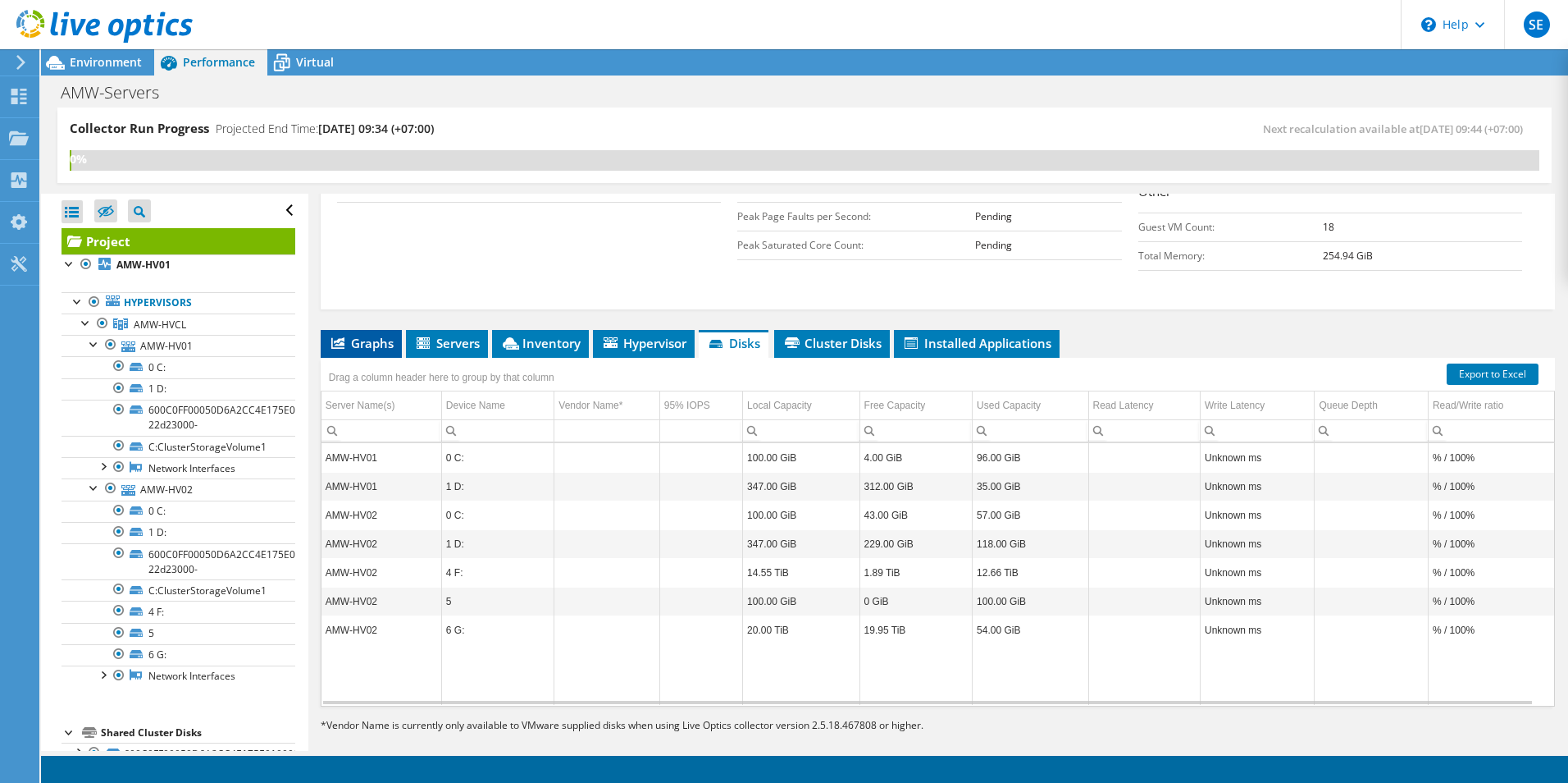
click at [366, 336] on span "Graphs" at bounding box center [361, 342] width 65 height 16
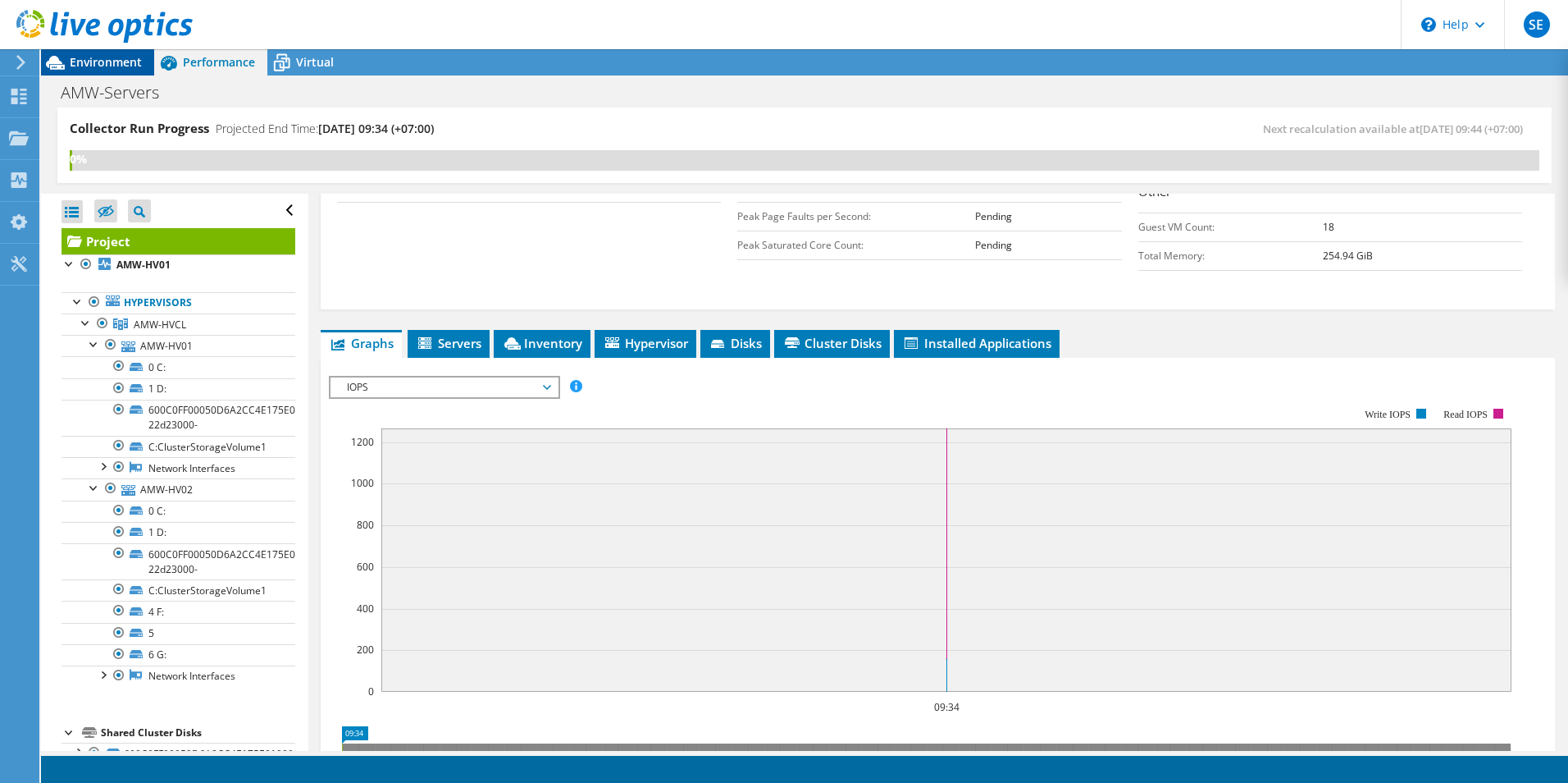
click at [100, 66] on span "Environment" at bounding box center [106, 61] width 73 height 16
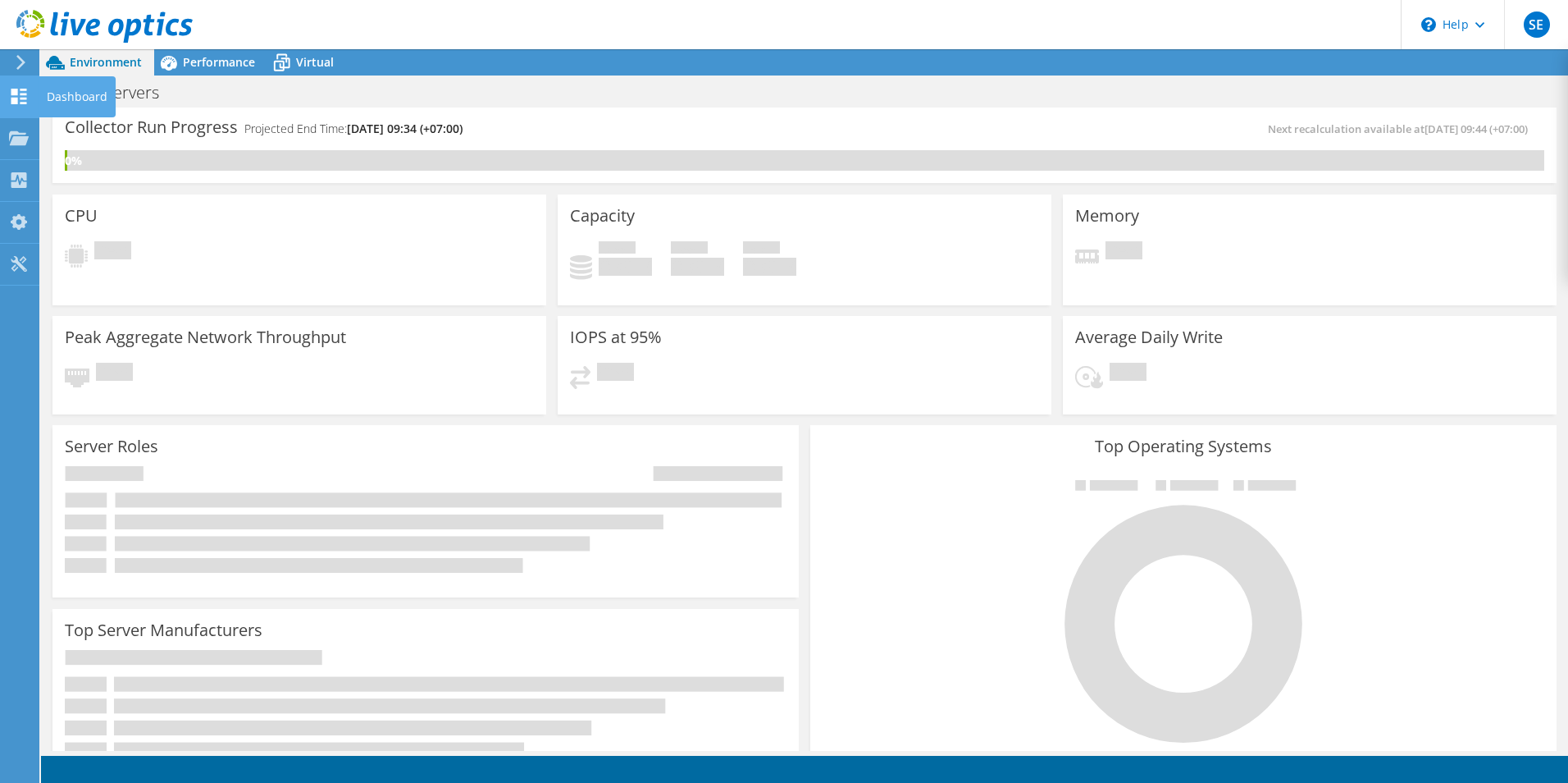
click at [18, 96] on icon at bounding box center [19, 96] width 20 height 16
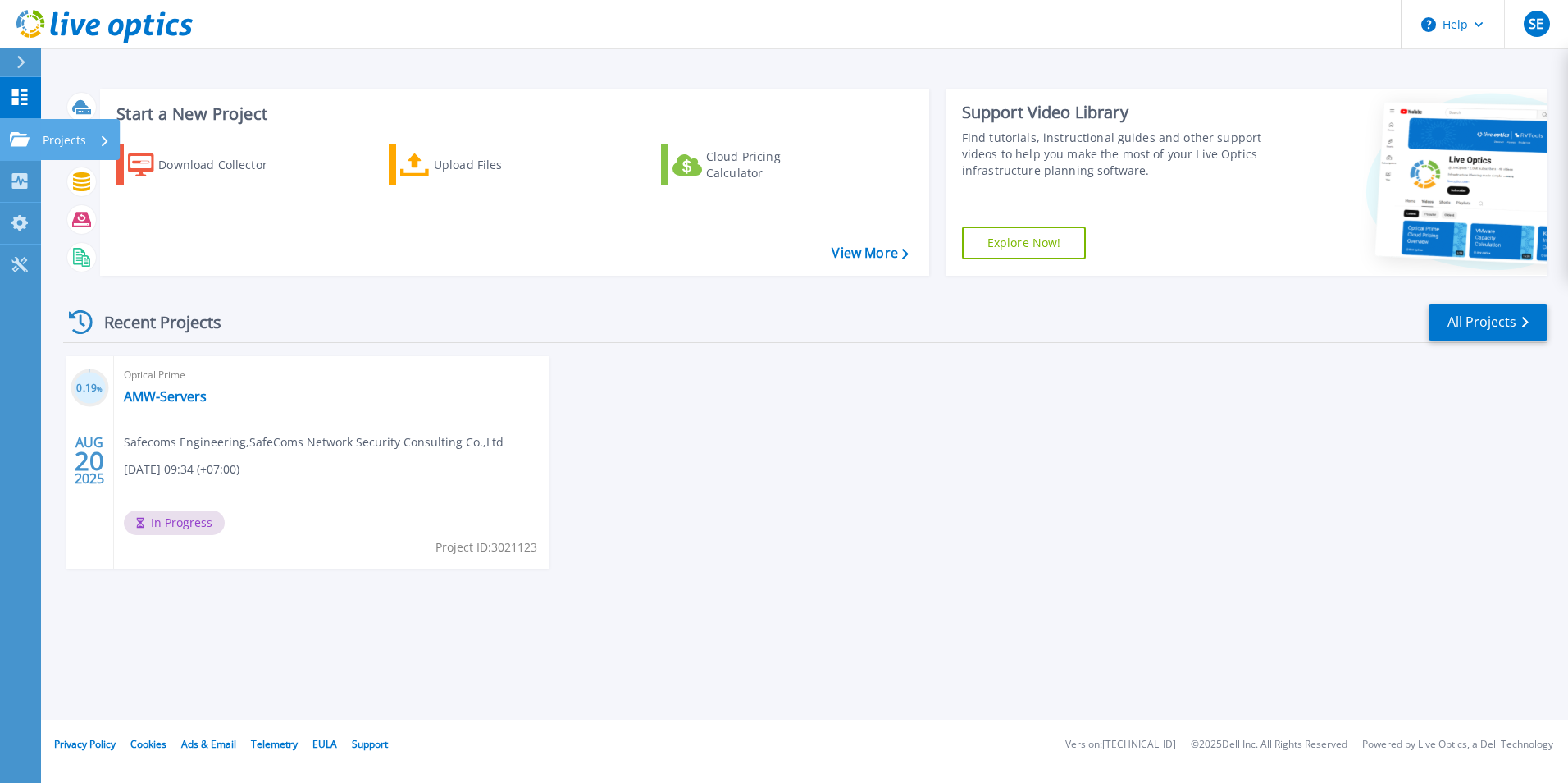
click at [24, 139] on icon at bounding box center [19, 139] width 20 height 14
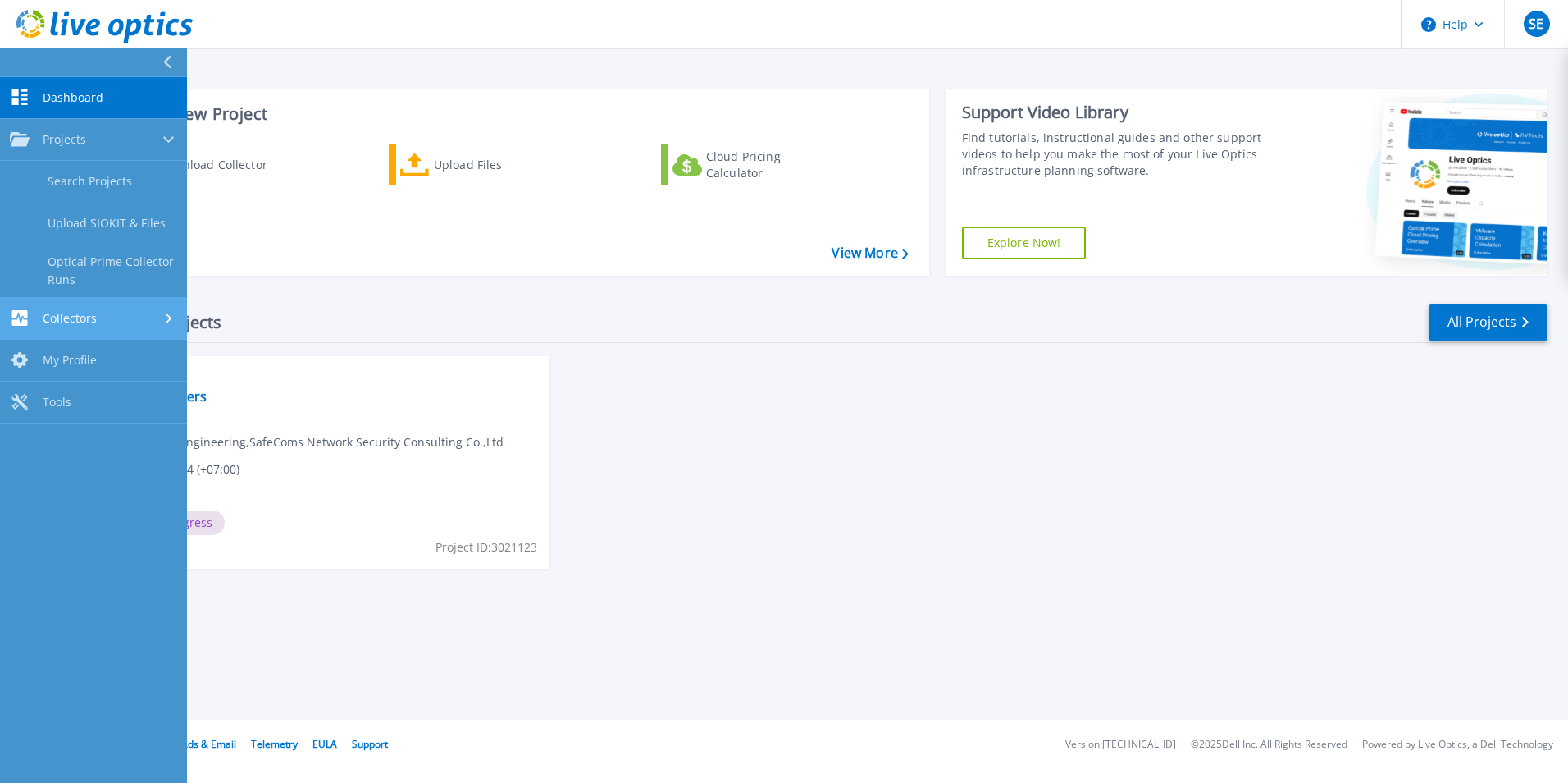
click at [97, 316] on div "Collectors" at bounding box center [92, 318] width 167 height 16
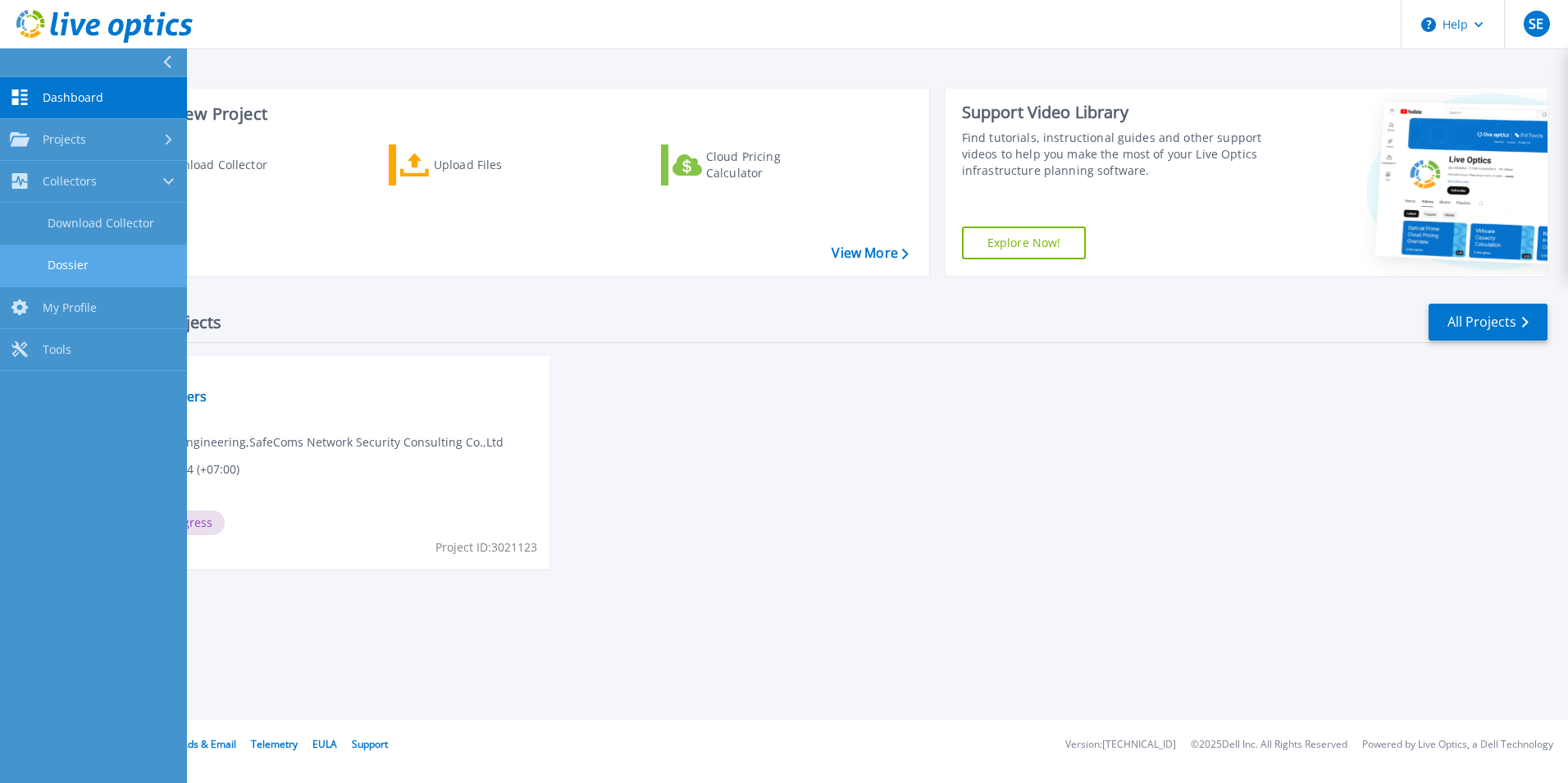
click at [92, 265] on link "Dossier" at bounding box center [93, 265] width 187 height 42
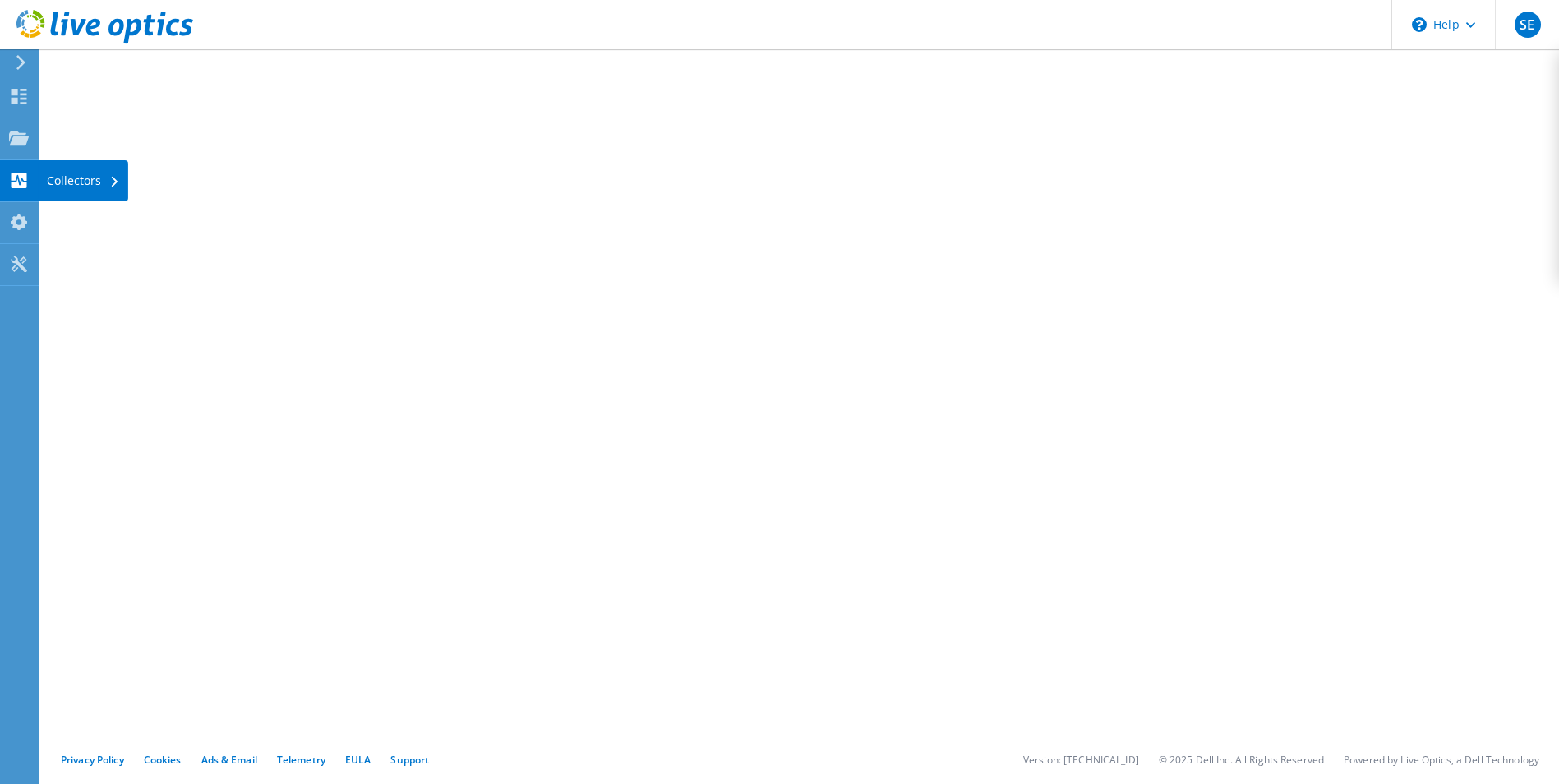
click at [71, 174] on div "Collectors" at bounding box center [83, 180] width 90 height 41
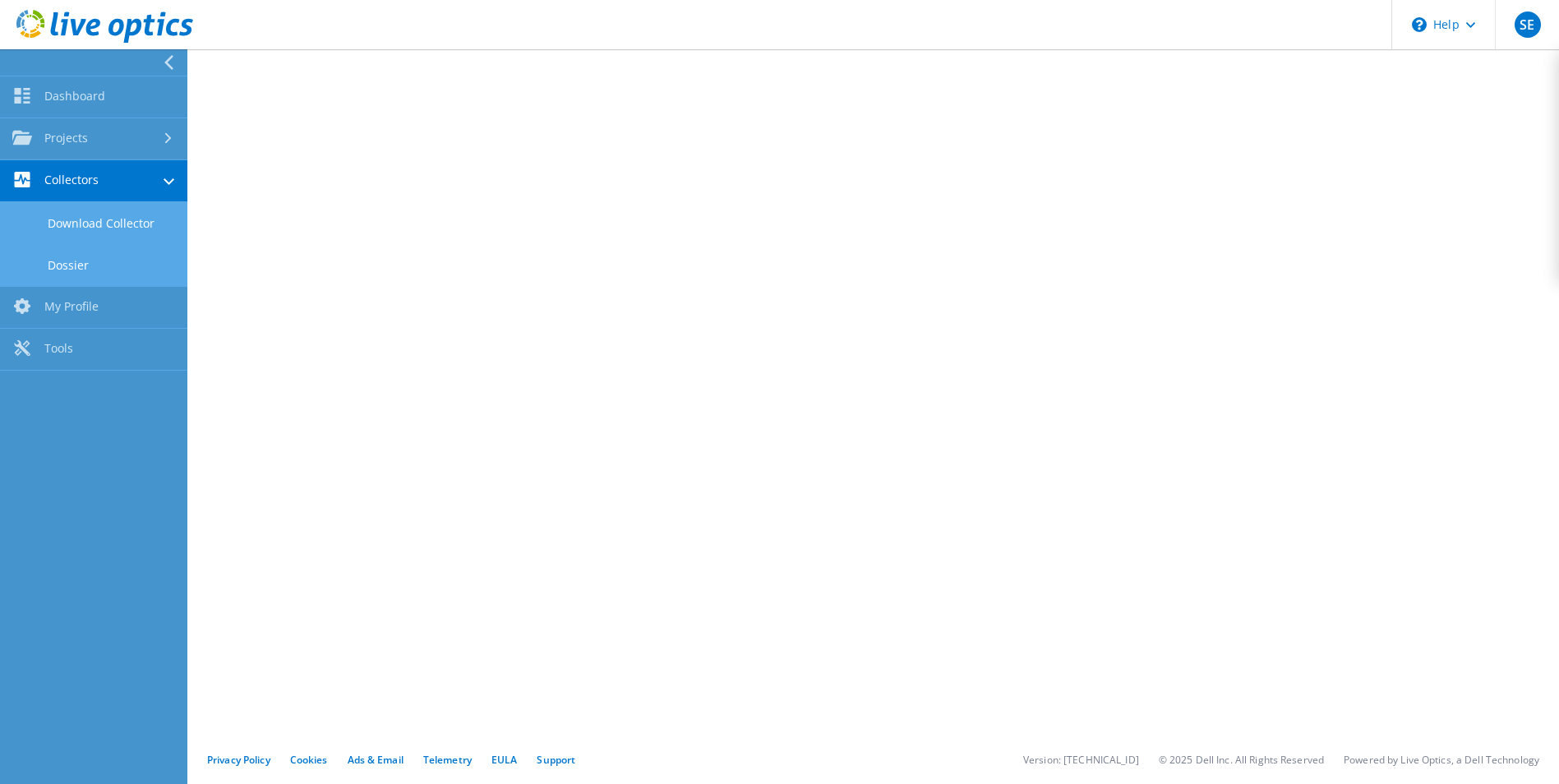
click at [81, 225] on link "Download Collector" at bounding box center [94, 223] width 187 height 42
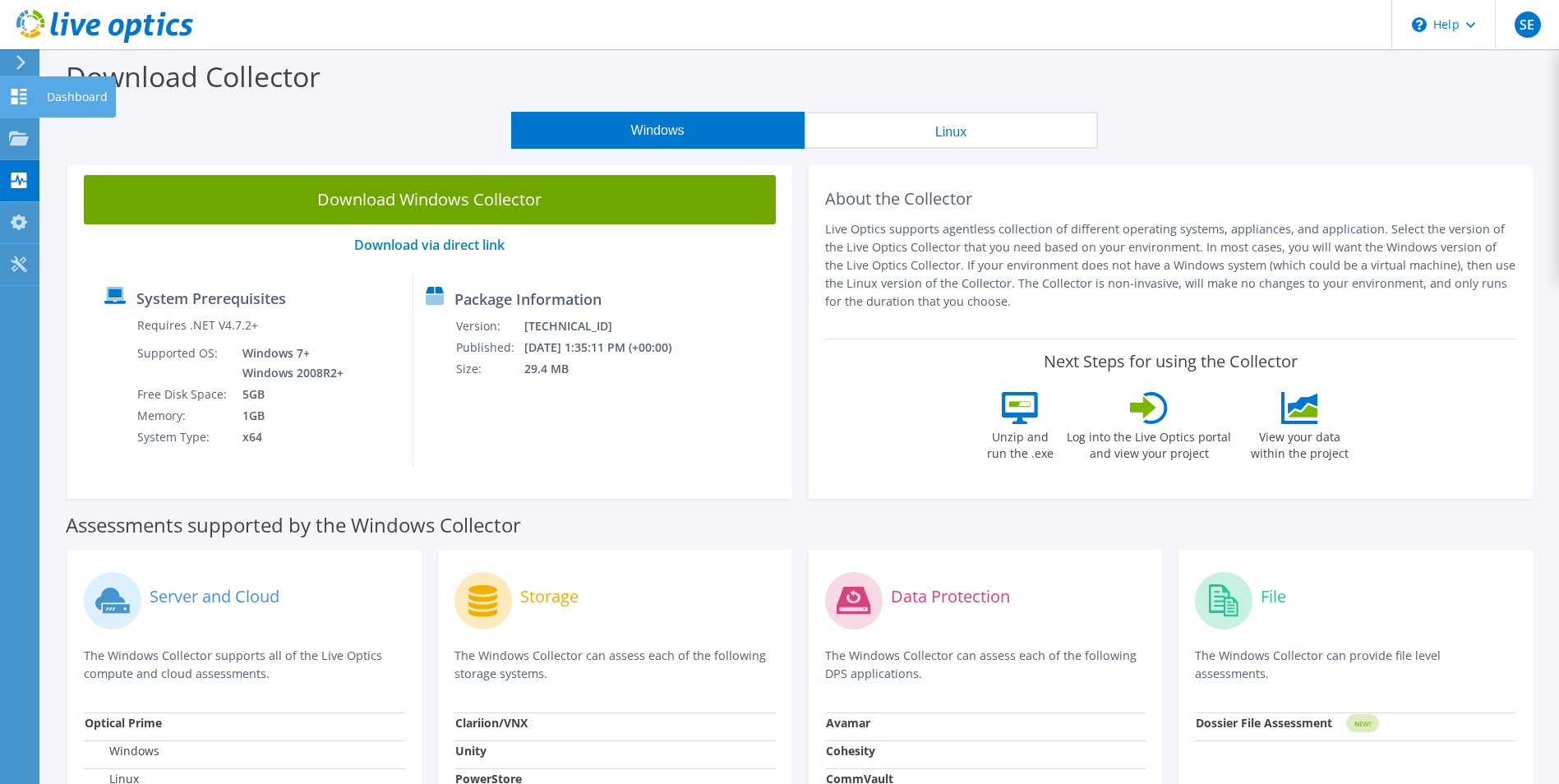
click at [74, 97] on div "Dashboard" at bounding box center [77, 96] width 77 height 41
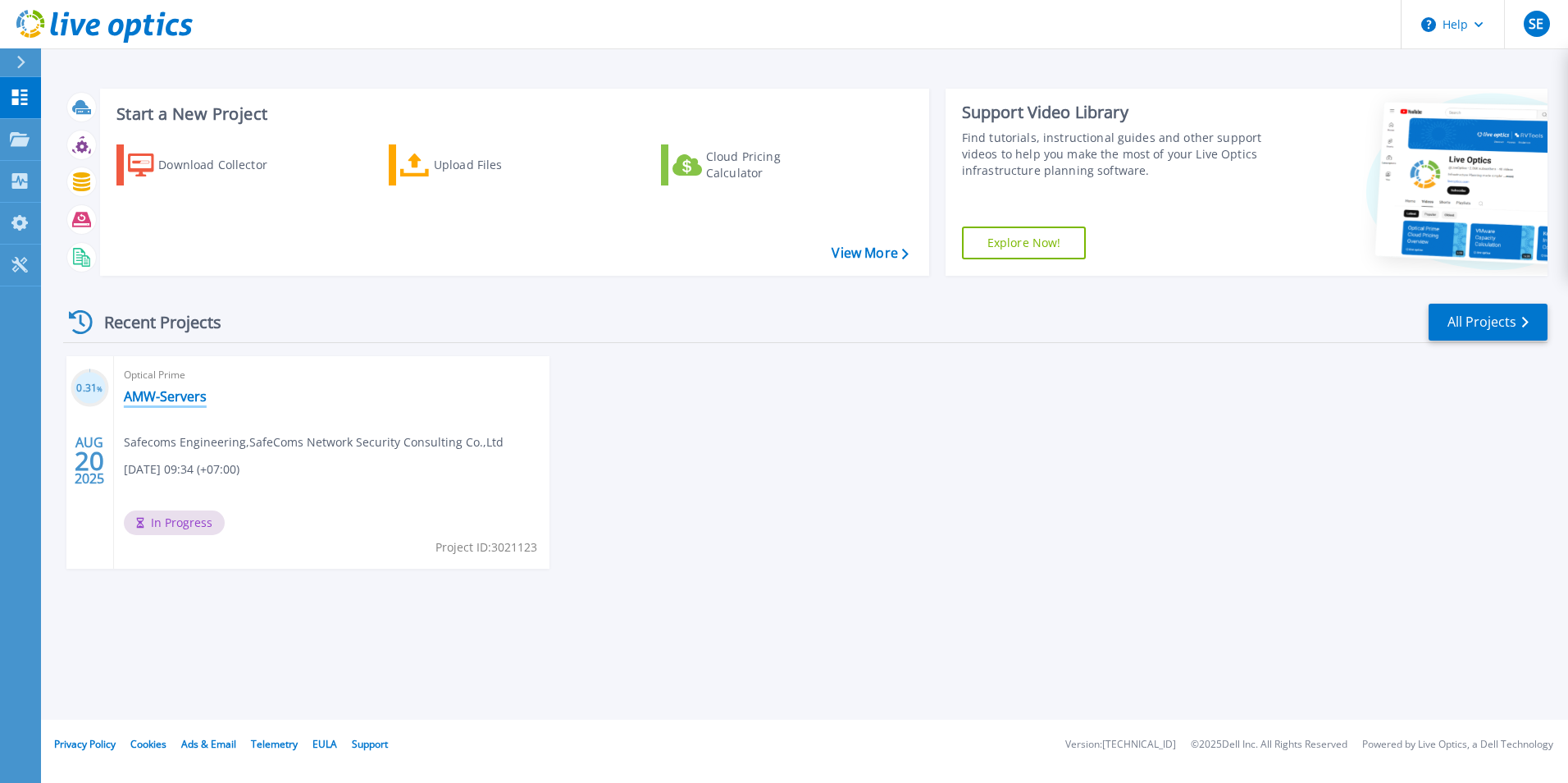
click at [167, 398] on link "AMW-Servers" at bounding box center [165, 395] width 83 height 16
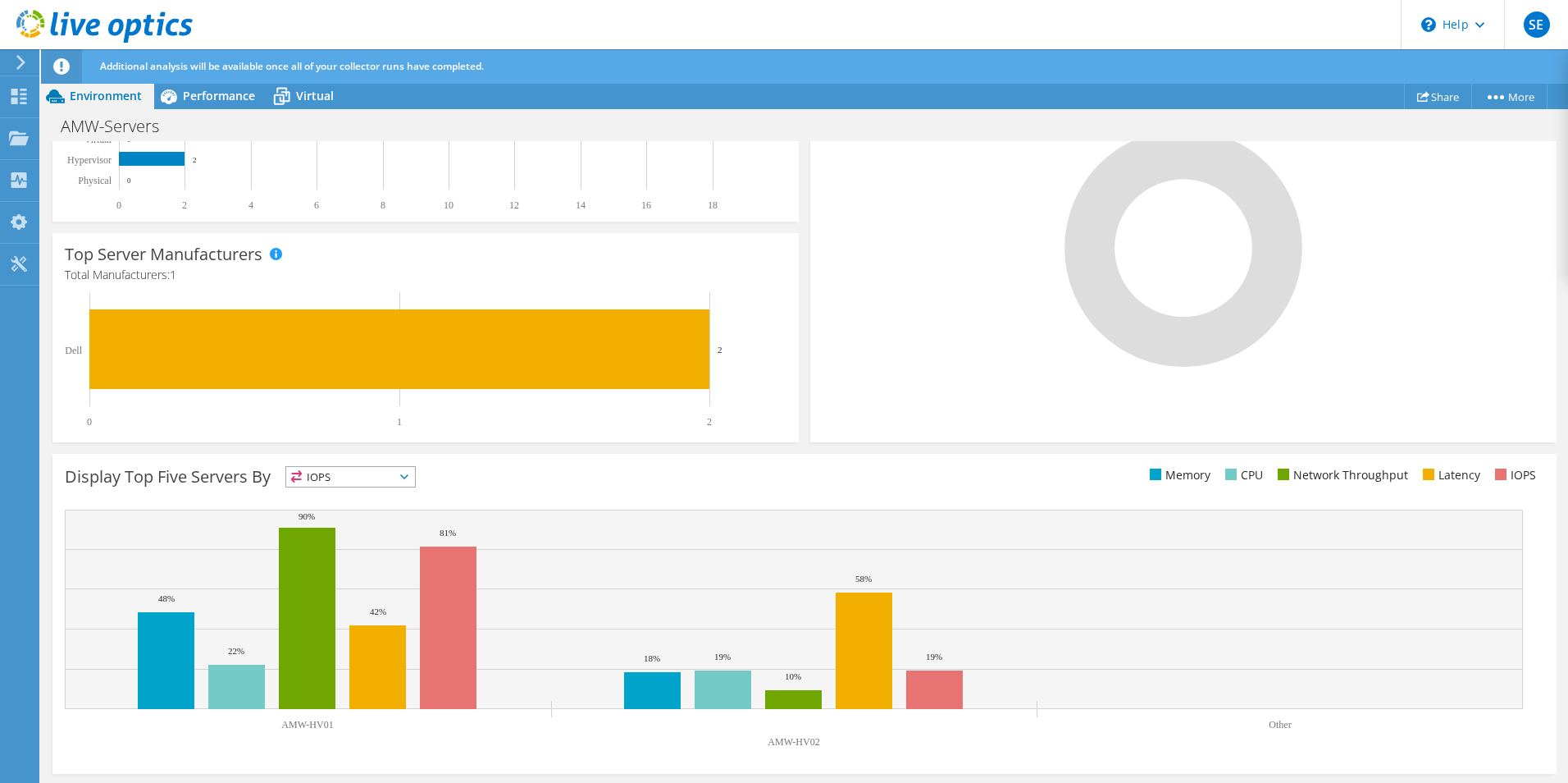
scroll to position [408, 0]
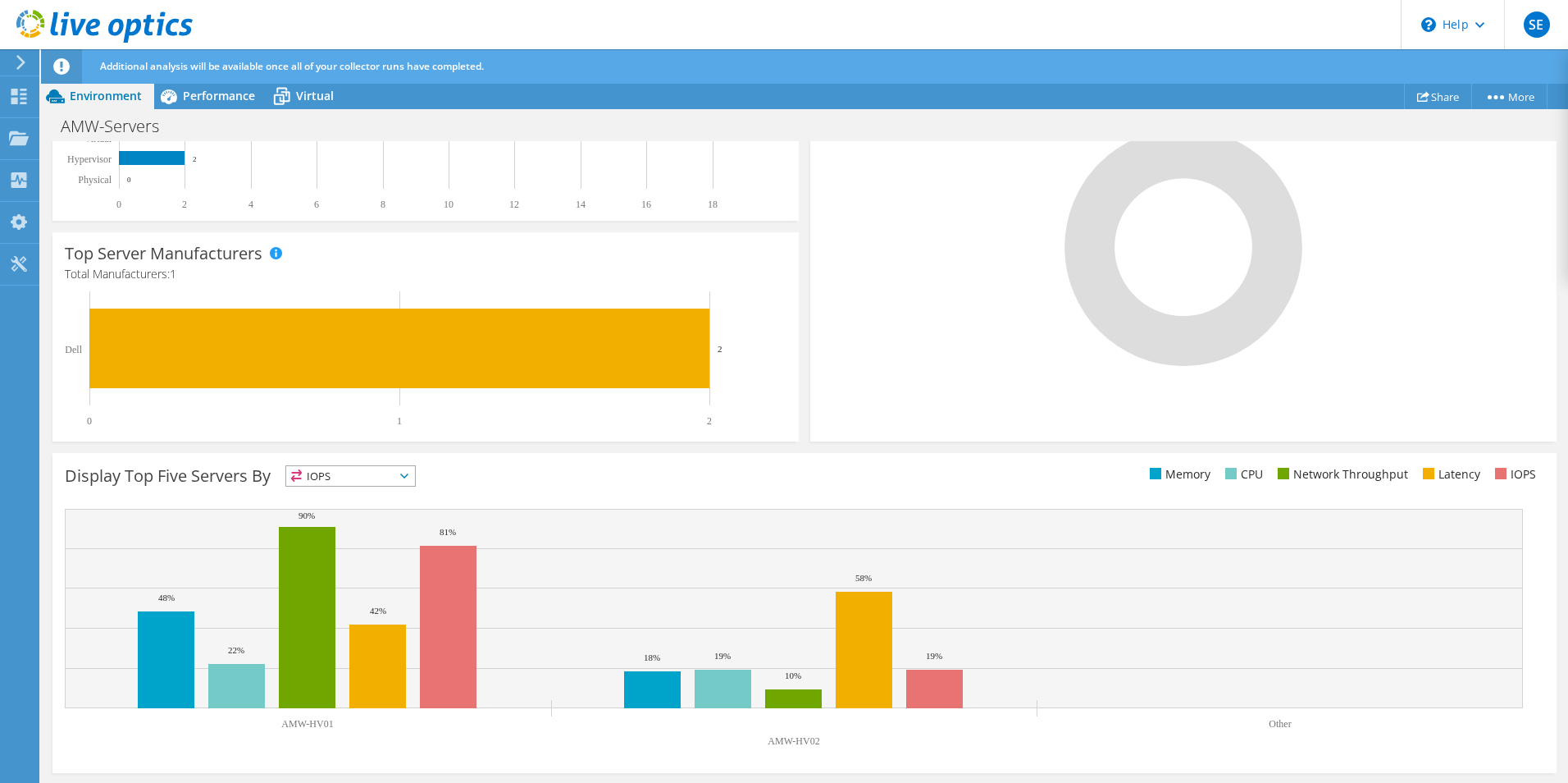
click at [406, 476] on icon at bounding box center [404, 475] width 8 height 5
click at [534, 482] on div "Display Top Five Servers By IOPS IOPS" at bounding box center [435, 478] width 739 height 27
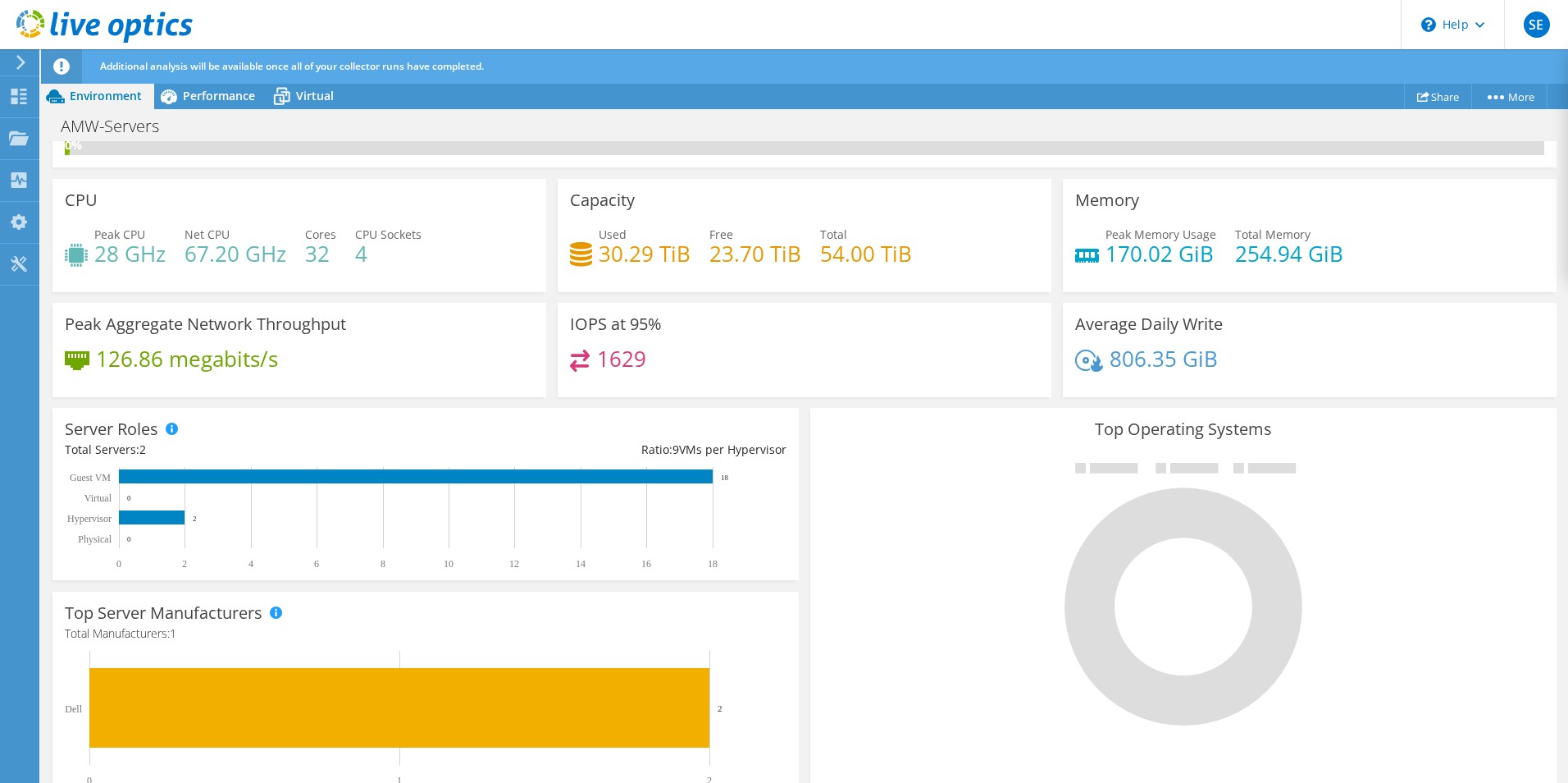
scroll to position [0, 0]
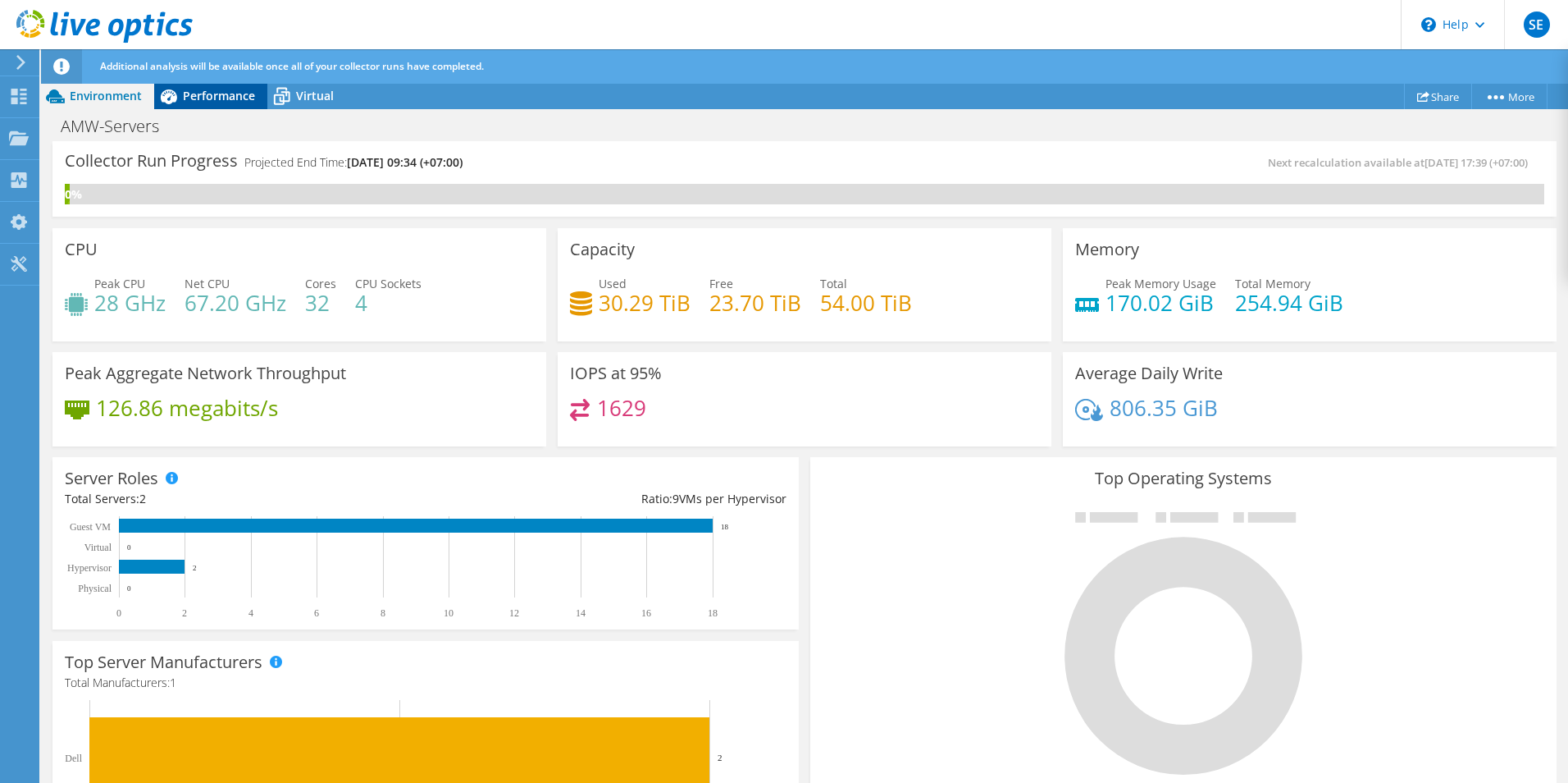
click at [213, 93] on span "Performance" at bounding box center [219, 95] width 73 height 16
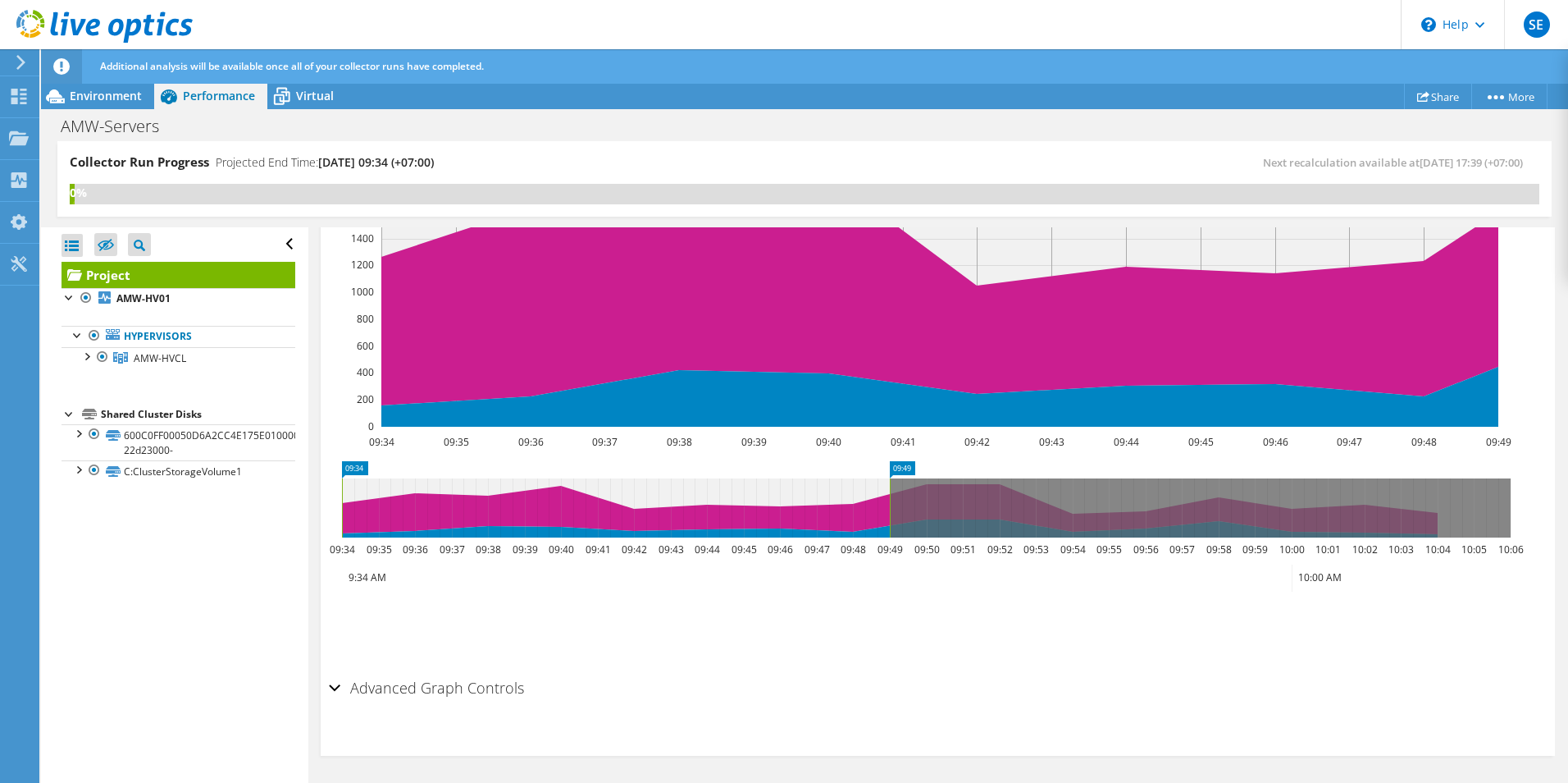
click at [336, 693] on div "Advanced Graph Controls" at bounding box center [937, 688] width 1217 height 35
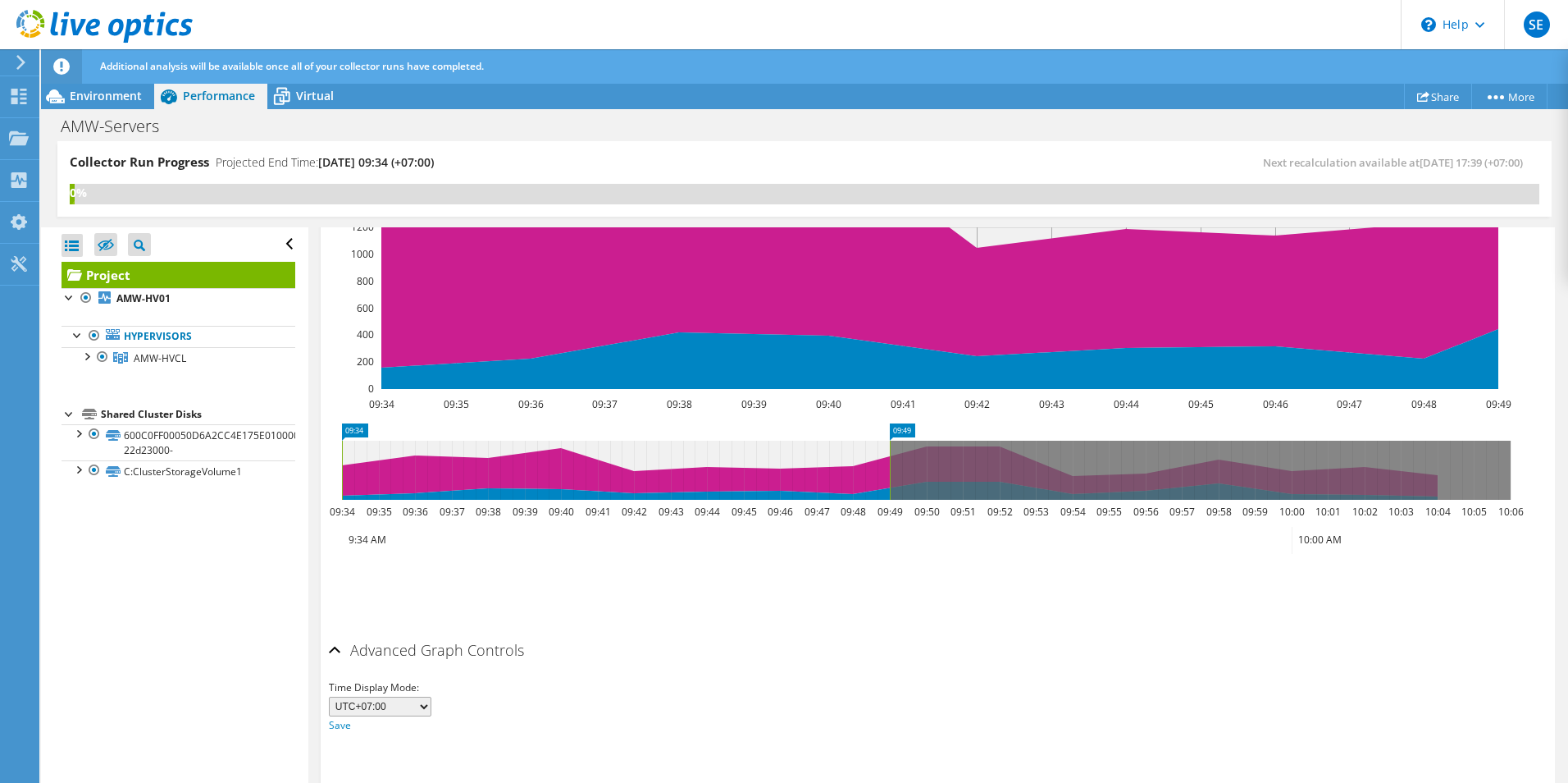
scroll to position [553, 0]
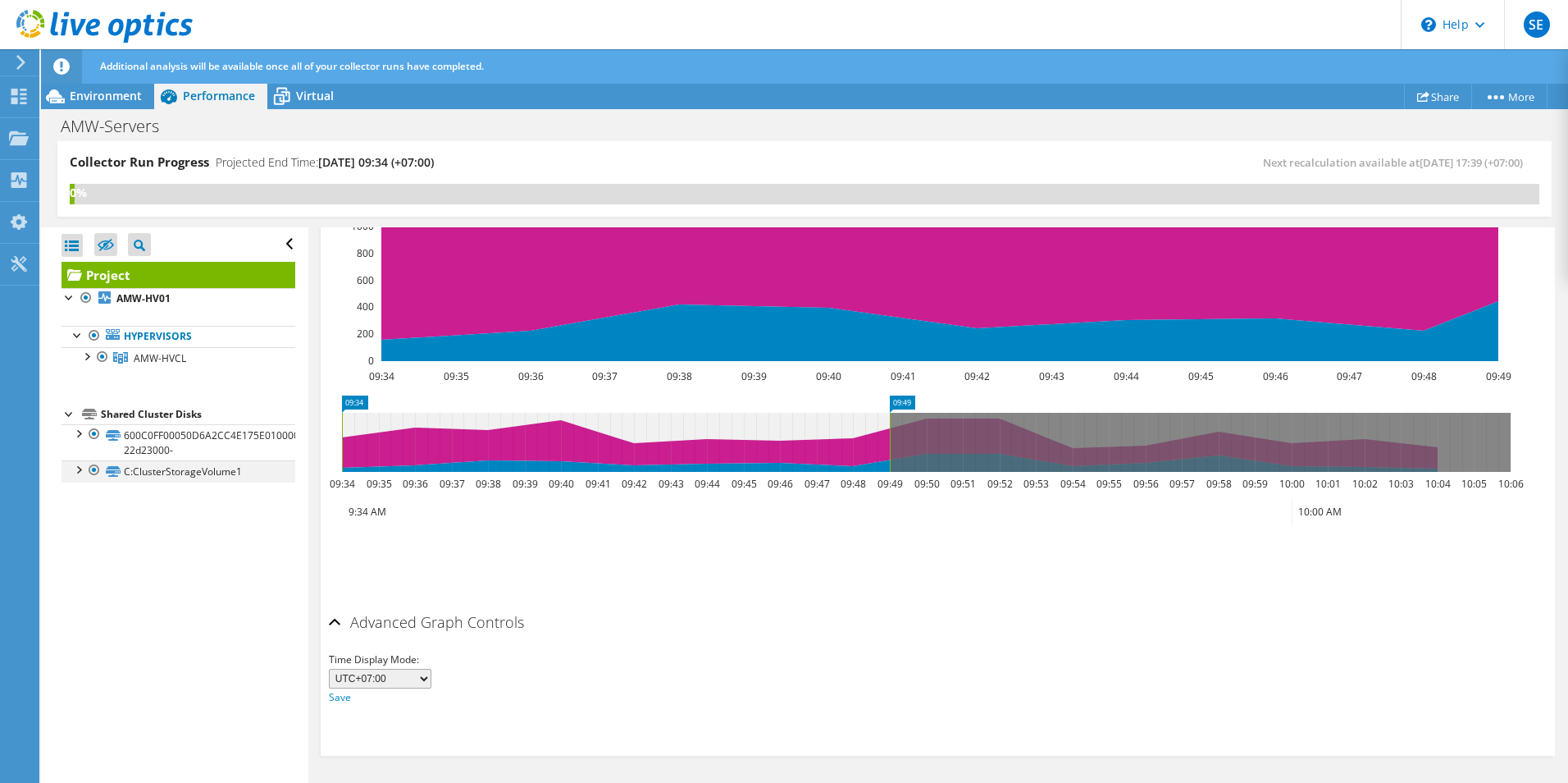
click at [79, 473] on div at bounding box center [77, 468] width 16 height 16
click at [79, 433] on div at bounding box center [77, 432] width 16 height 16
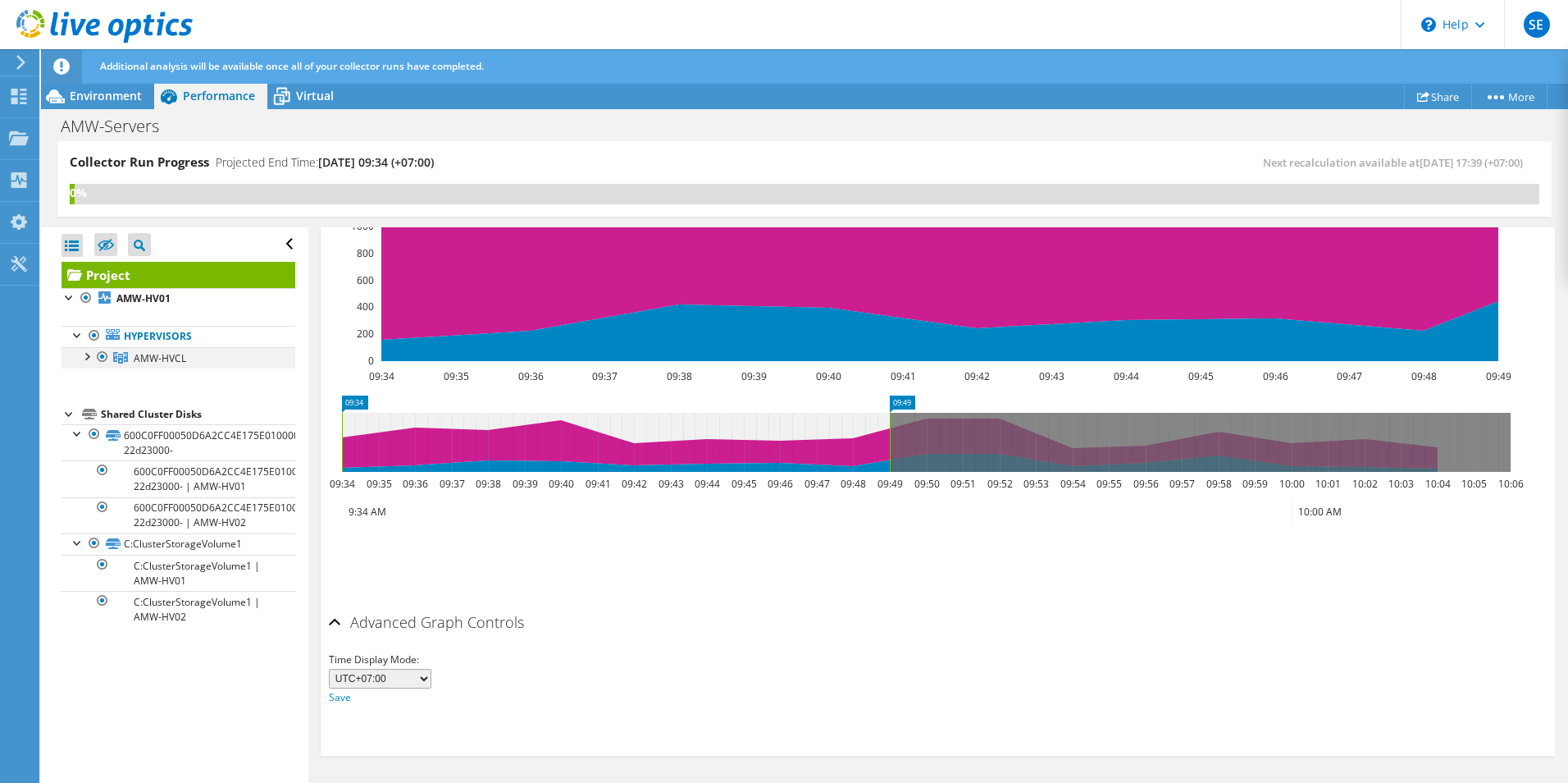
click at [87, 358] on div at bounding box center [86, 355] width 16 height 16
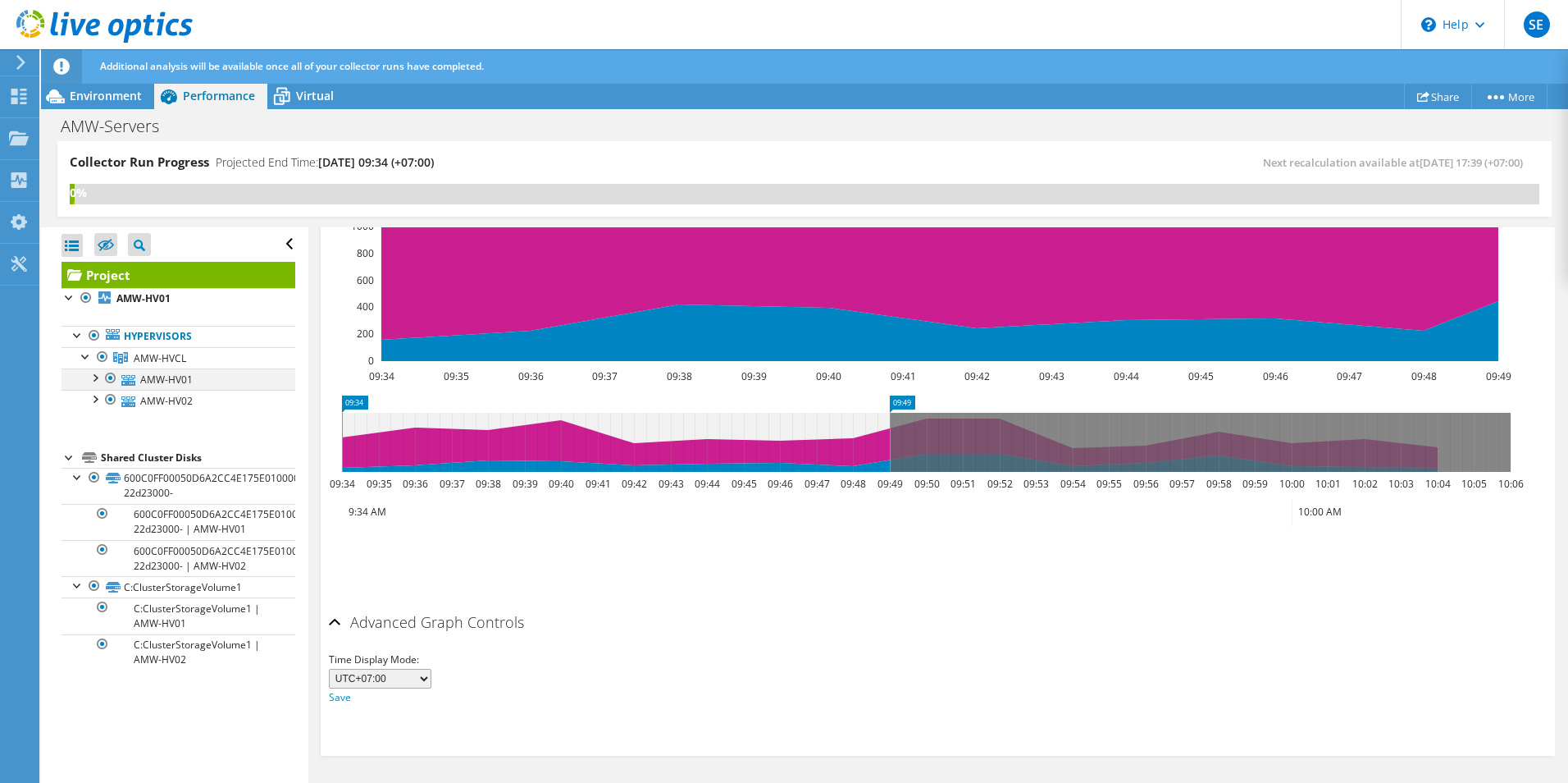
click at [96, 378] on div at bounding box center [93, 375] width 16 height 16
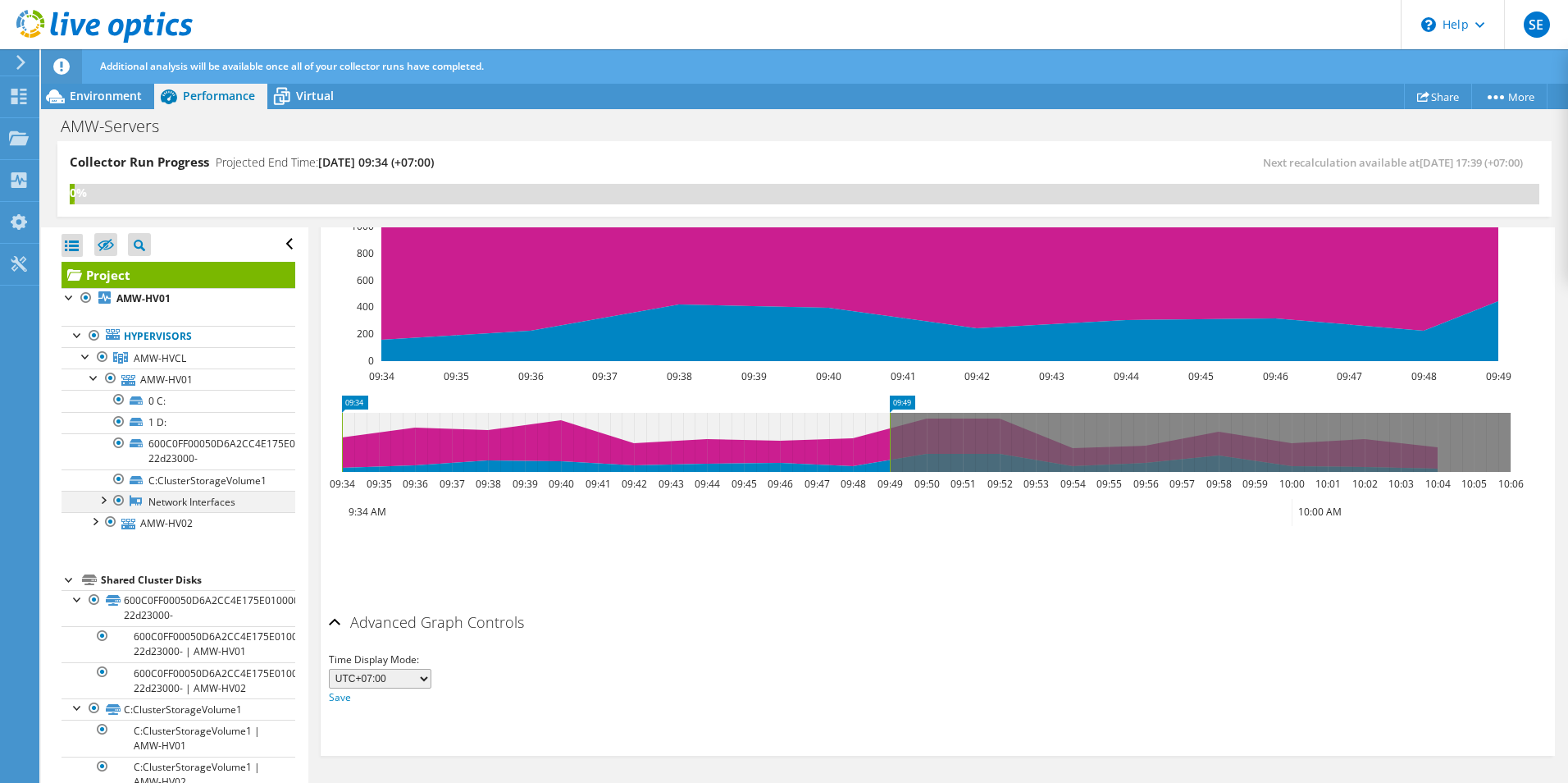
click at [106, 496] on div at bounding box center [102, 498] width 16 height 16
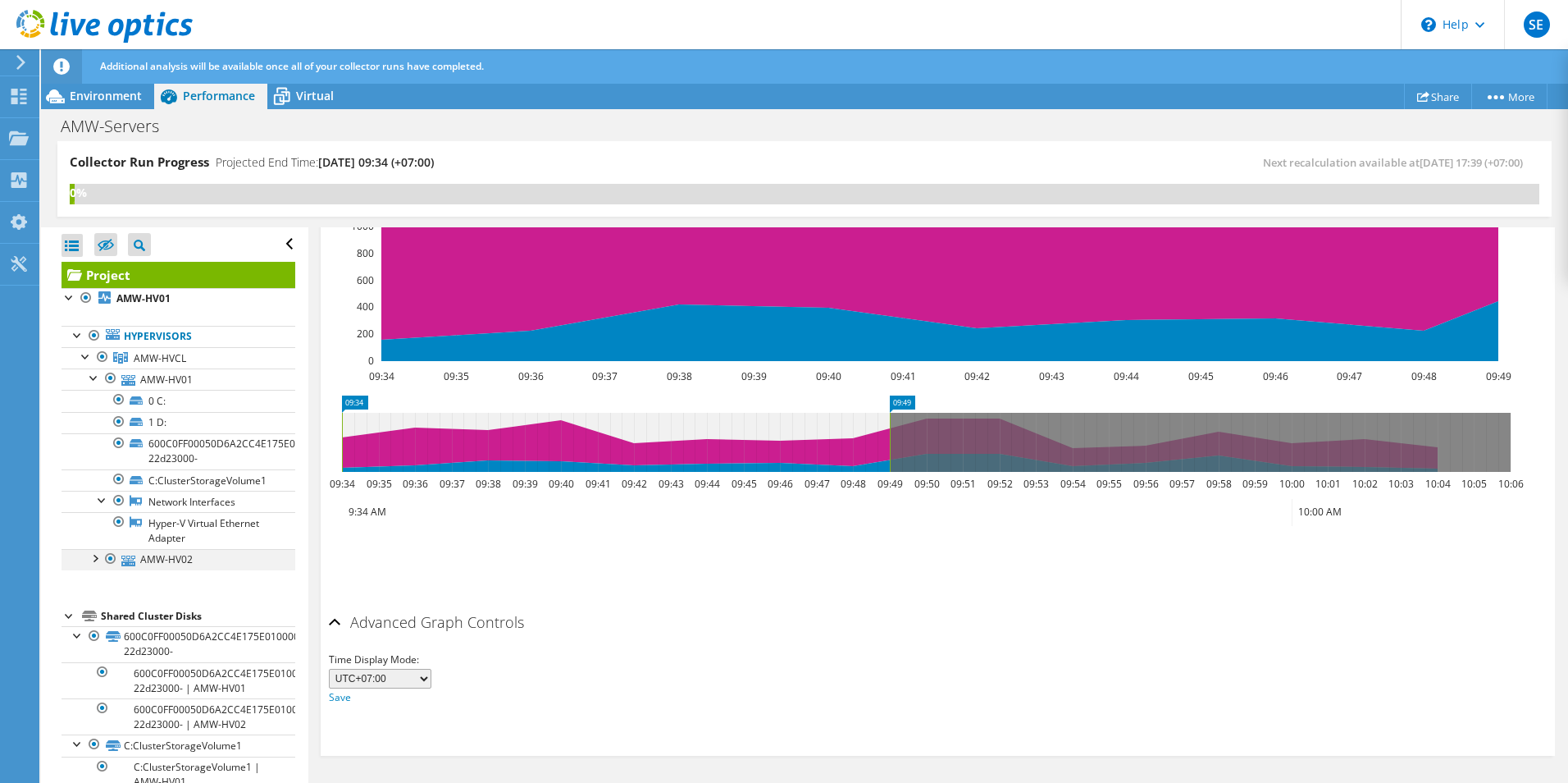
click at [92, 560] on div at bounding box center [93, 557] width 16 height 16
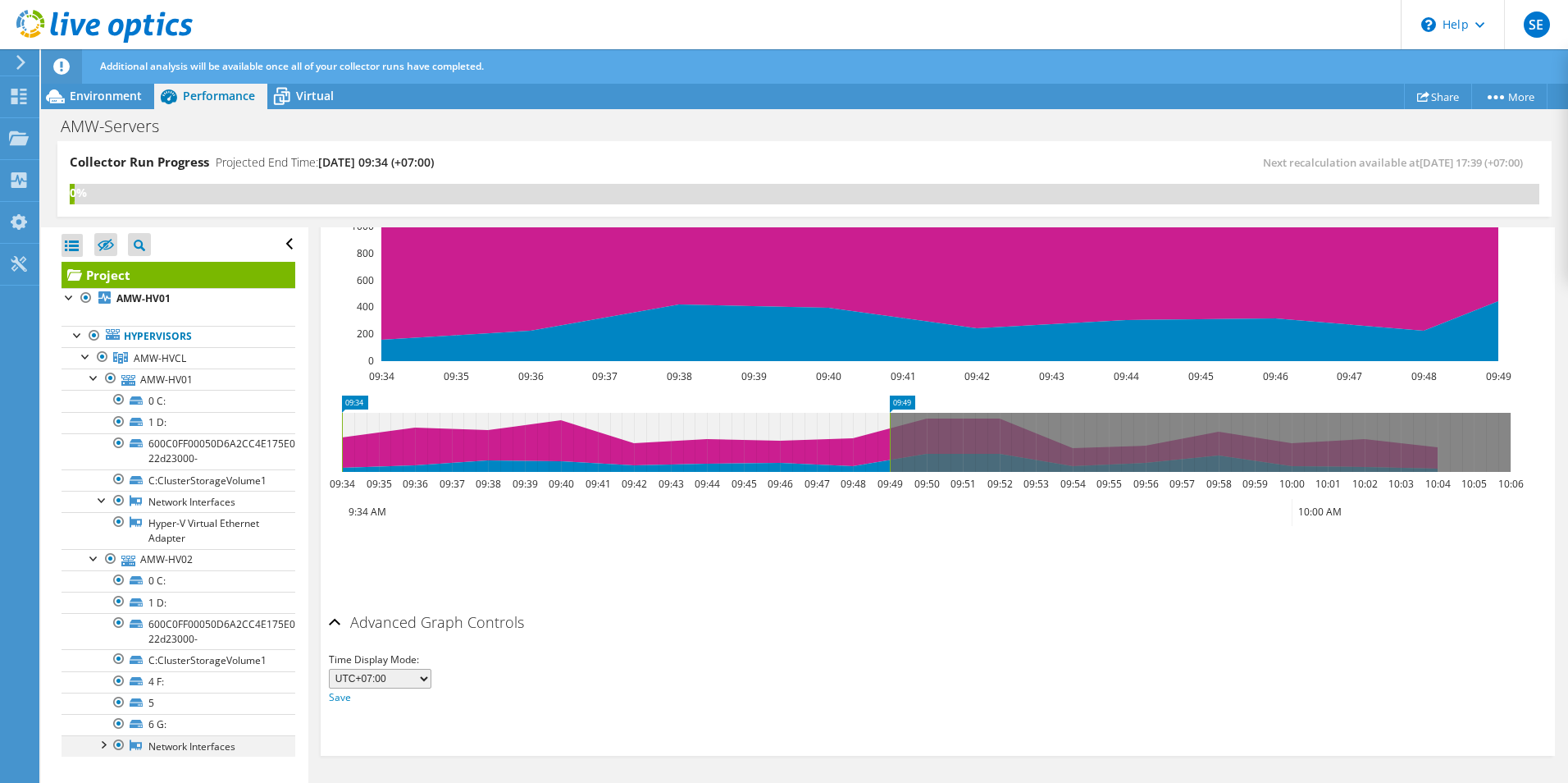
click at [104, 747] on div at bounding box center [102, 742] width 16 height 16
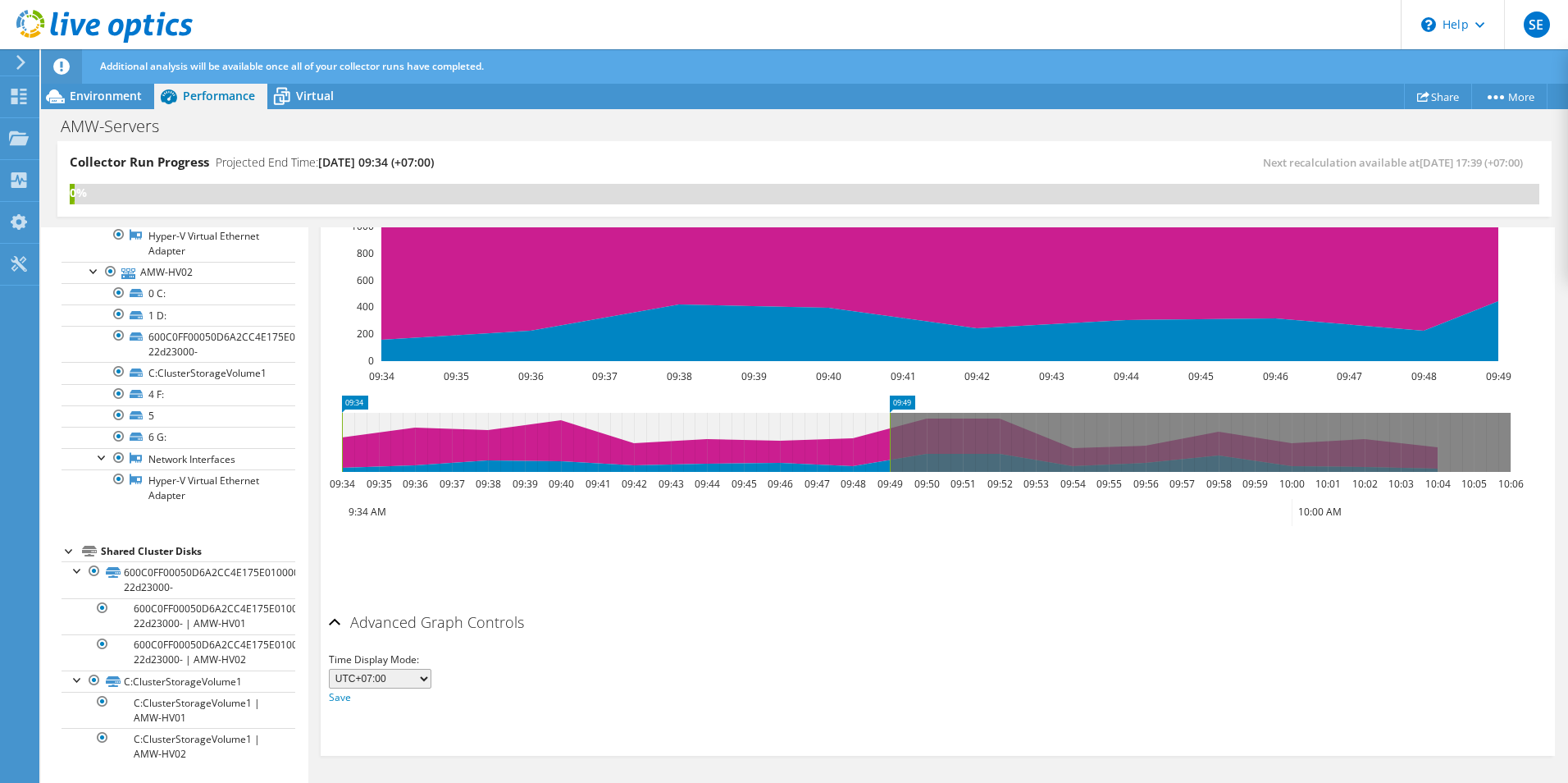
scroll to position [0, 0]
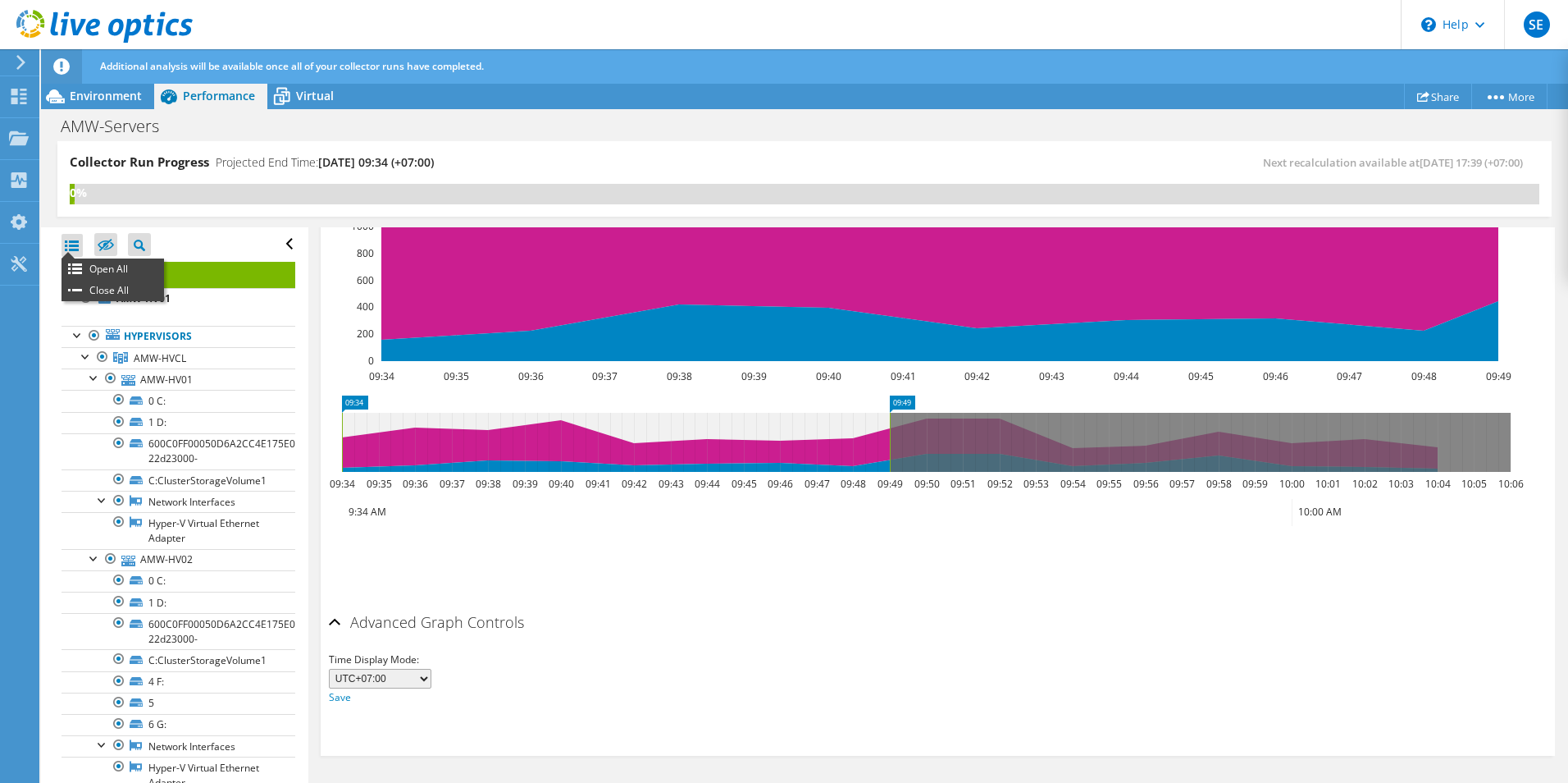
click at [76, 245] on div at bounding box center [72, 245] width 22 height 23
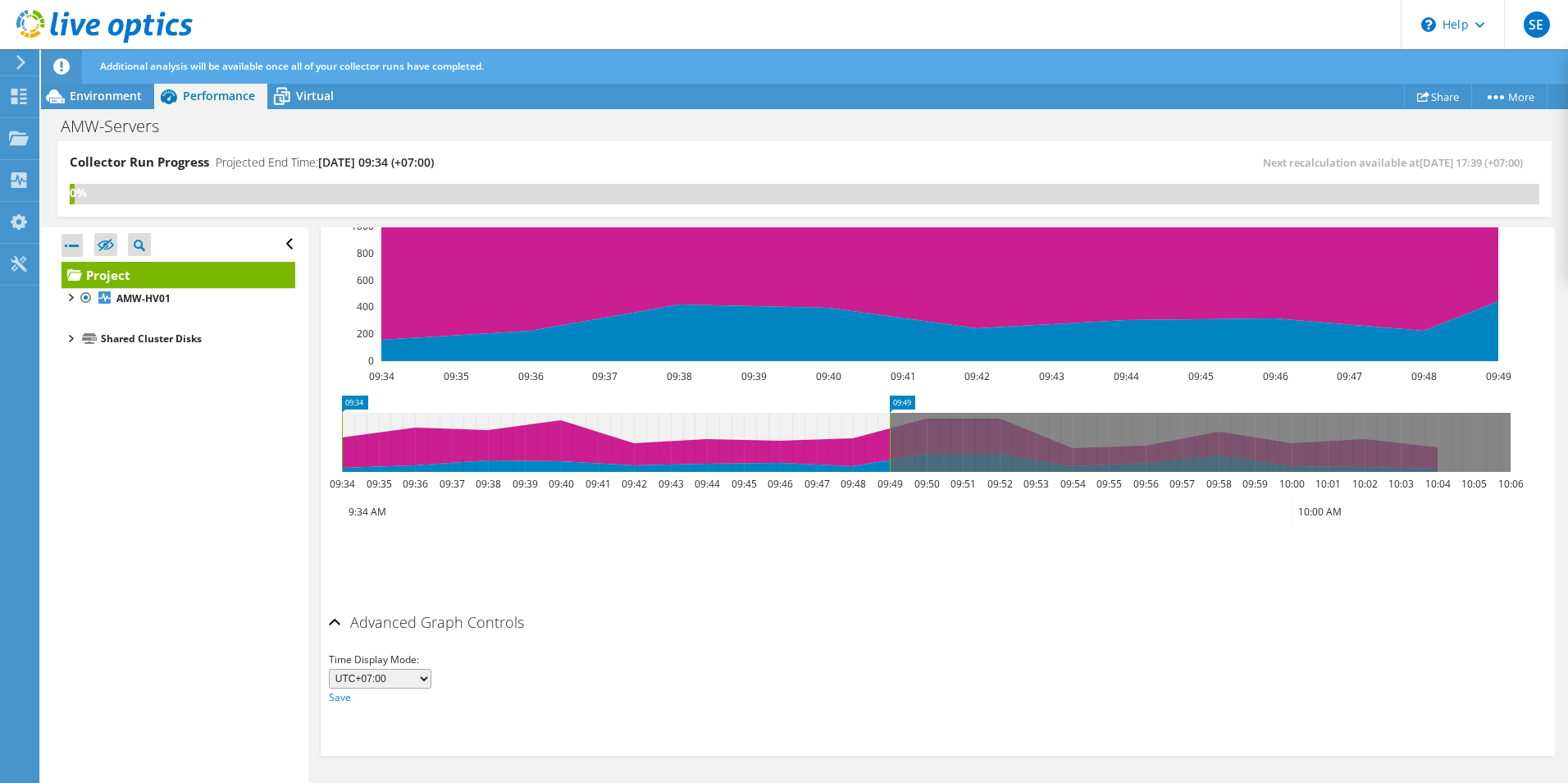
click at [76, 245] on div at bounding box center [72, 245] width 22 height 23
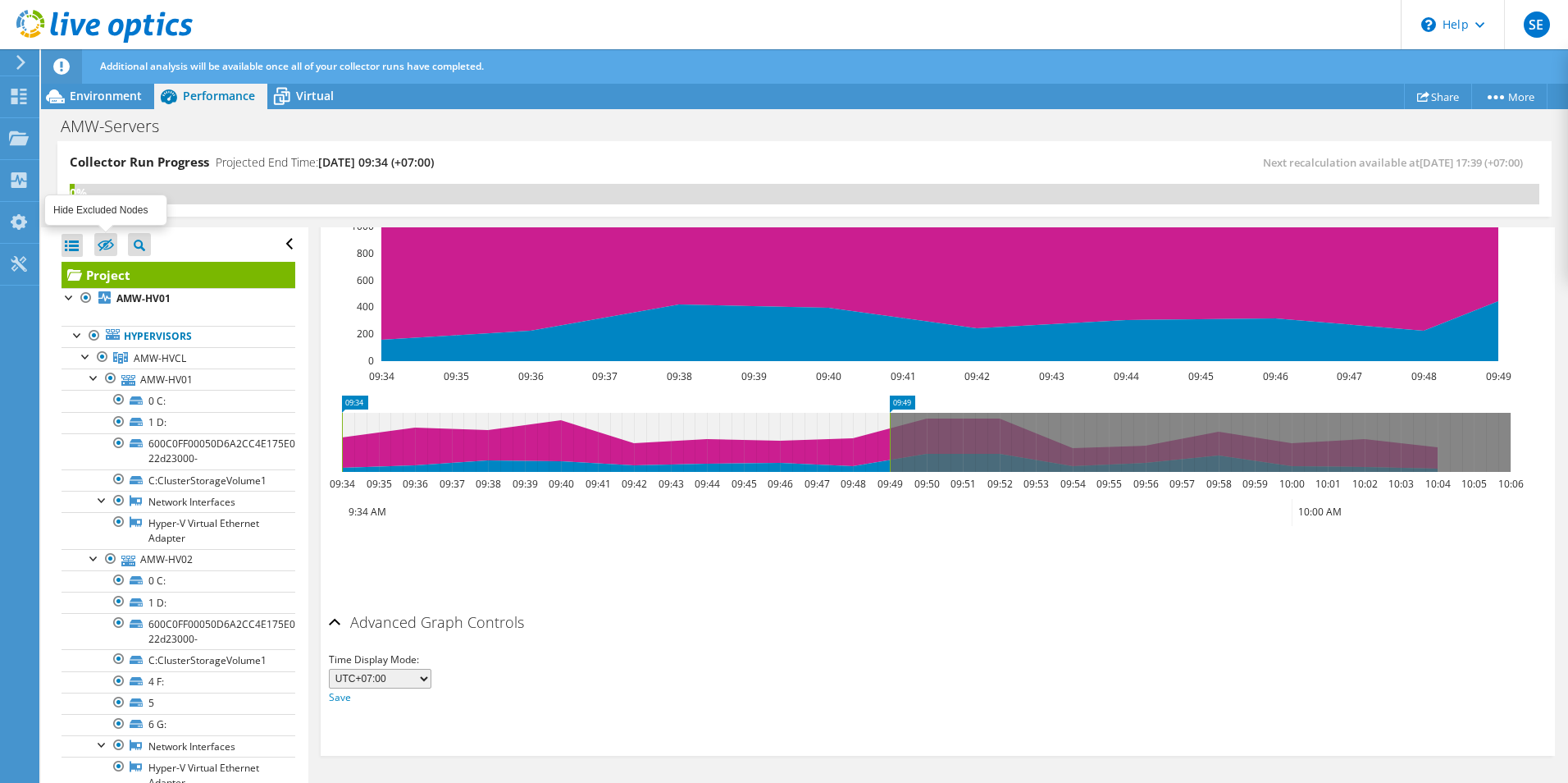
click at [110, 245] on icon at bounding box center [105, 244] width 16 height 12
click at [0, 0] on input "checkbox" at bounding box center [0, 0] width 0 height 0
click at [106, 242] on icon at bounding box center [105, 245] width 16 height 12
click at [0, 0] on input "checkbox" at bounding box center [0, 0] width 0 height 0
click at [318, 100] on span "Virtual" at bounding box center [315, 95] width 38 height 16
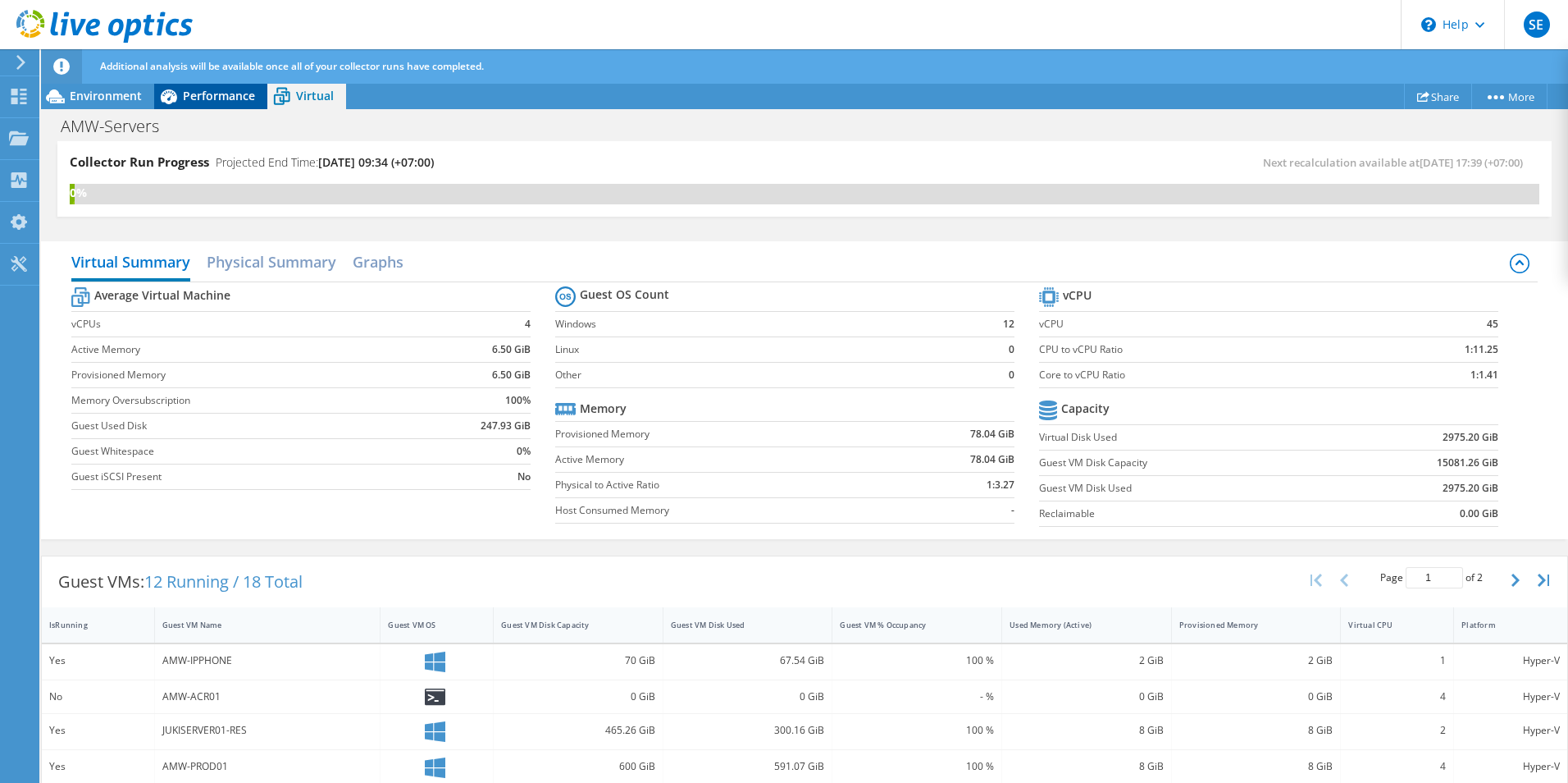
click at [221, 89] on span "Performance" at bounding box center [219, 95] width 73 height 16
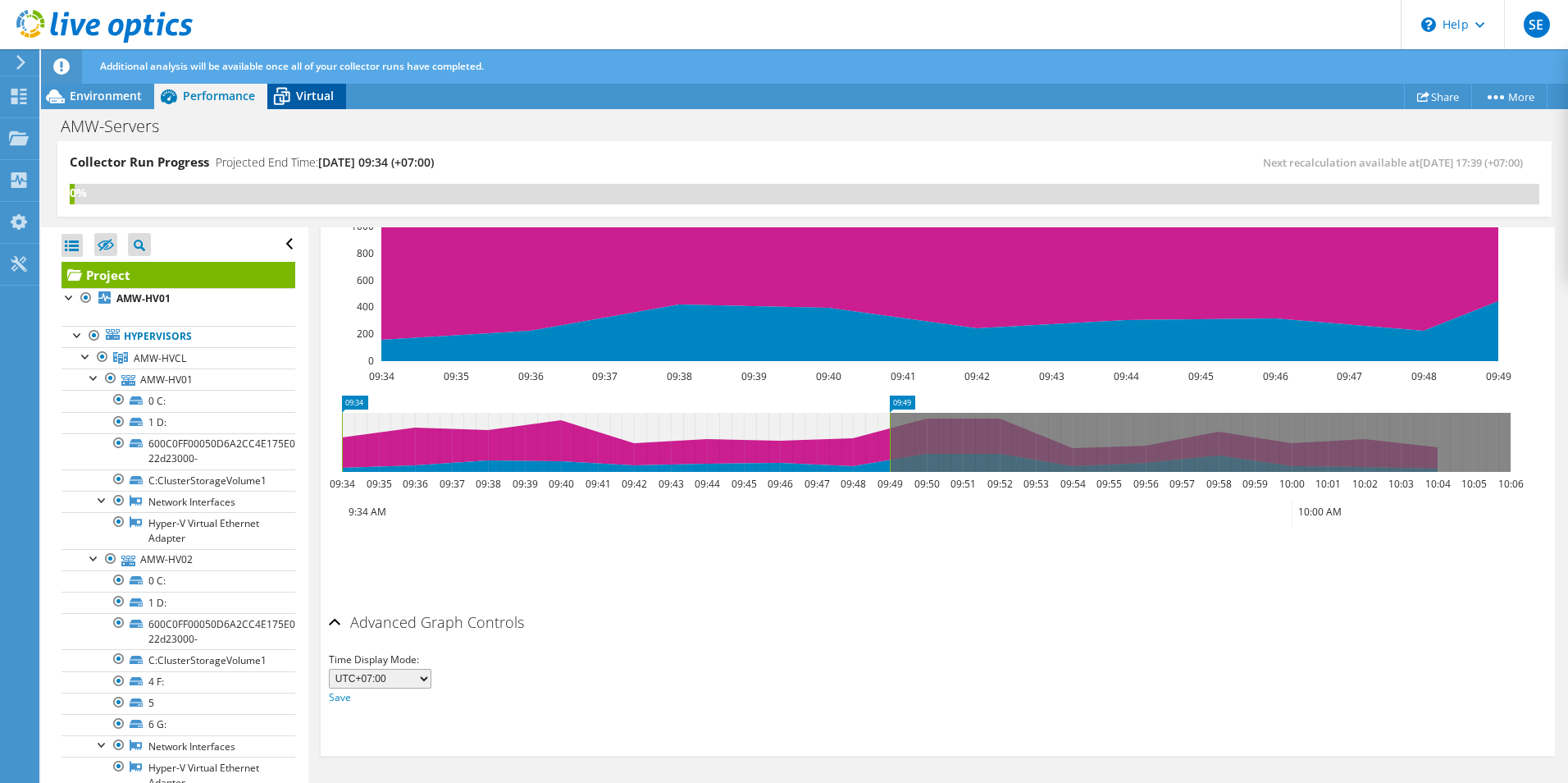
click at [316, 89] on span "Virtual" at bounding box center [315, 95] width 38 height 16
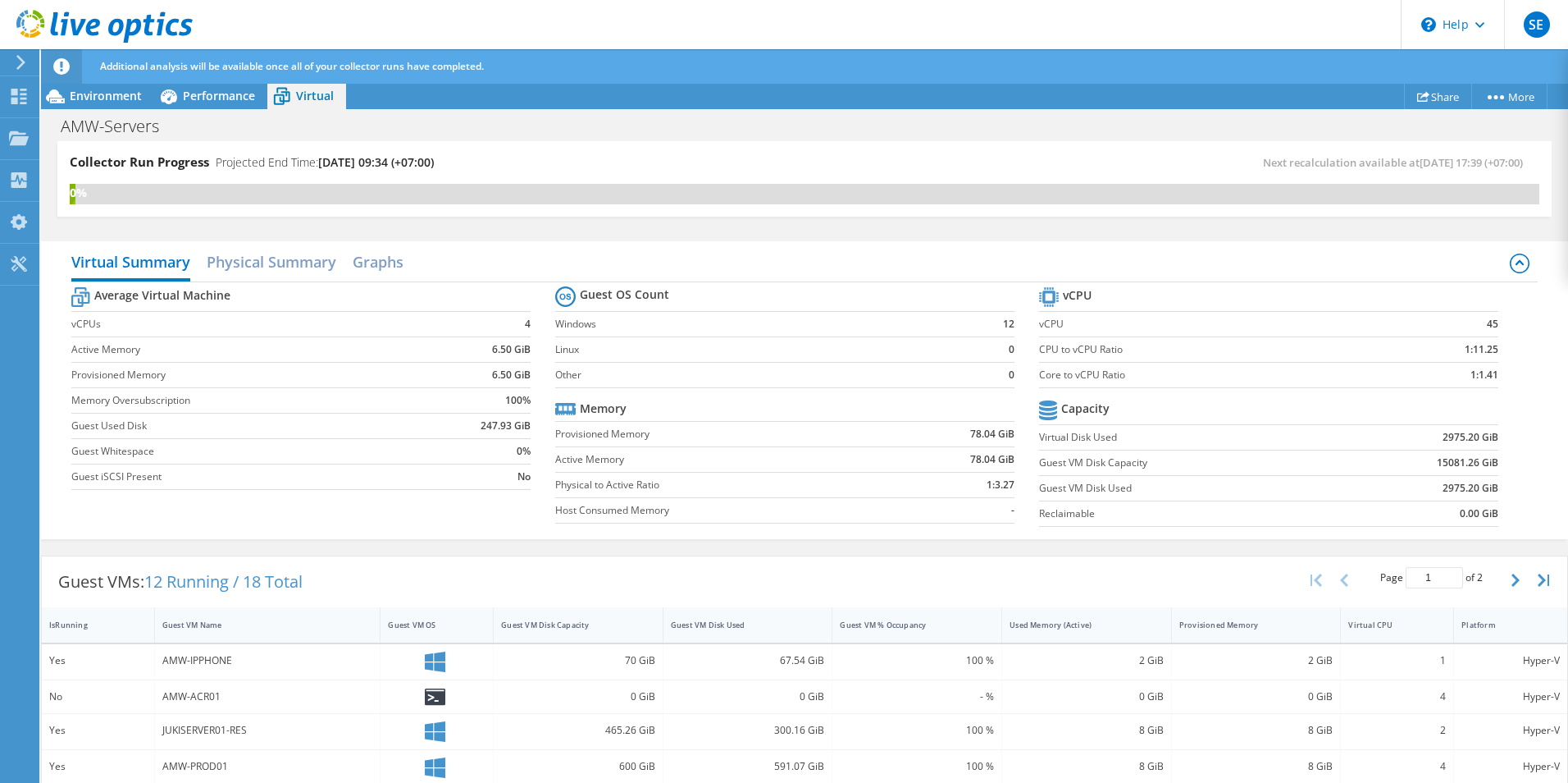
scroll to position [399, 0]
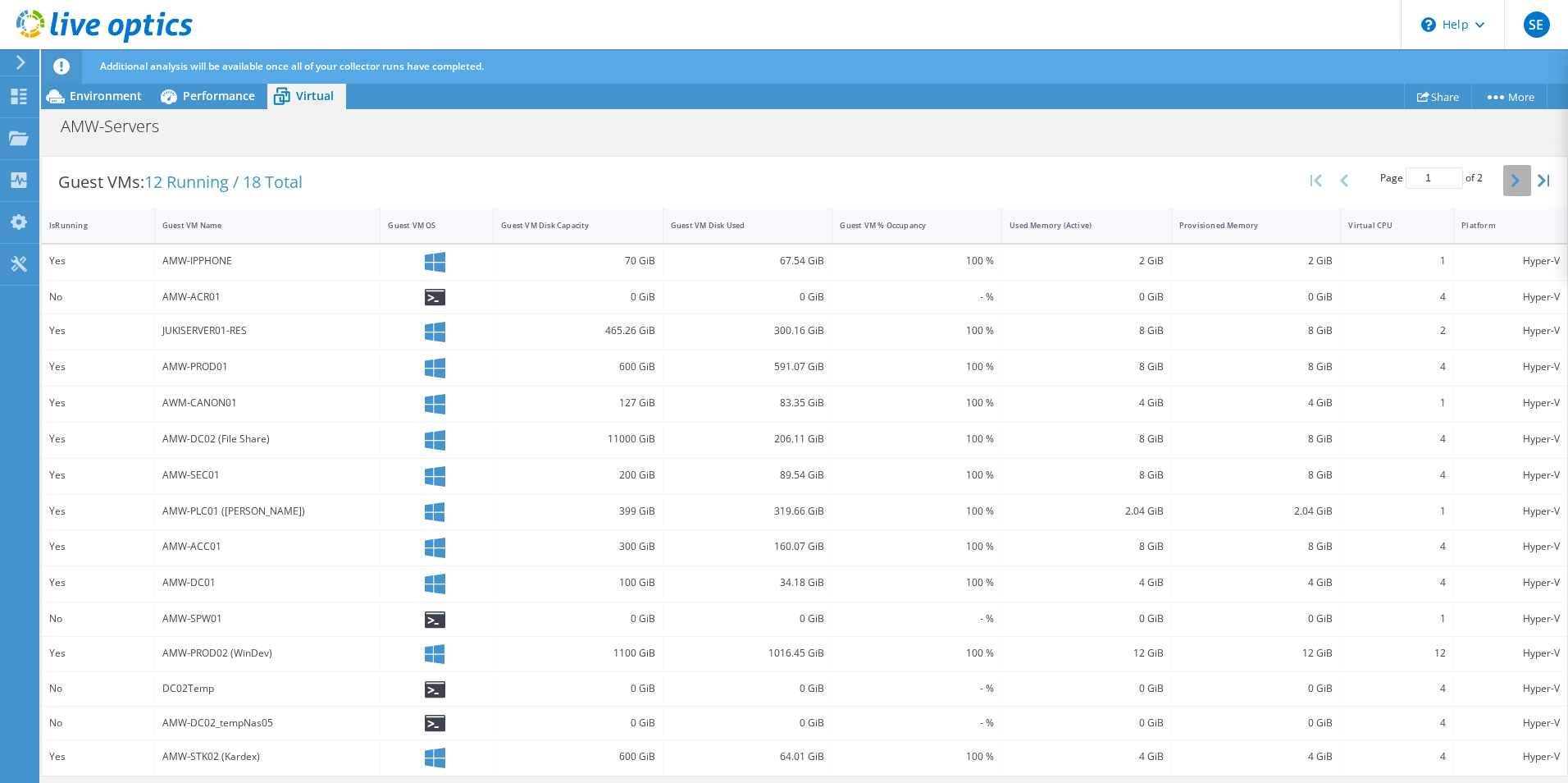
click at [1507, 178] on button "button" at bounding box center [1517, 180] width 28 height 31
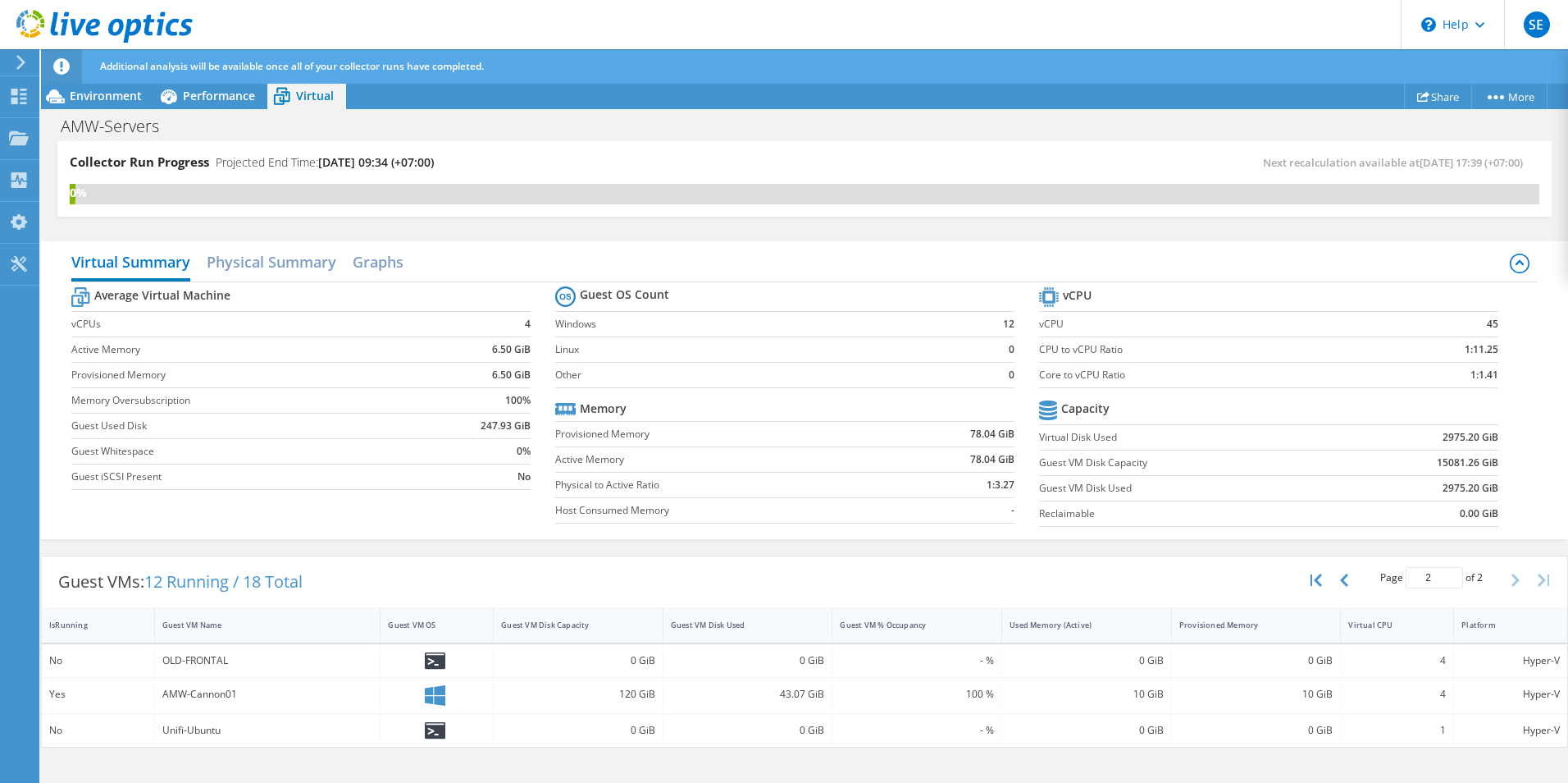
scroll to position [0, 0]
click at [1323, 581] on button "button" at bounding box center [1318, 579] width 28 height 31
type input "1"
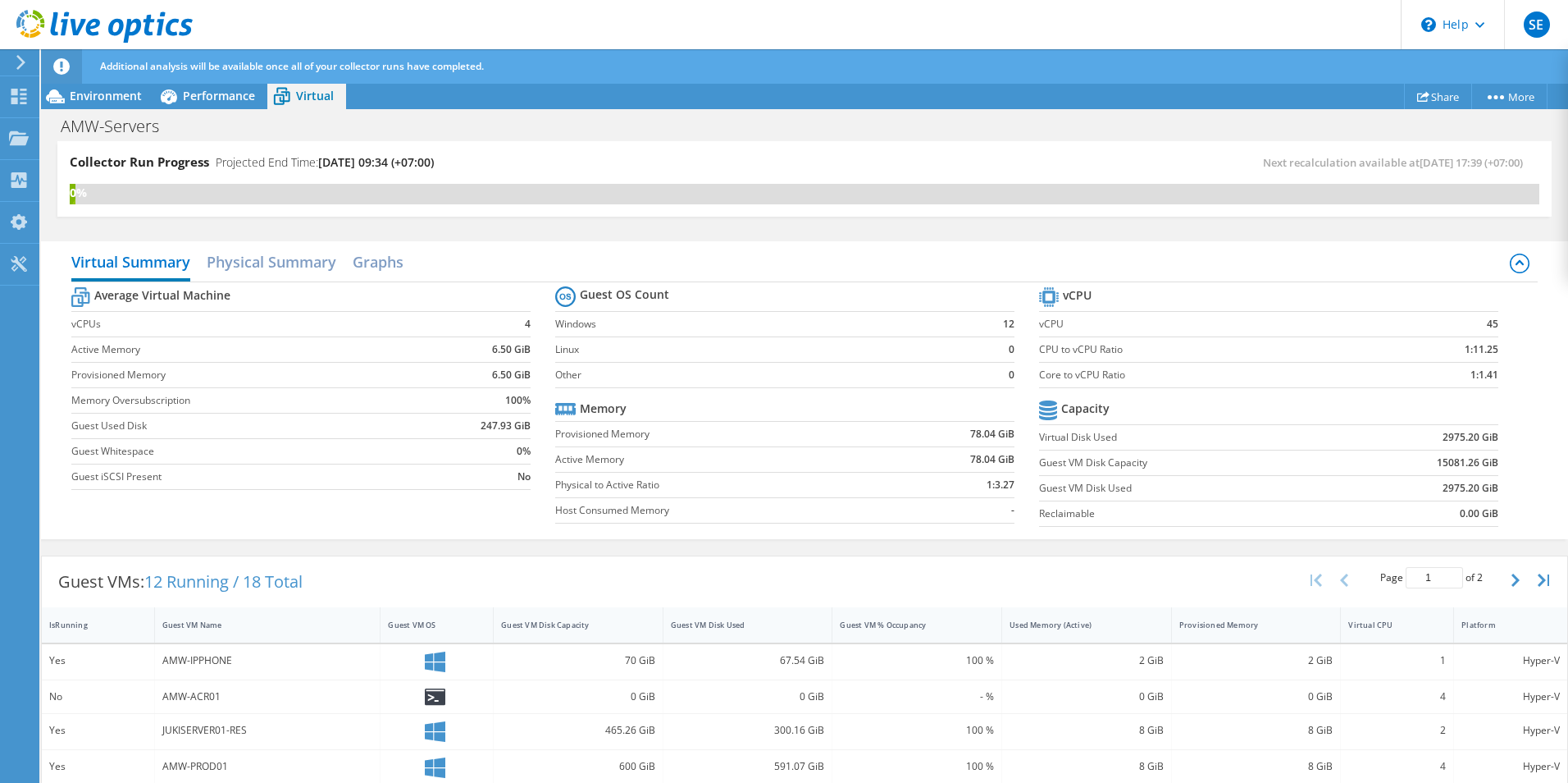
scroll to position [399, 0]
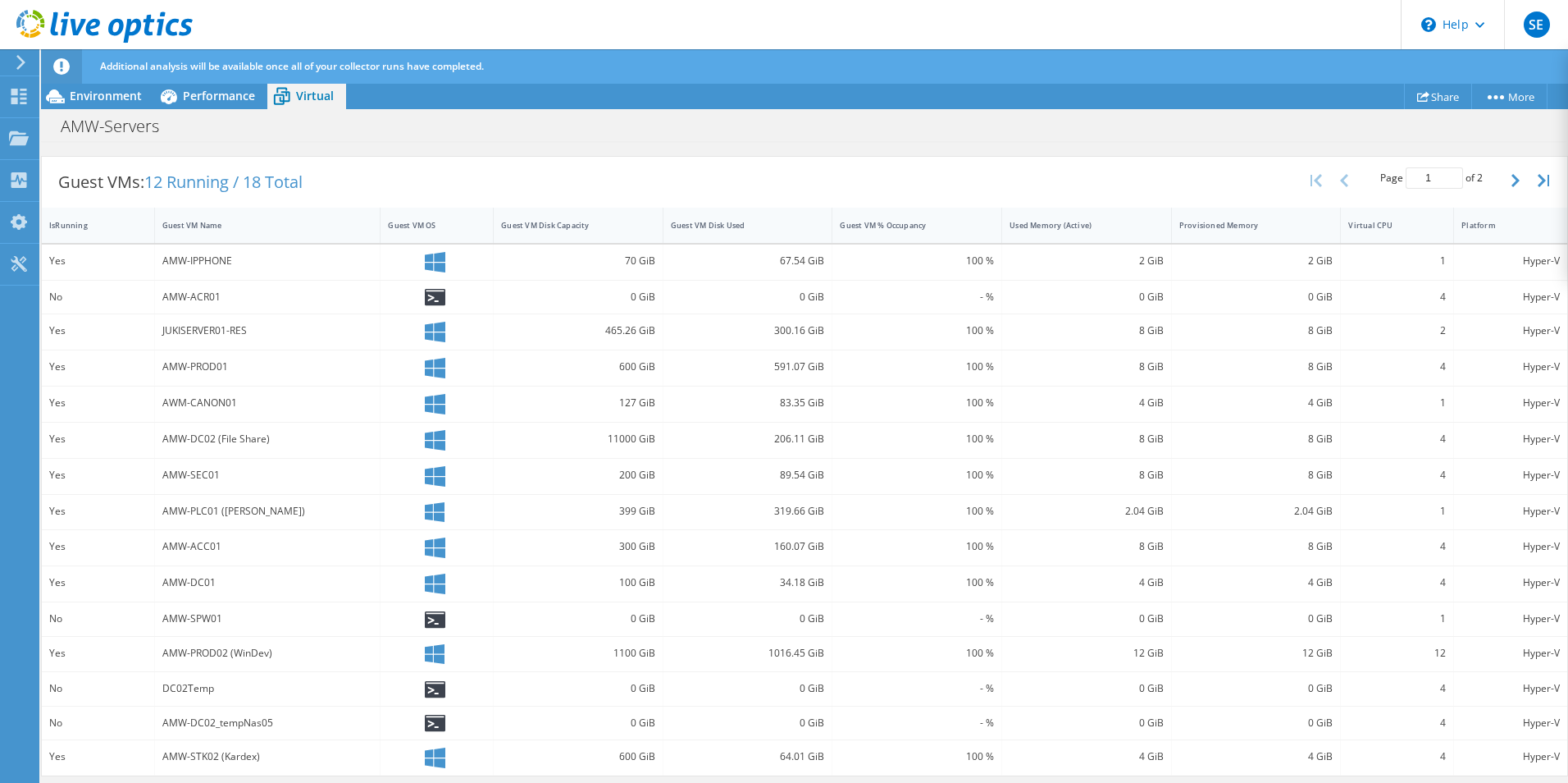
click at [227, 441] on div "AMW-DC02 (File Share)" at bounding box center [267, 439] width 210 height 18
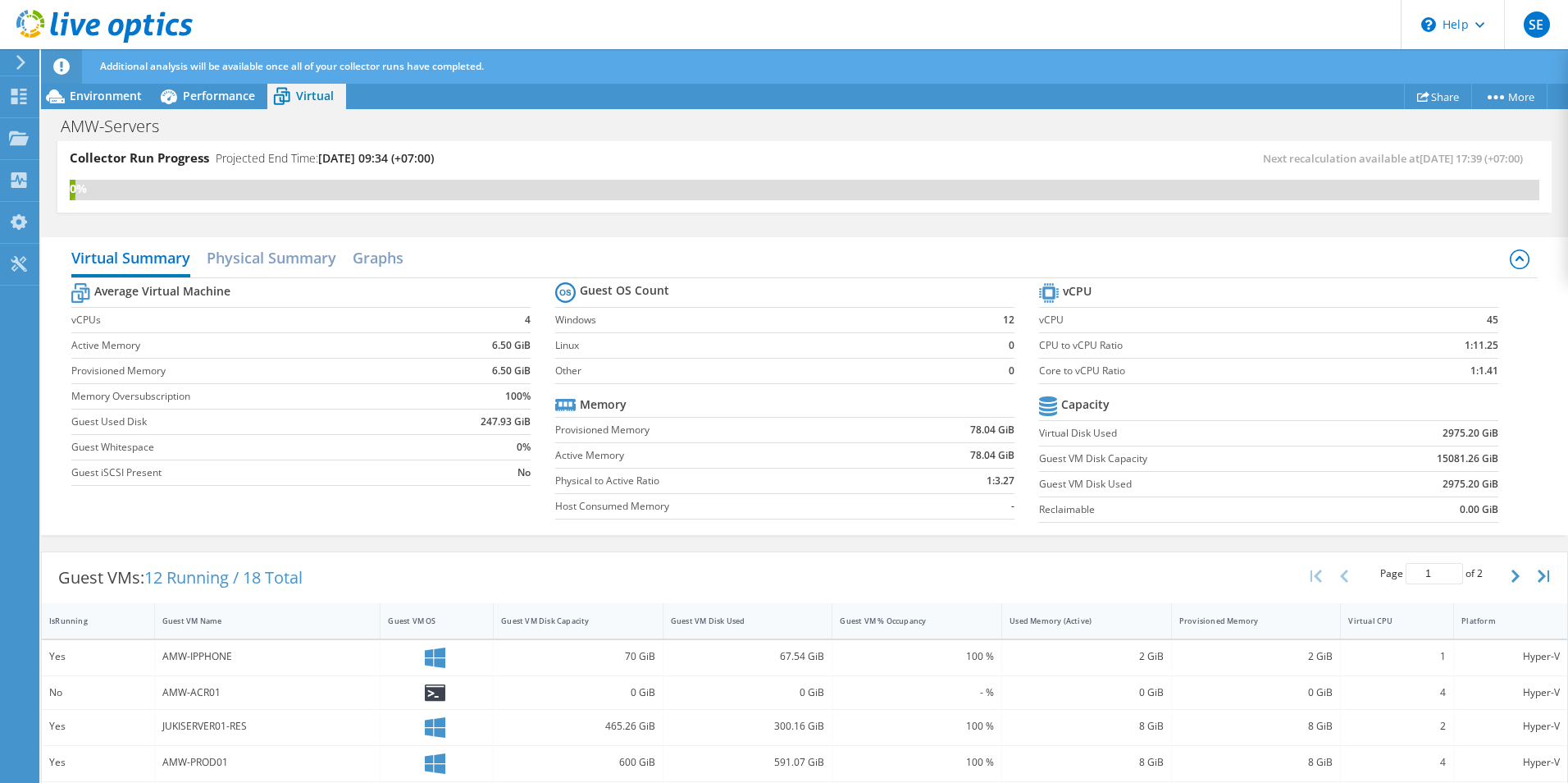
scroll to position [0, 0]
click at [75, 621] on div "IsRunning" at bounding box center [88, 625] width 78 height 10
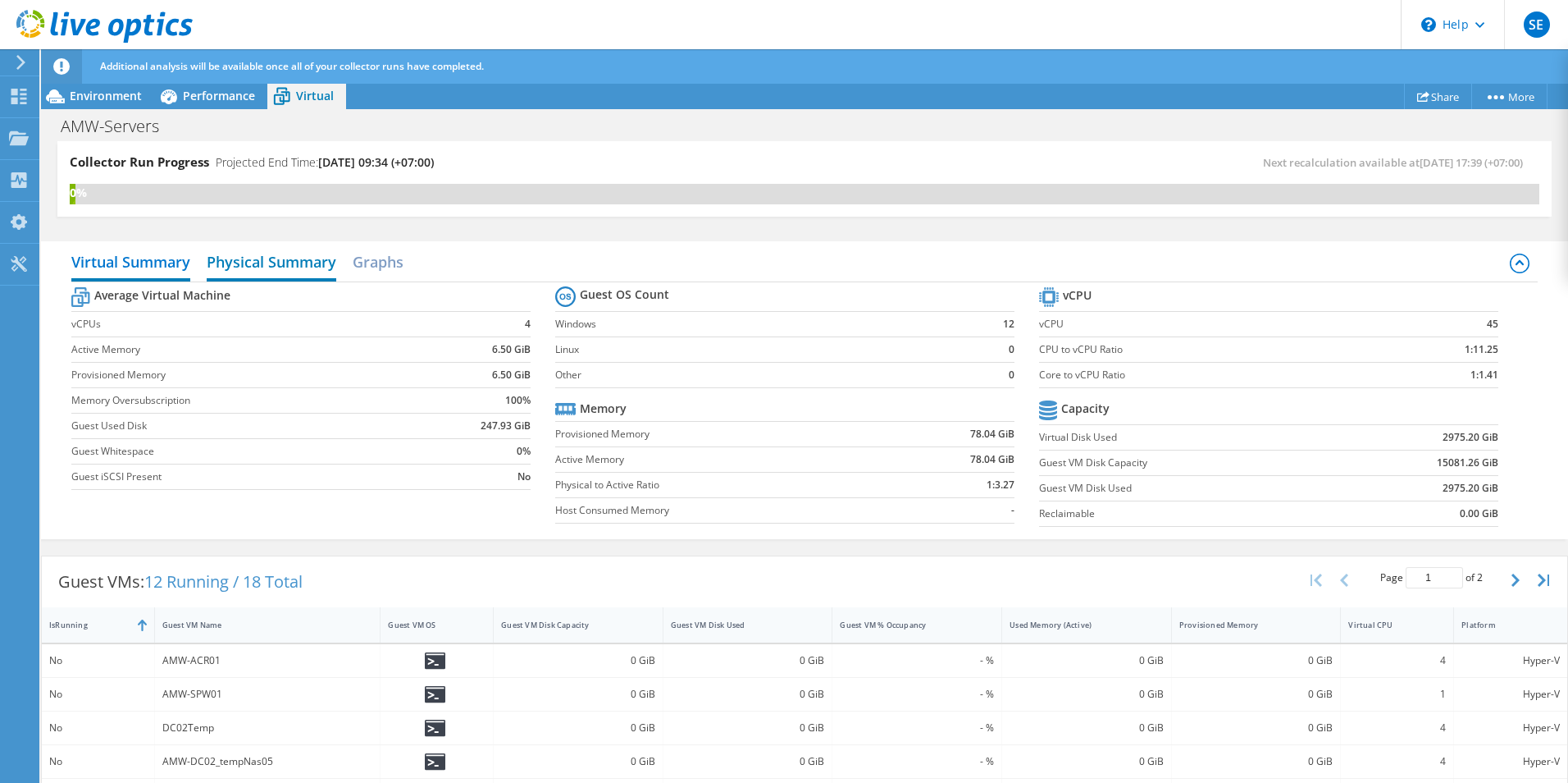
click at [272, 265] on h2 "Physical Summary" at bounding box center [271, 263] width 129 height 36
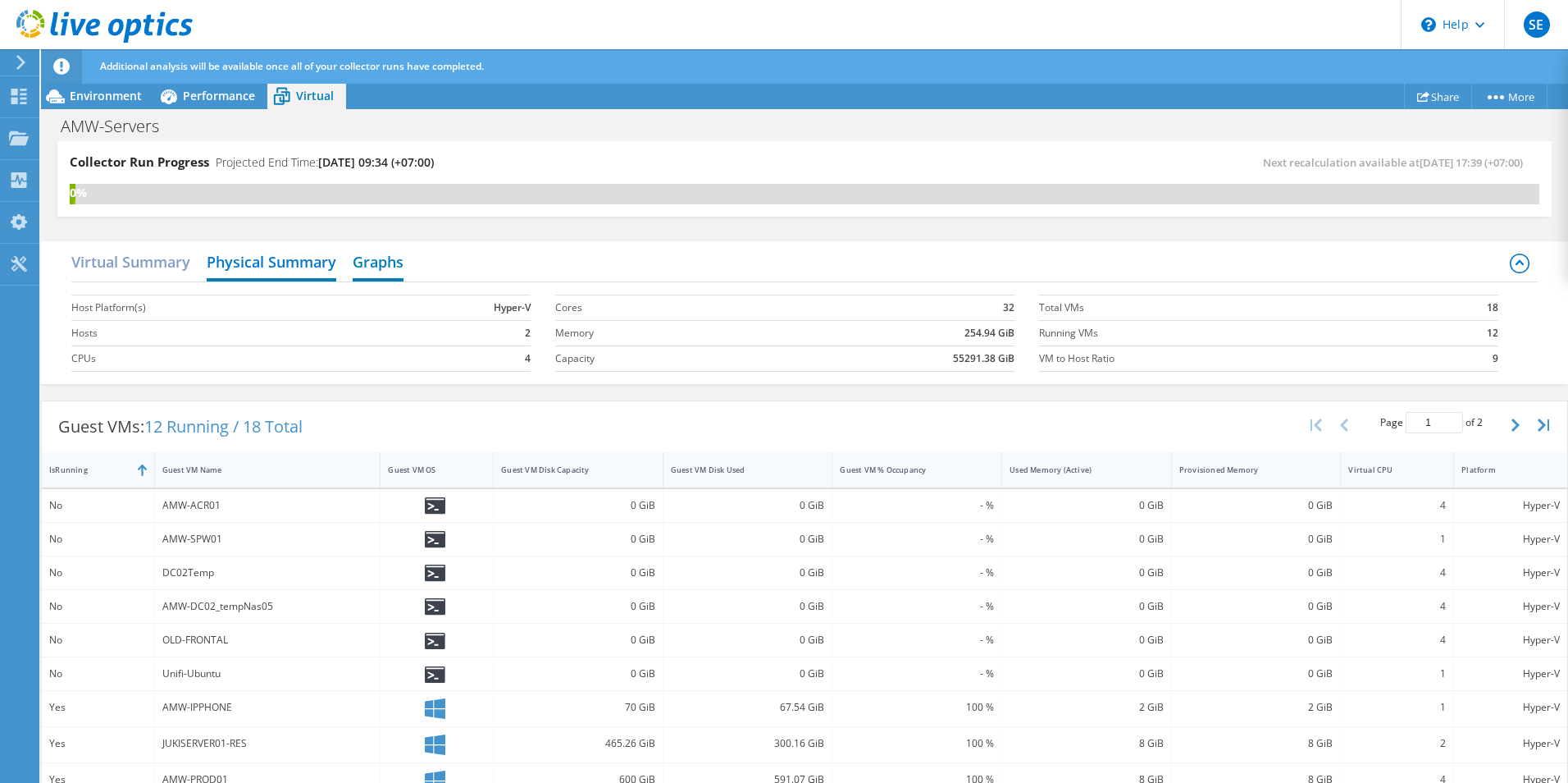
click at [385, 263] on h2 "Graphs" at bounding box center [378, 263] width 51 height 36
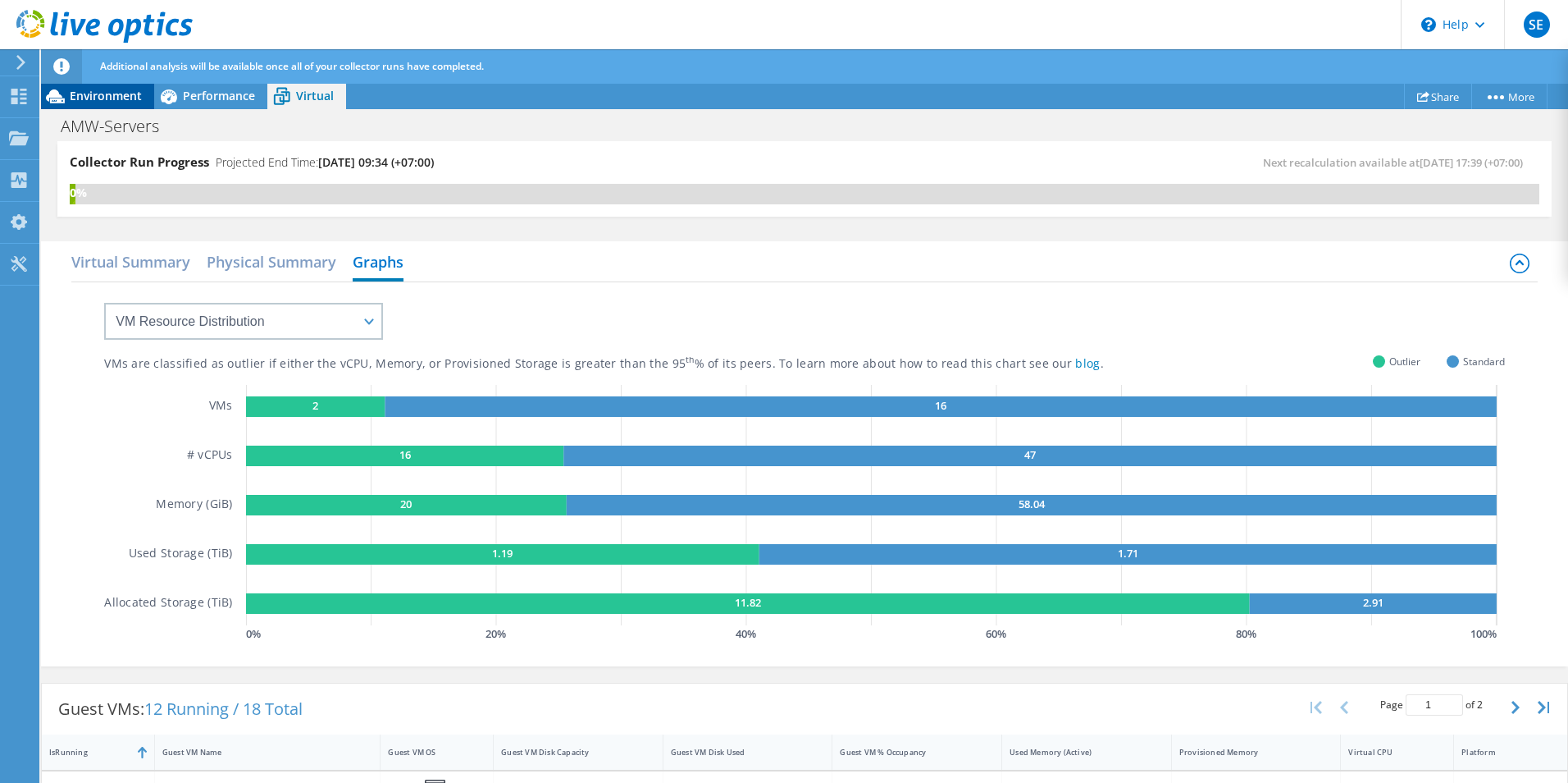
click at [88, 103] on span "Environment" at bounding box center [106, 95] width 73 height 16
